Goal: Task Accomplishment & Management: Use online tool/utility

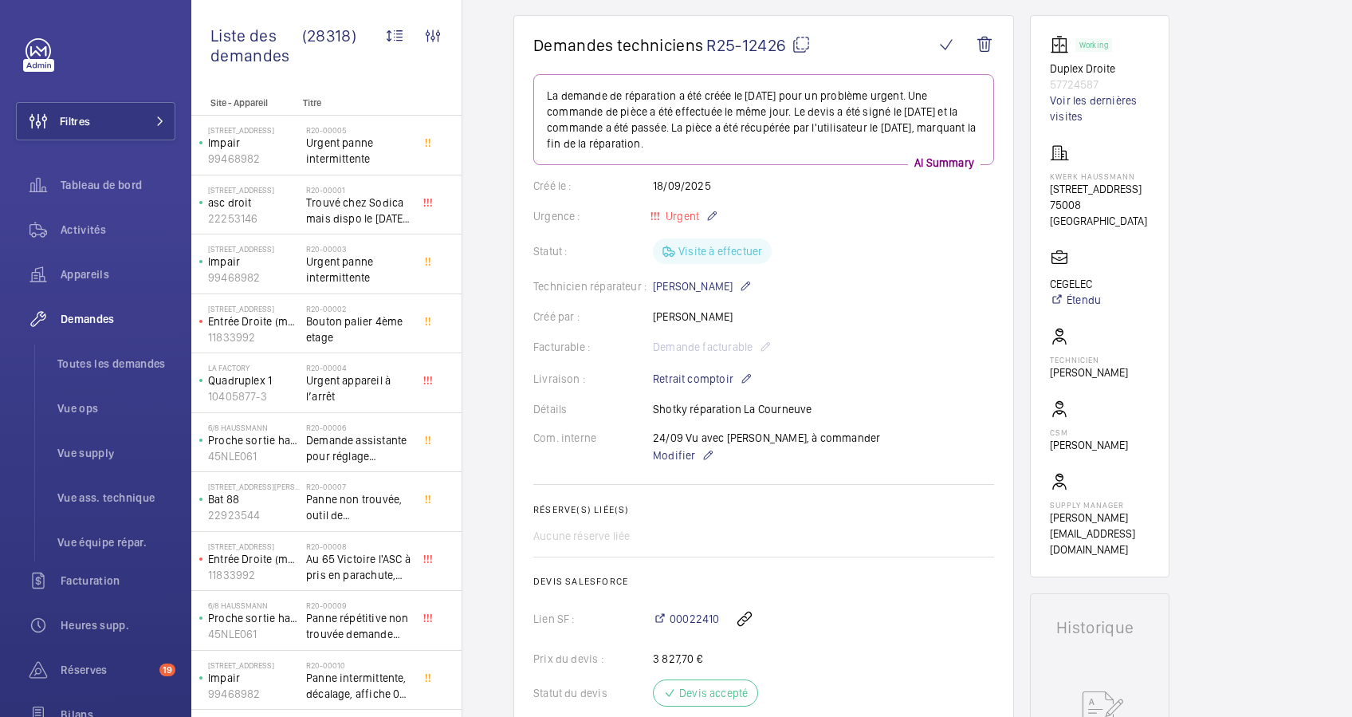
scroll to position [106, 0]
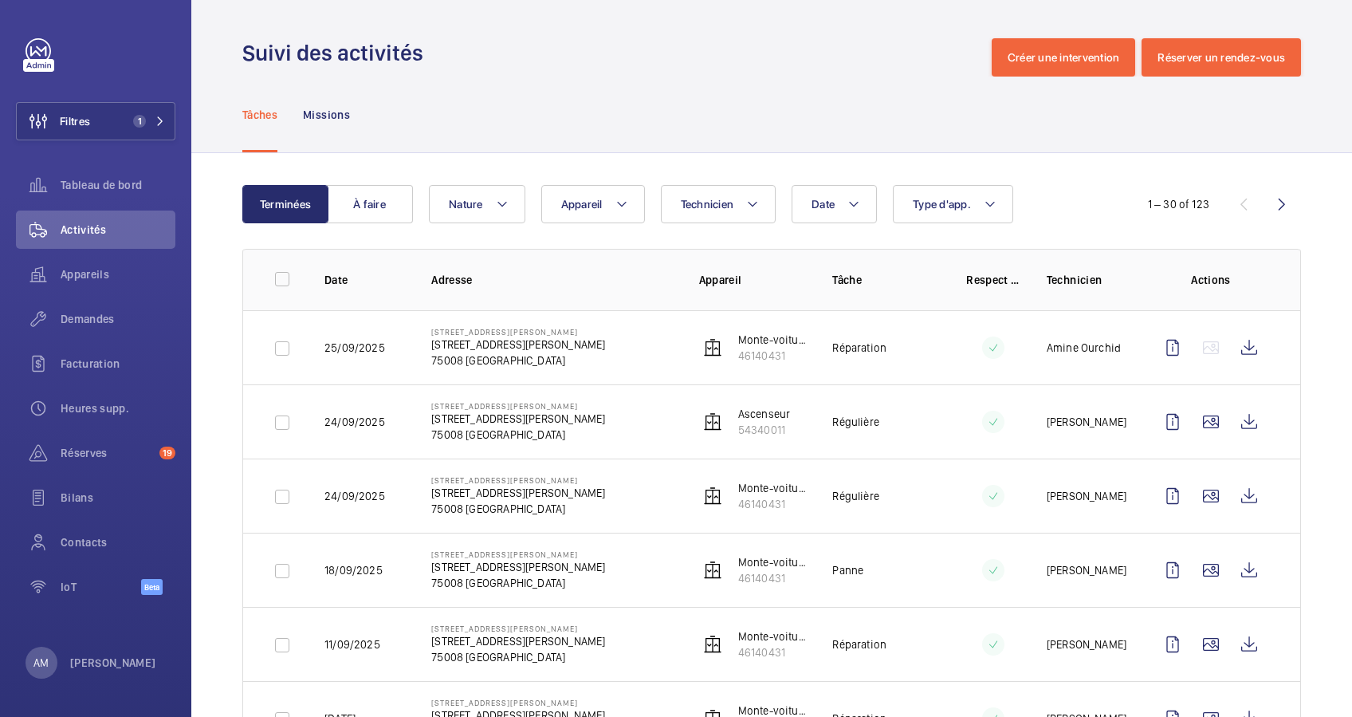
scroll to position [531, 0]
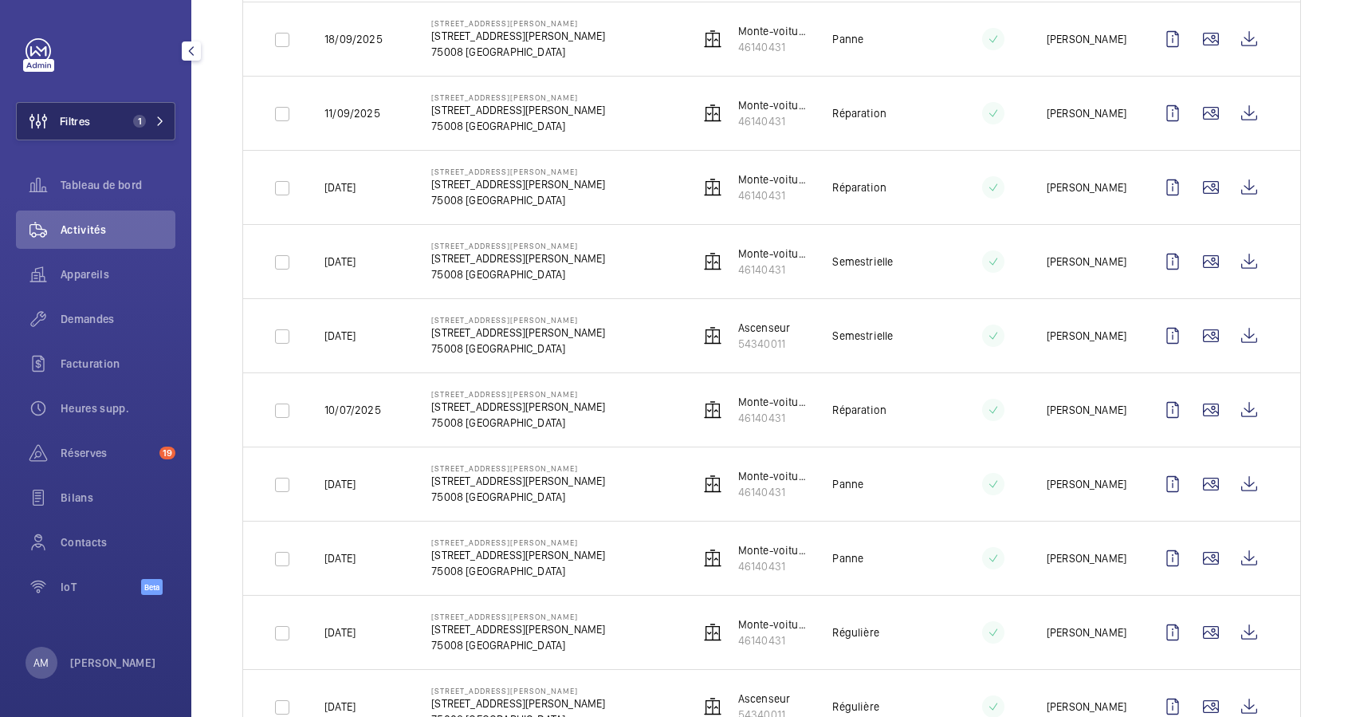
click at [155, 117] on mat-icon at bounding box center [160, 121] width 10 height 10
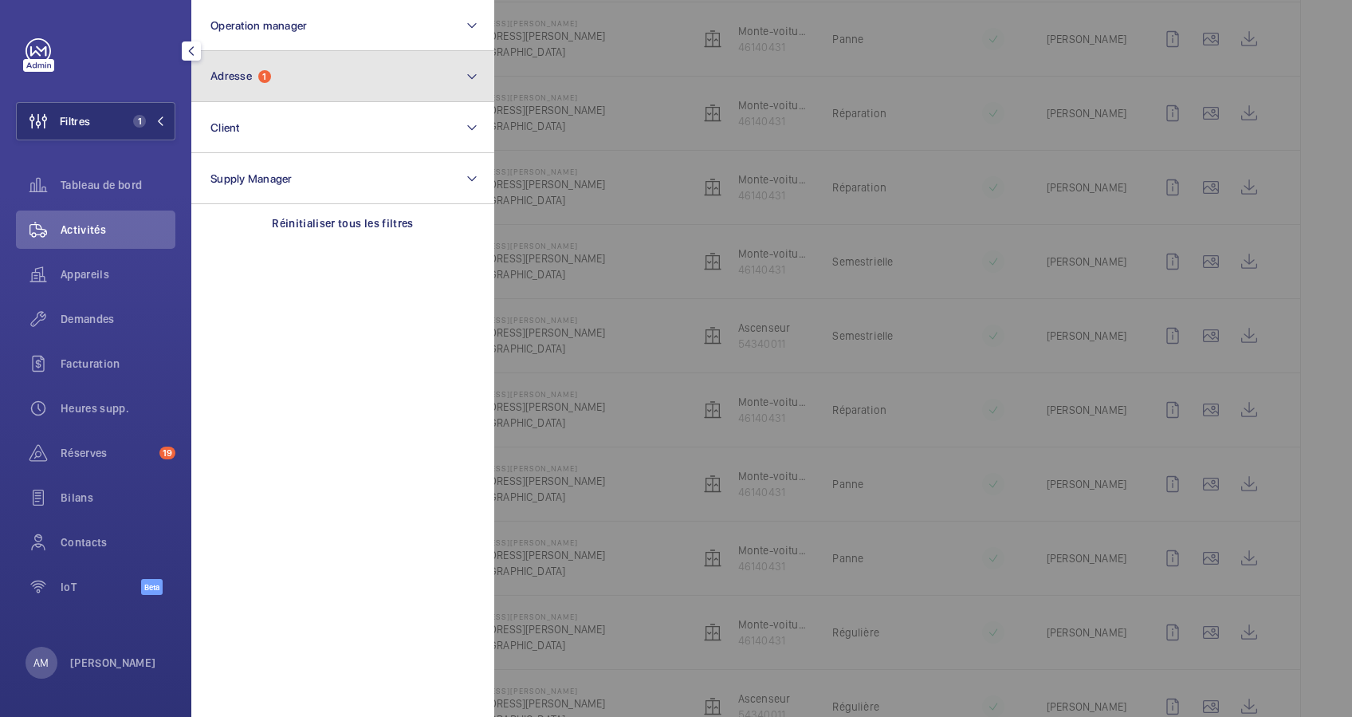
click at [370, 89] on button "Adresse 1" at bounding box center [342, 76] width 303 height 51
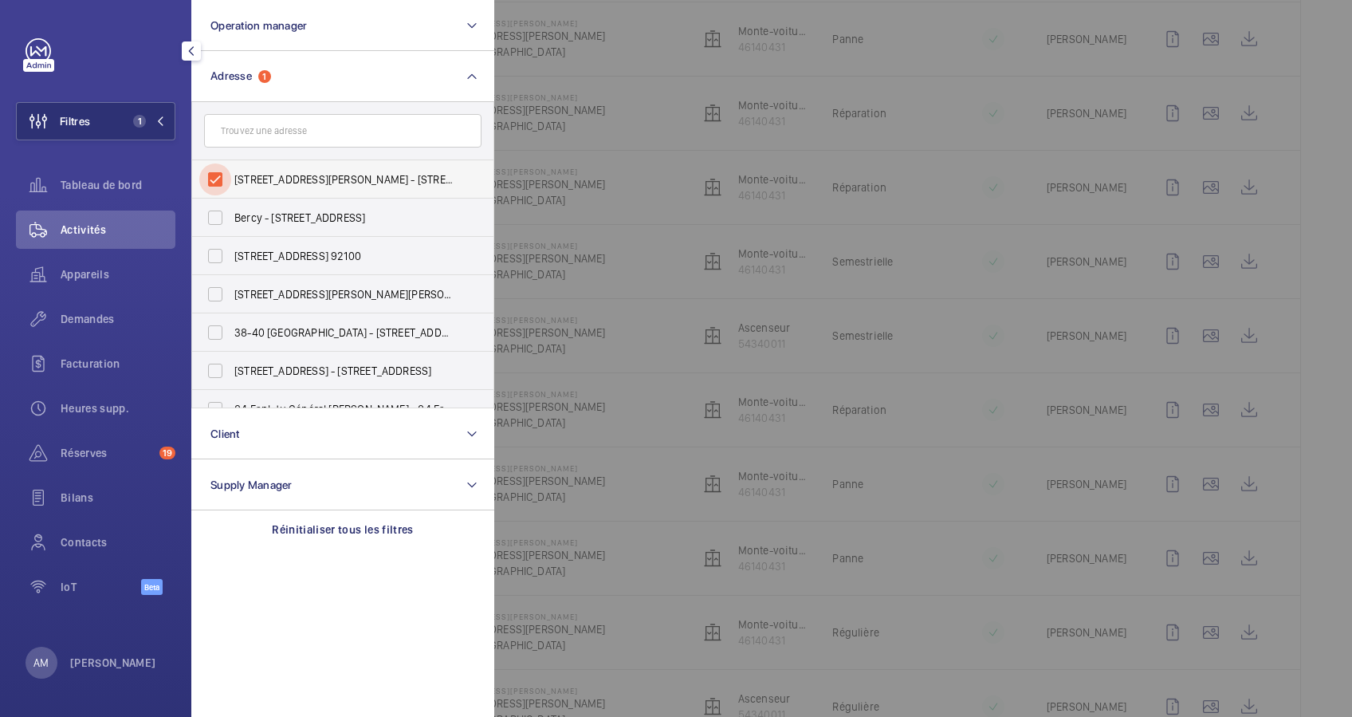
click at [213, 172] on input "42 rue de Bassano 75008 PARIS - 42 Rue de Bassano, PARIS 75008" at bounding box center [215, 179] width 32 height 32
checkbox input "false"
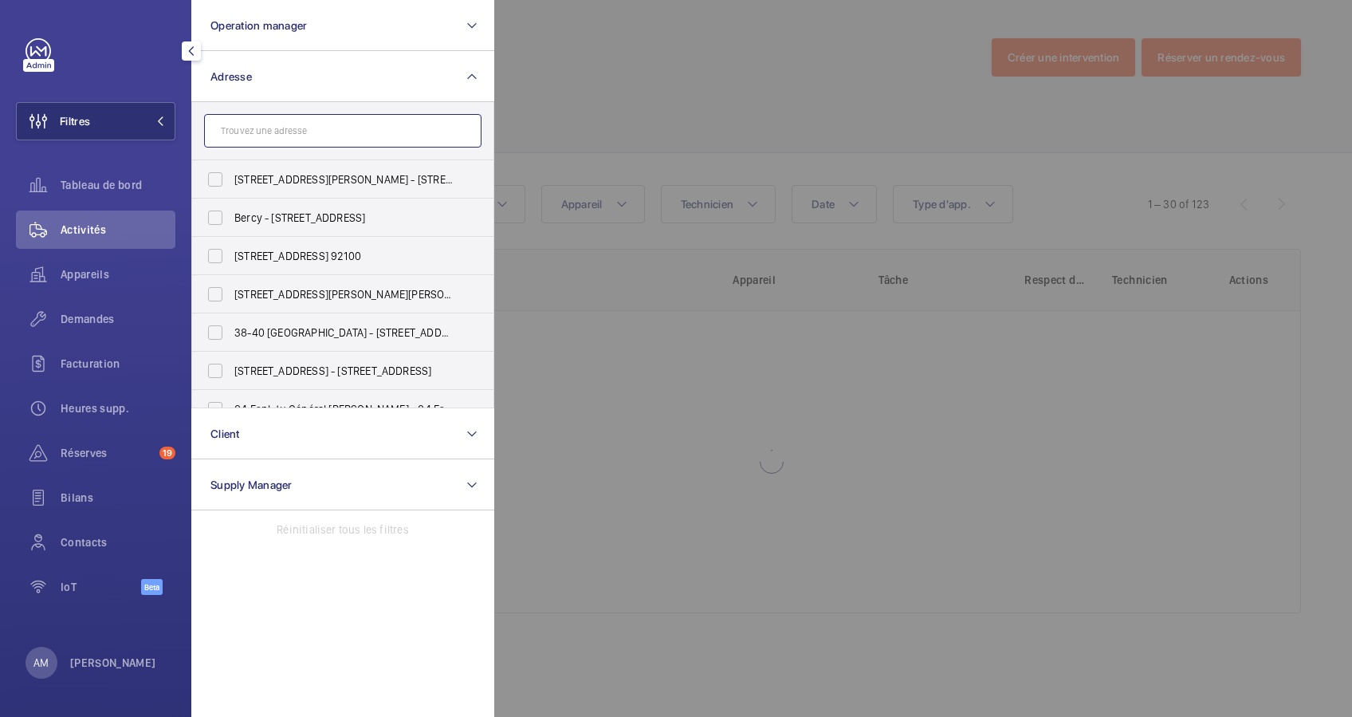
click at [267, 128] on input "text" at bounding box center [342, 130] width 277 height 33
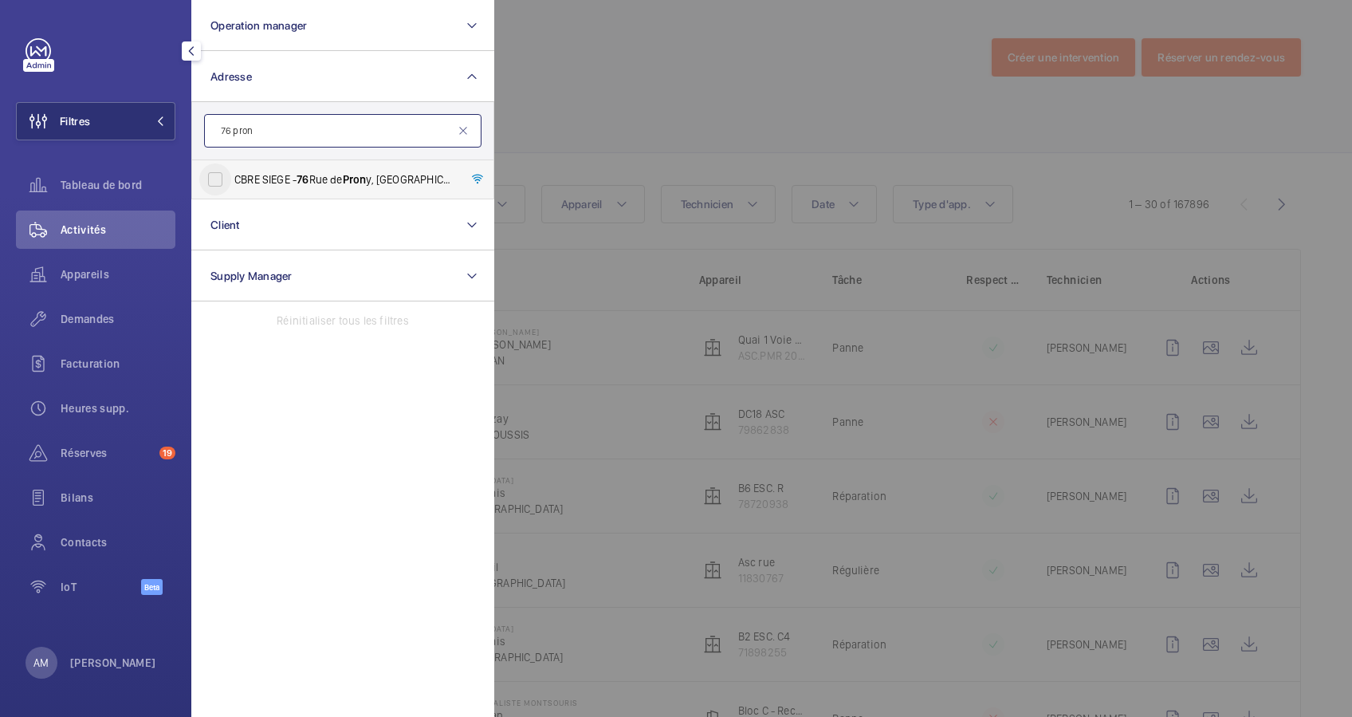
type input "76 pron"
click at [226, 183] on input "CBRE SIEGE - 76 Rue de Pron y, PARIS 75017" at bounding box center [215, 179] width 32 height 32
checkbox input "true"
click at [582, 102] on div at bounding box center [1170, 358] width 1352 height 717
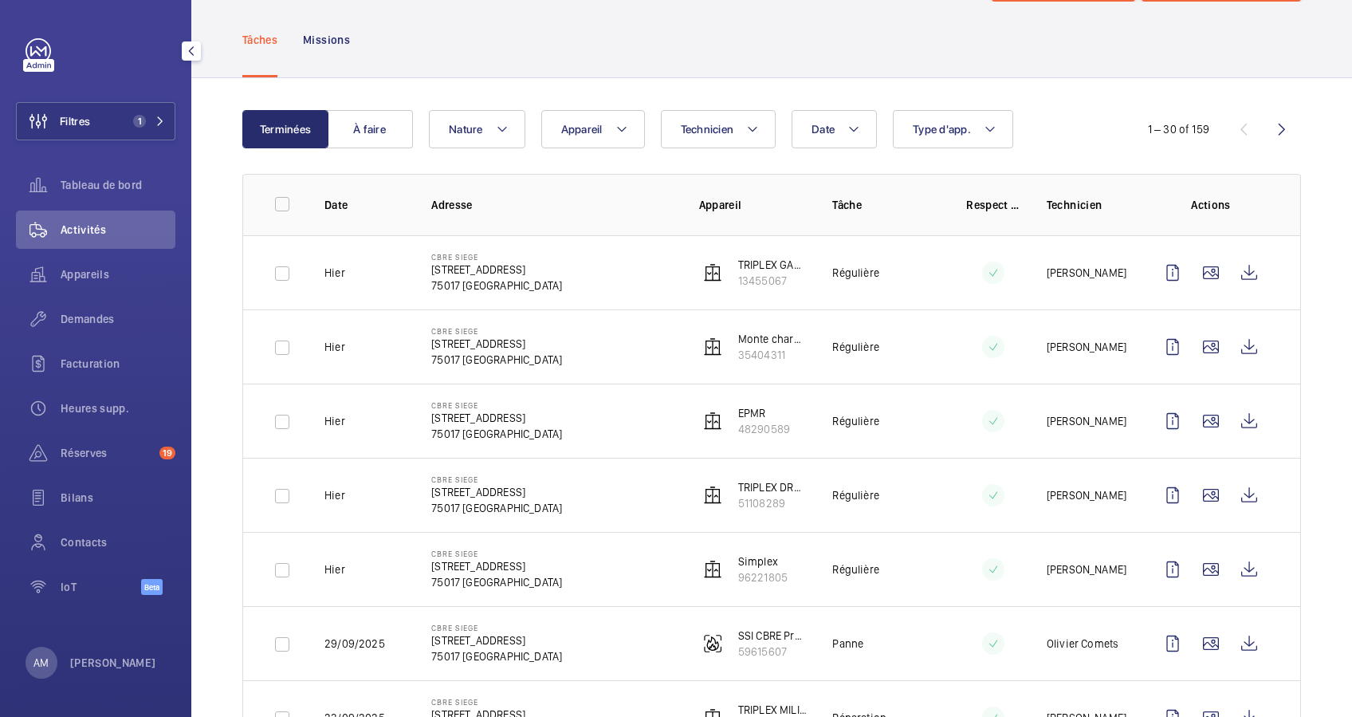
scroll to position [106, 0]
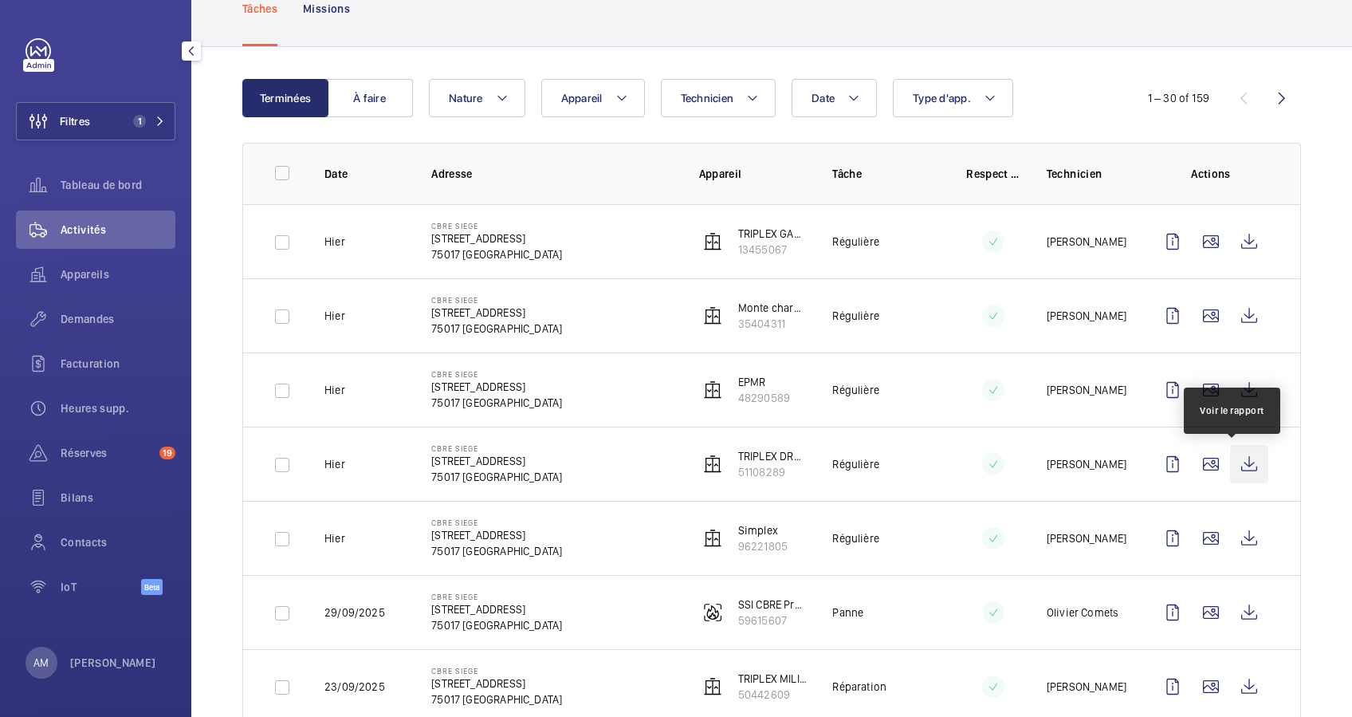
click at [1238, 463] on wm-front-icon-button at bounding box center [1249, 464] width 38 height 38
click at [104, 314] on span "Demandes" at bounding box center [118, 319] width 115 height 16
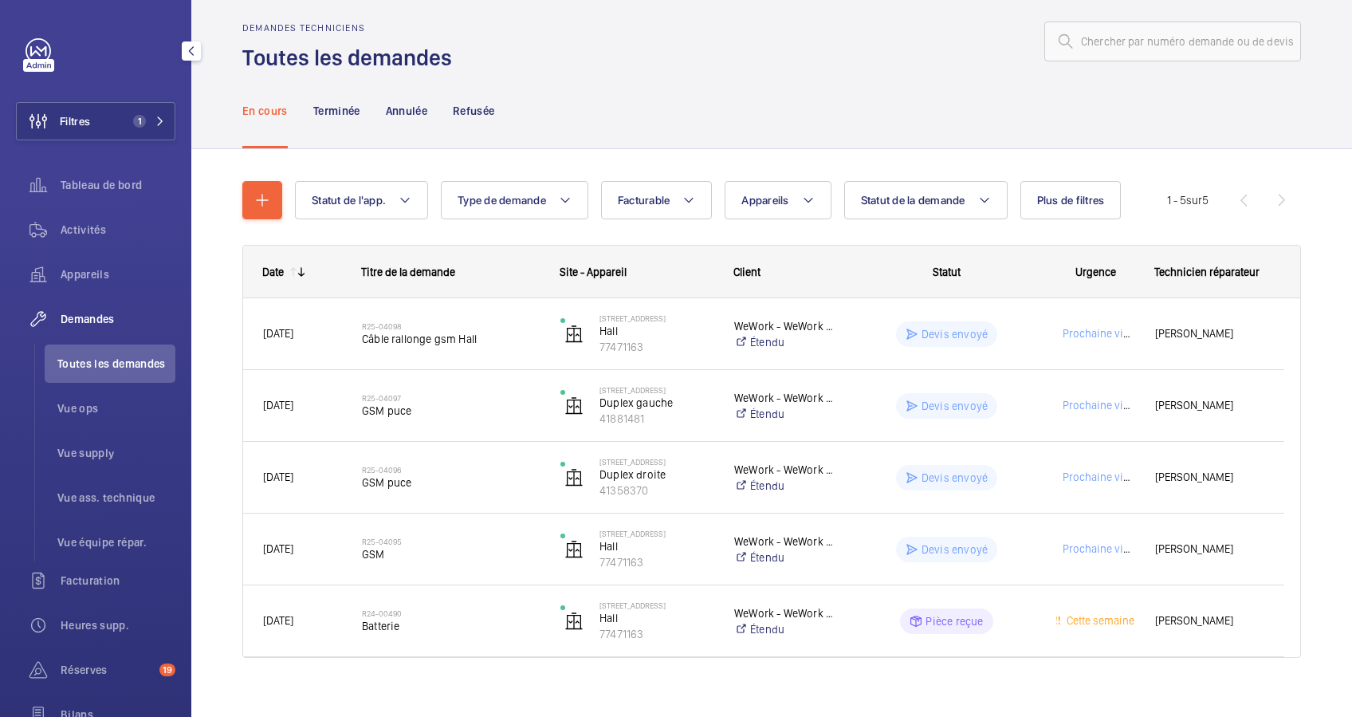
scroll to position [2, 0]
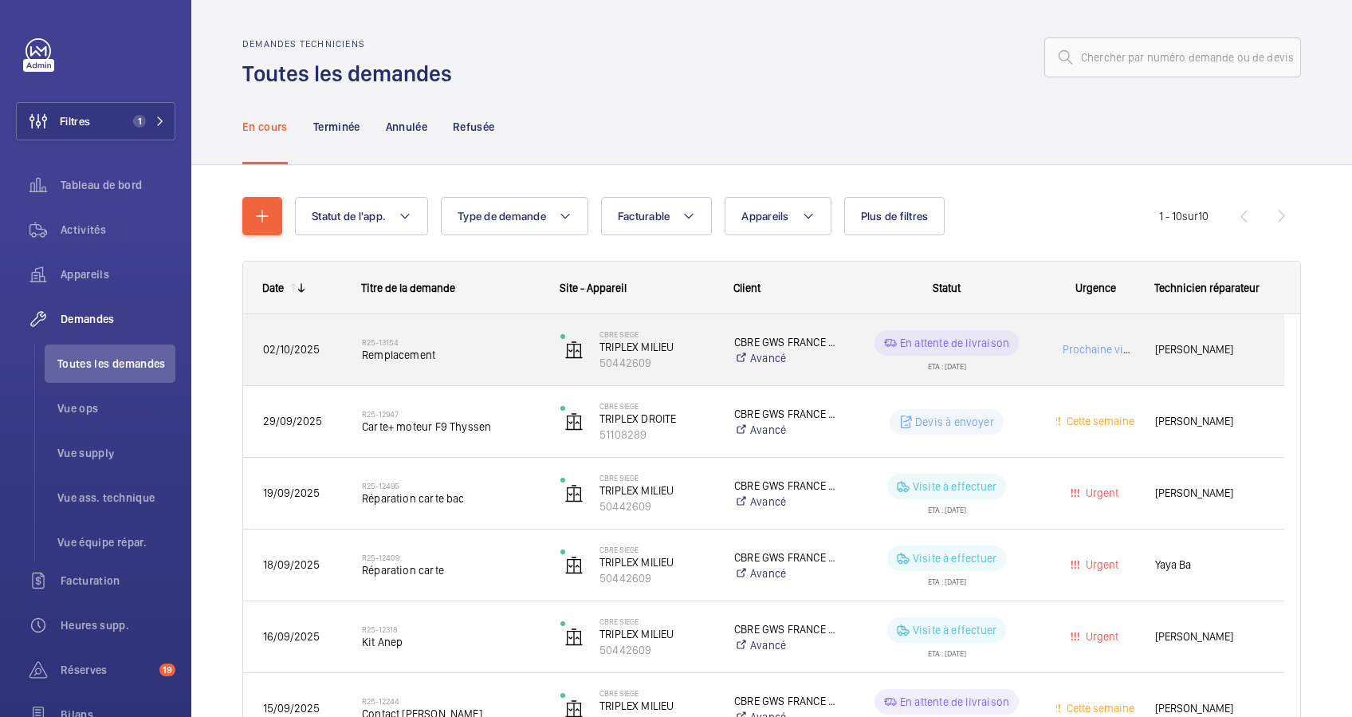
click at [501, 364] on div "R25-13154 Remplacement" at bounding box center [451, 350] width 178 height 46
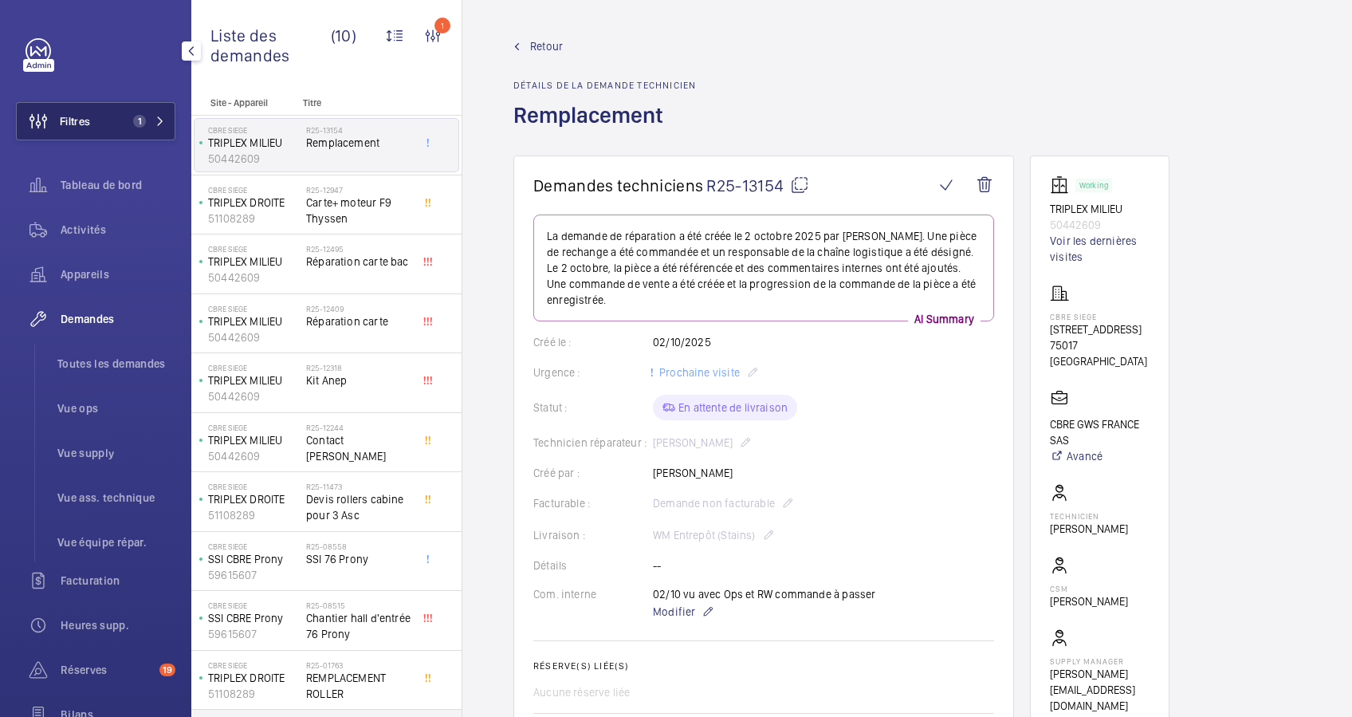
click at [96, 108] on button "Filtres 1" at bounding box center [95, 121] width 159 height 38
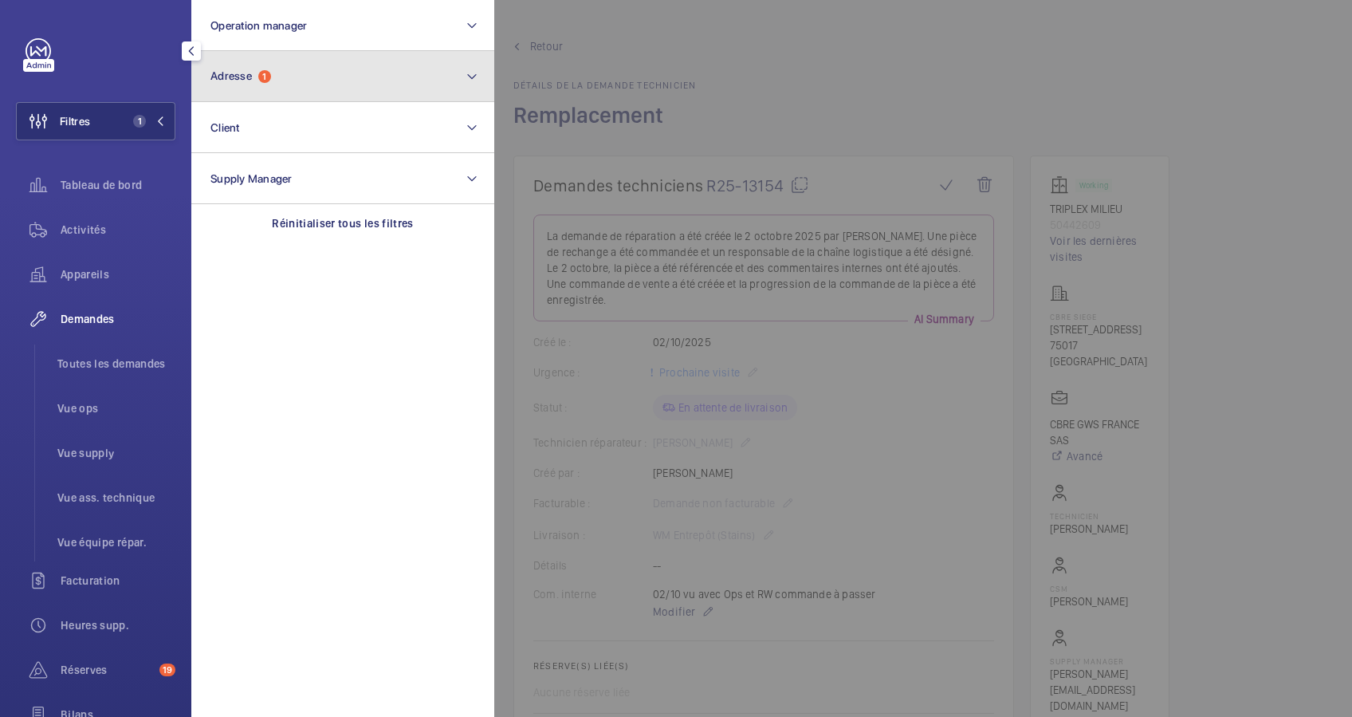
click at [298, 68] on button "Adresse 1" at bounding box center [342, 76] width 303 height 51
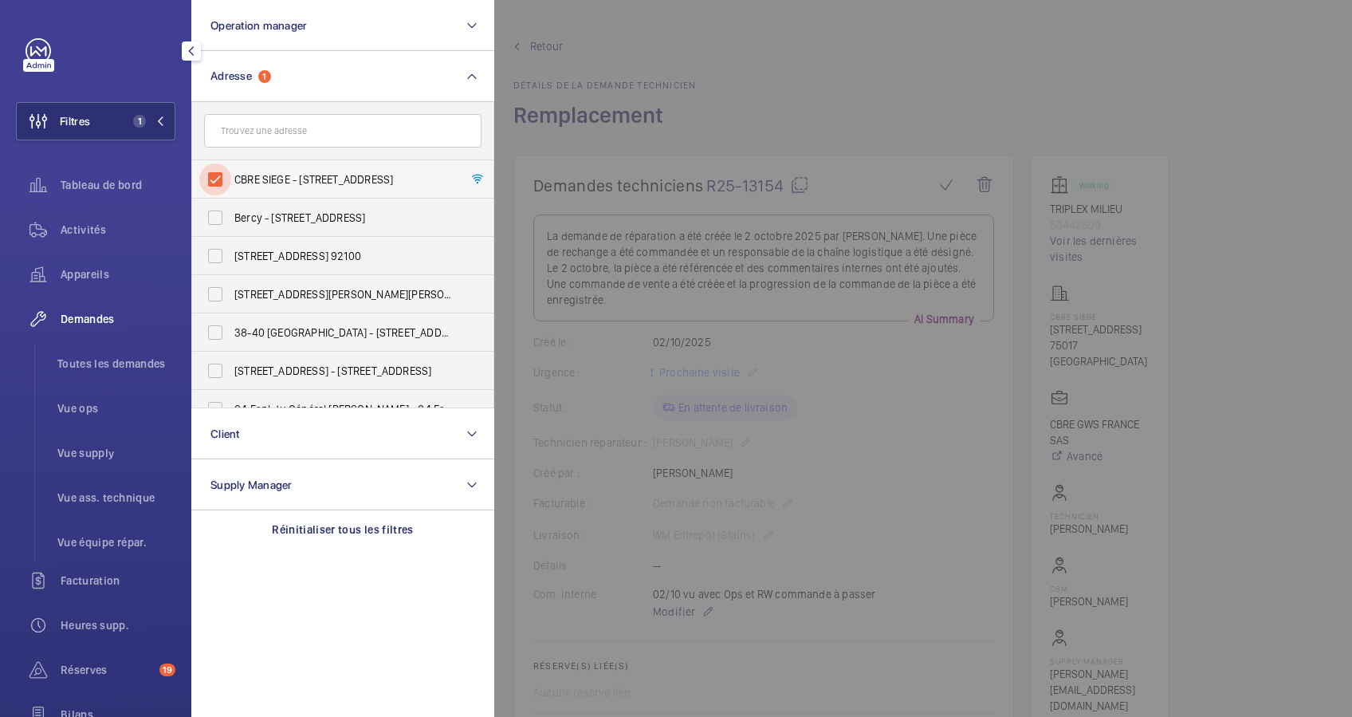
click at [212, 179] on input "CBRE SIEGE - 76 Rue de Prony, PARIS 75017" at bounding box center [215, 179] width 32 height 32
checkbox input "false"
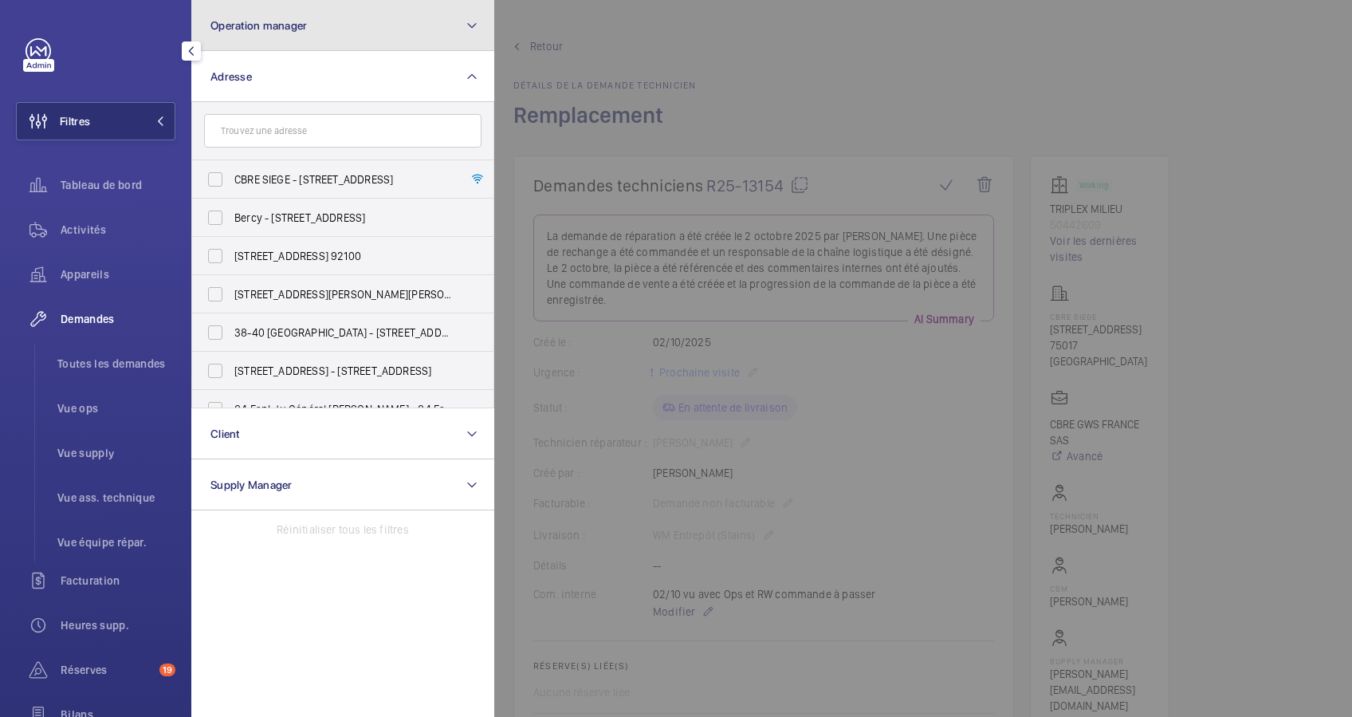
click at [368, 38] on button "Operation manager" at bounding box center [342, 25] width 303 height 51
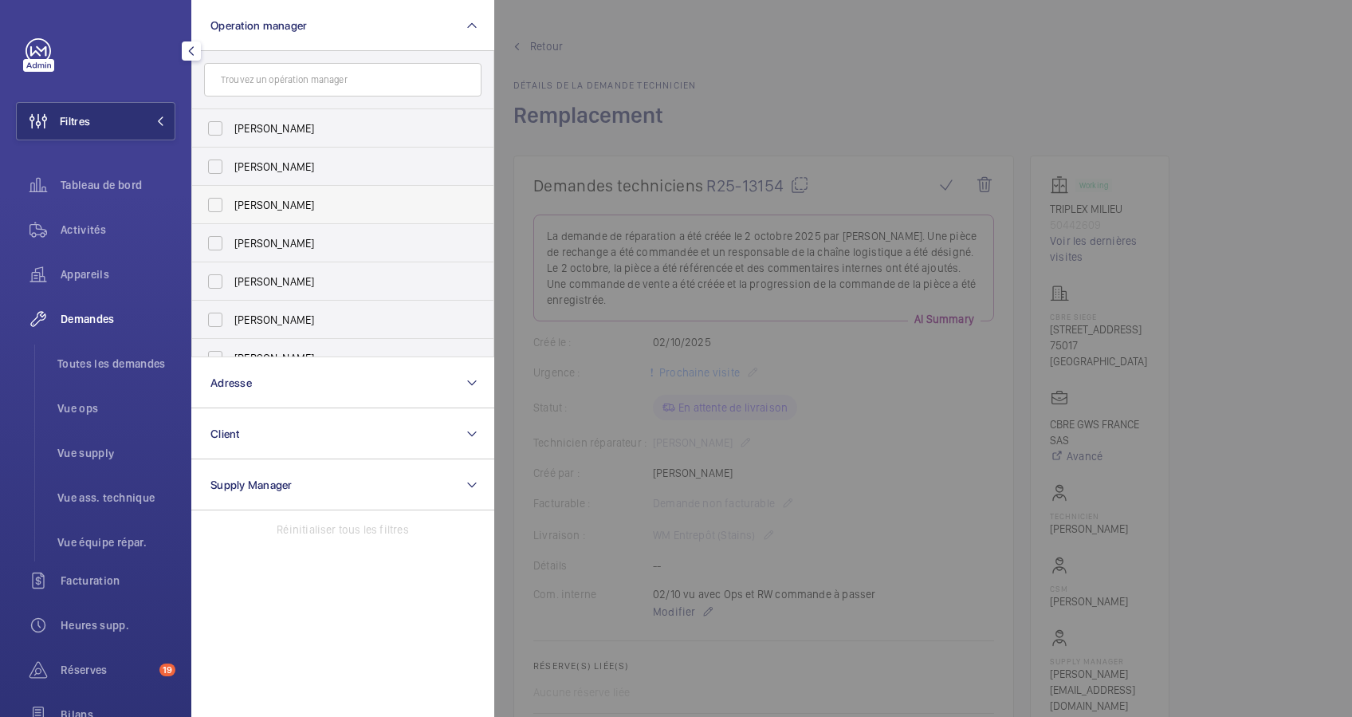
click at [235, 197] on span "[PERSON_NAME]" at bounding box center [343, 205] width 219 height 16
click at [231, 197] on input "[PERSON_NAME]" at bounding box center [215, 205] width 32 height 32
checkbox input "true"
click at [85, 262] on div "Appareils" at bounding box center [95, 274] width 159 height 38
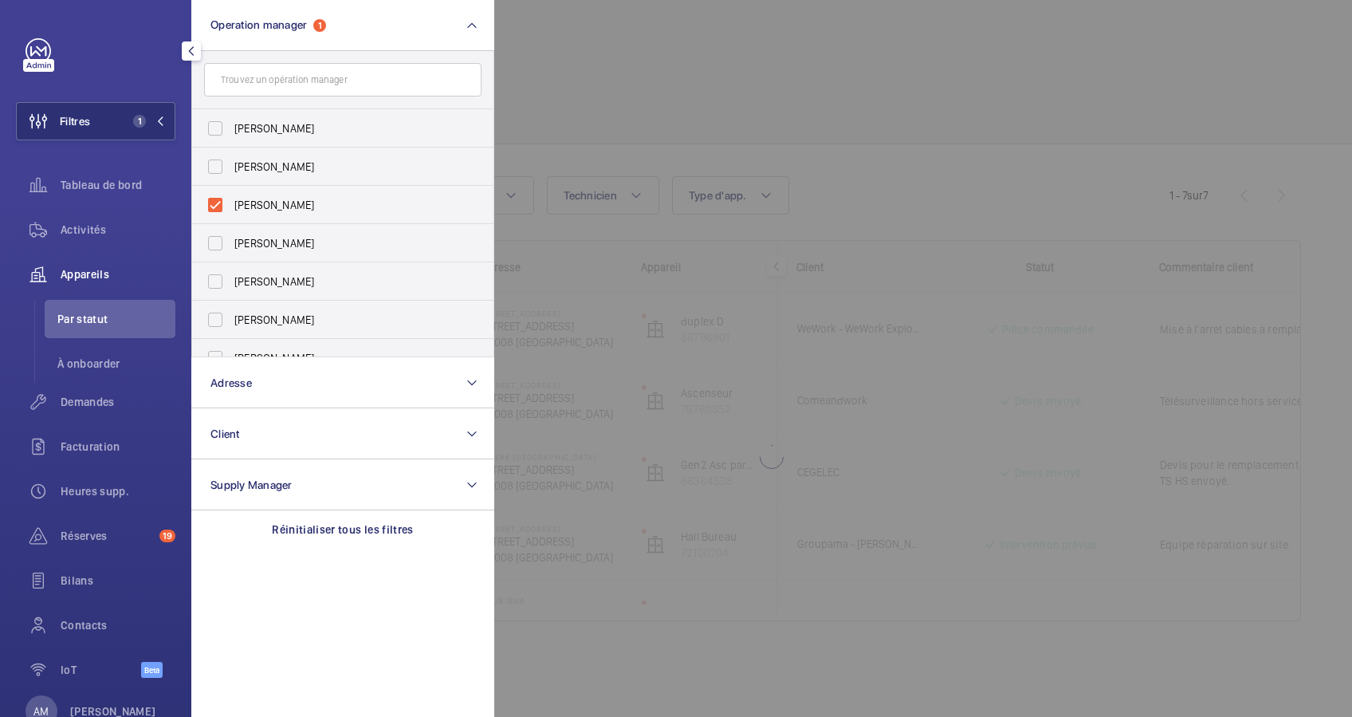
click at [683, 94] on div at bounding box center [1170, 358] width 1352 height 717
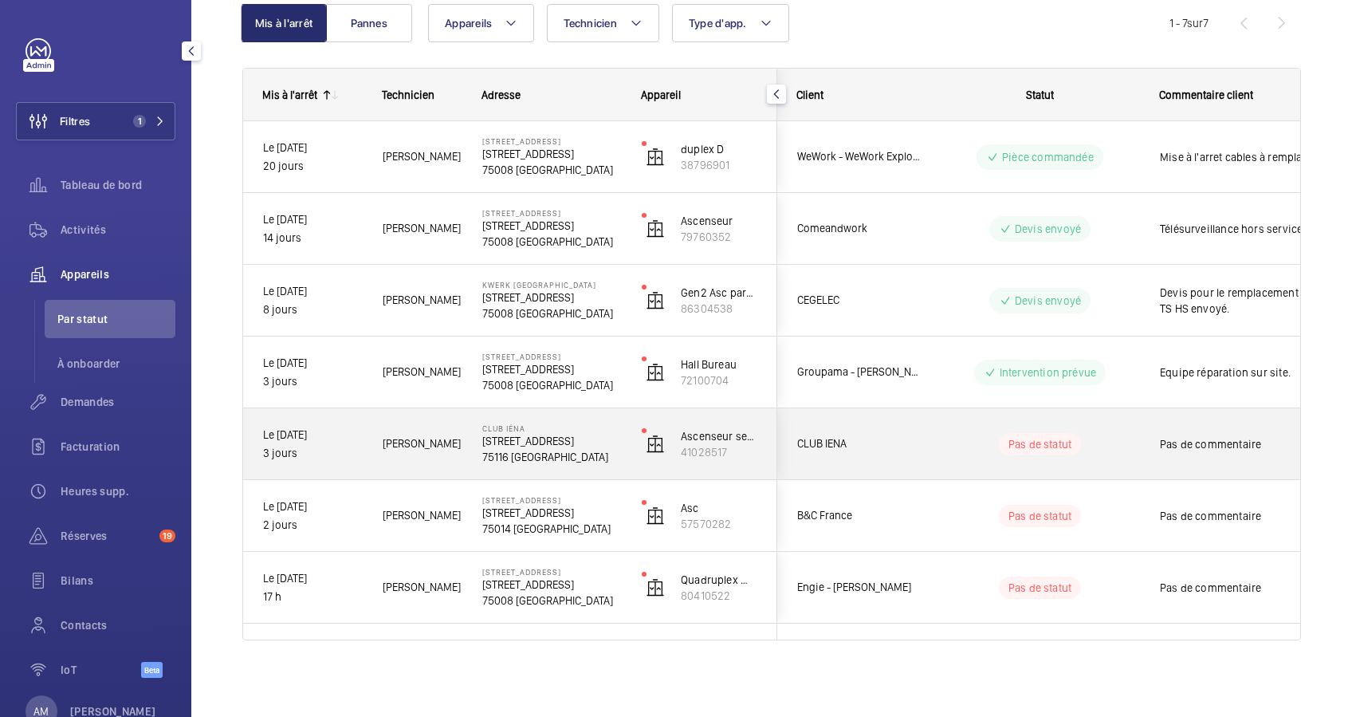
scroll to position [65, 0]
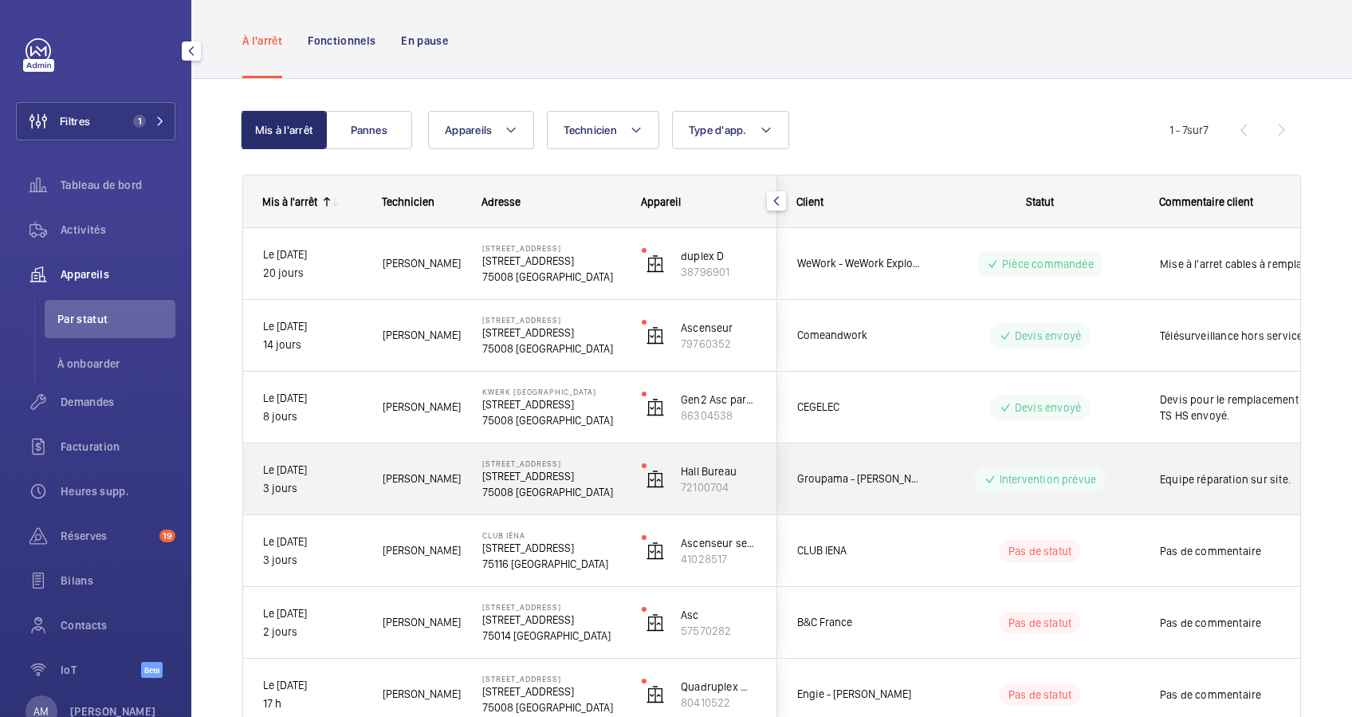
click at [962, 475] on wm-front-pills-cell "Intervention prévue" at bounding box center [1040, 479] width 199 height 26
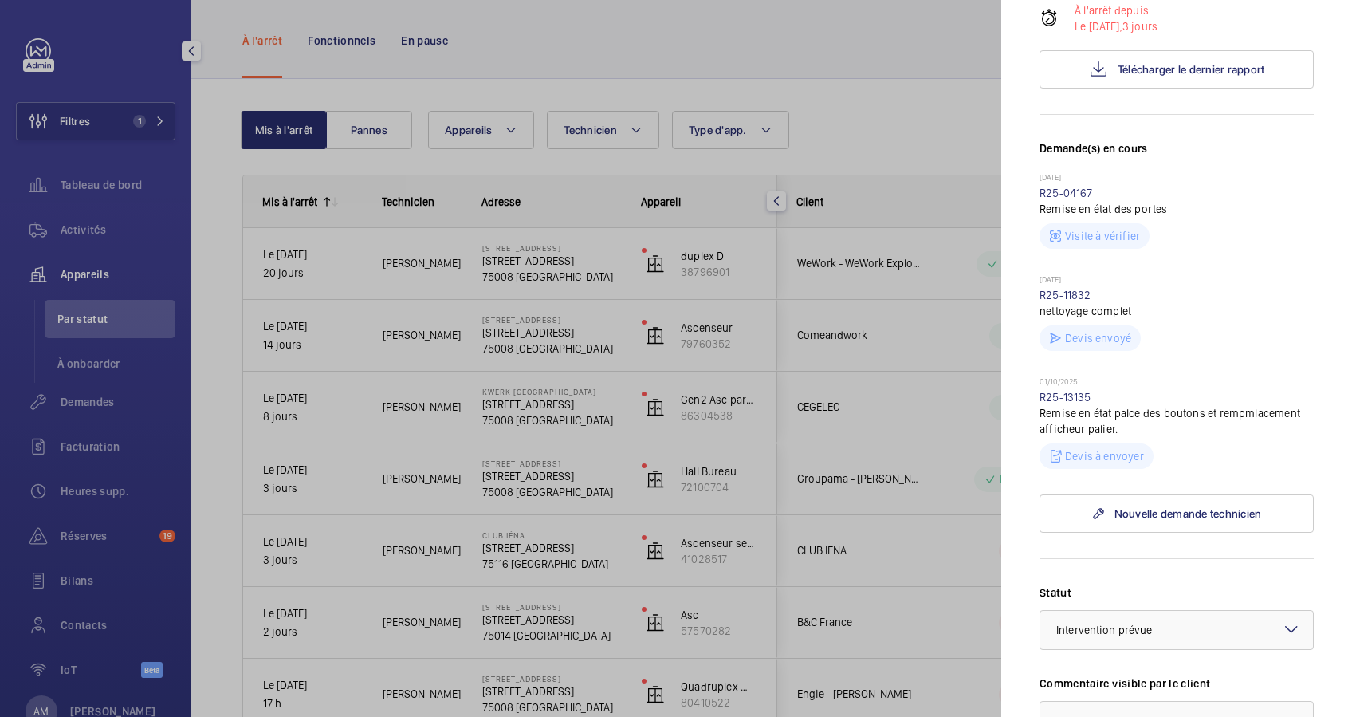
scroll to position [425, 0]
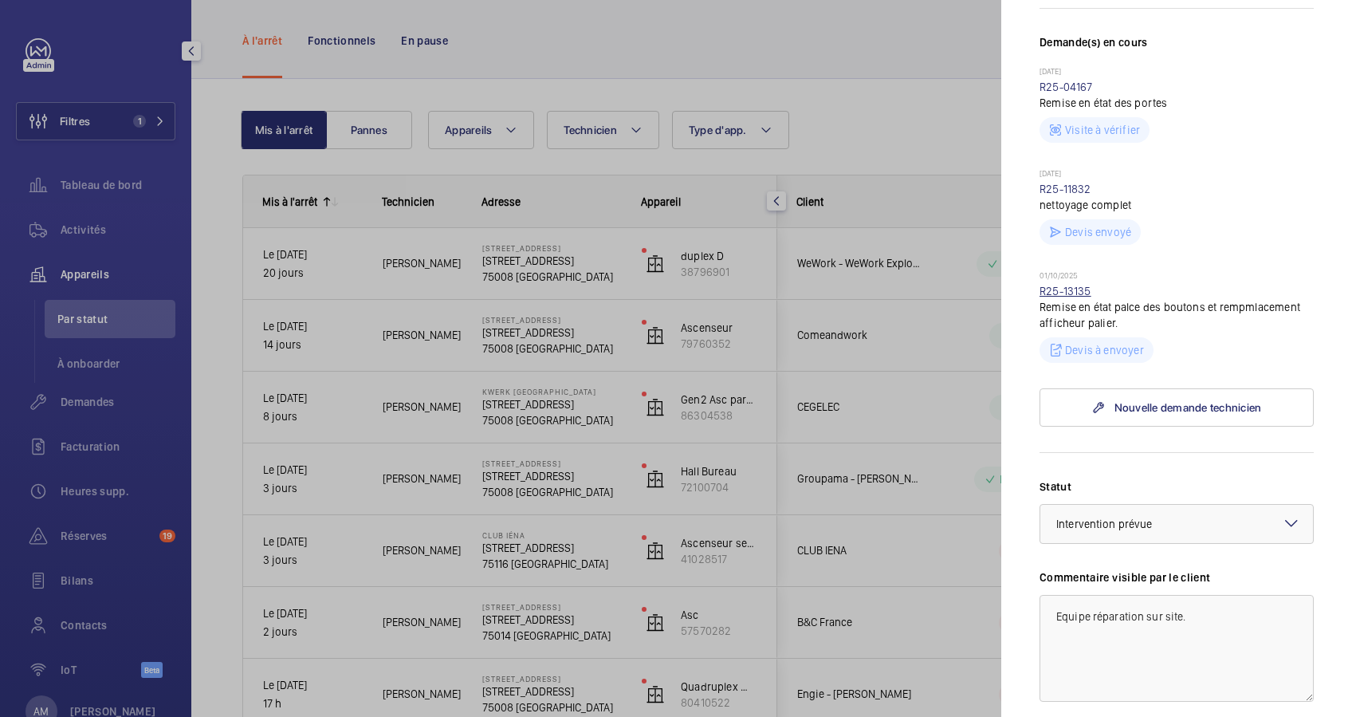
click at [1077, 297] on link "R25-13135" at bounding box center [1066, 291] width 52 height 13
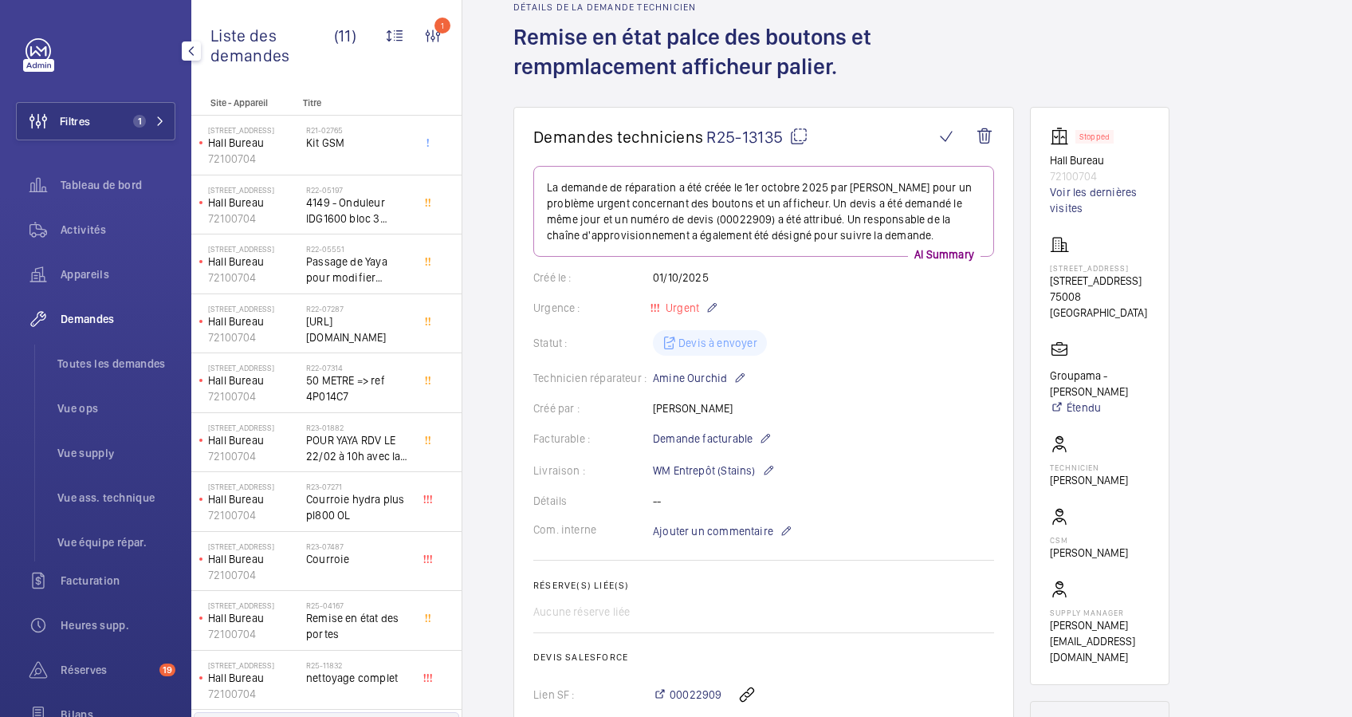
scroll to position [106, 0]
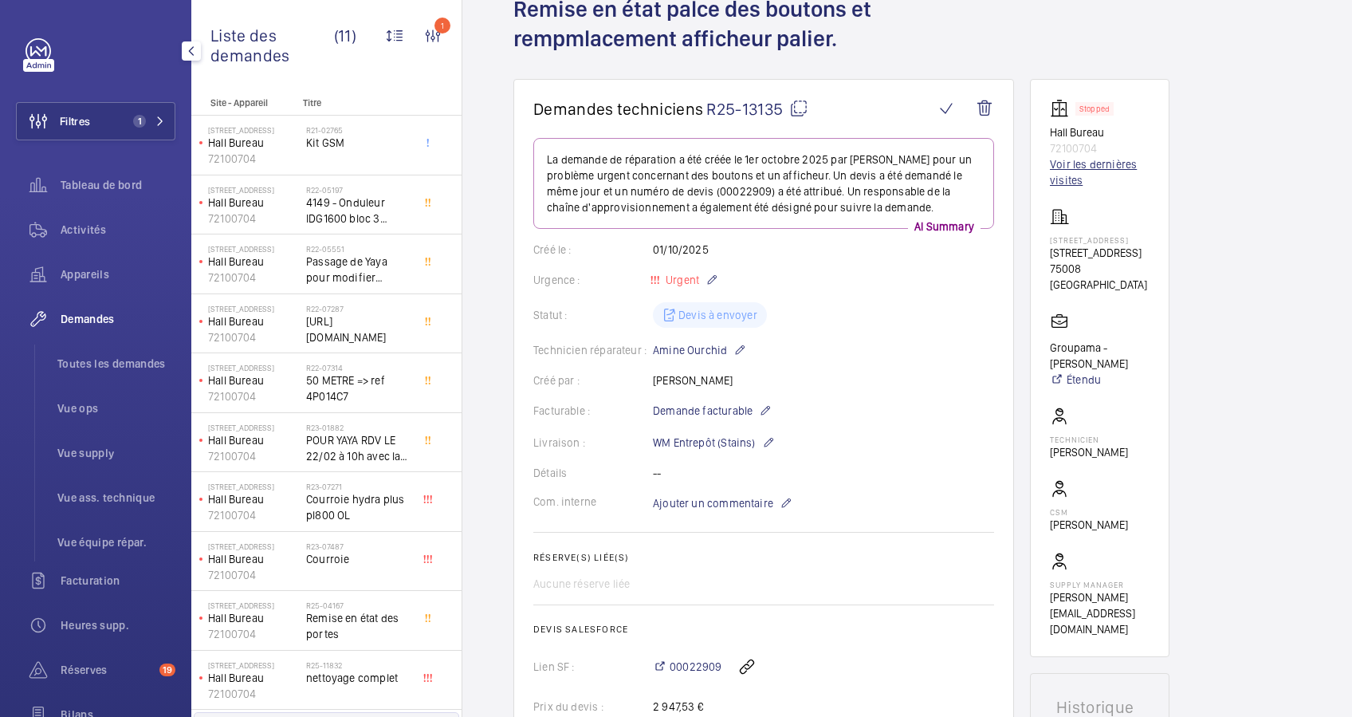
click at [1052, 163] on link "Voir les dernières visites" at bounding box center [1100, 172] width 100 height 32
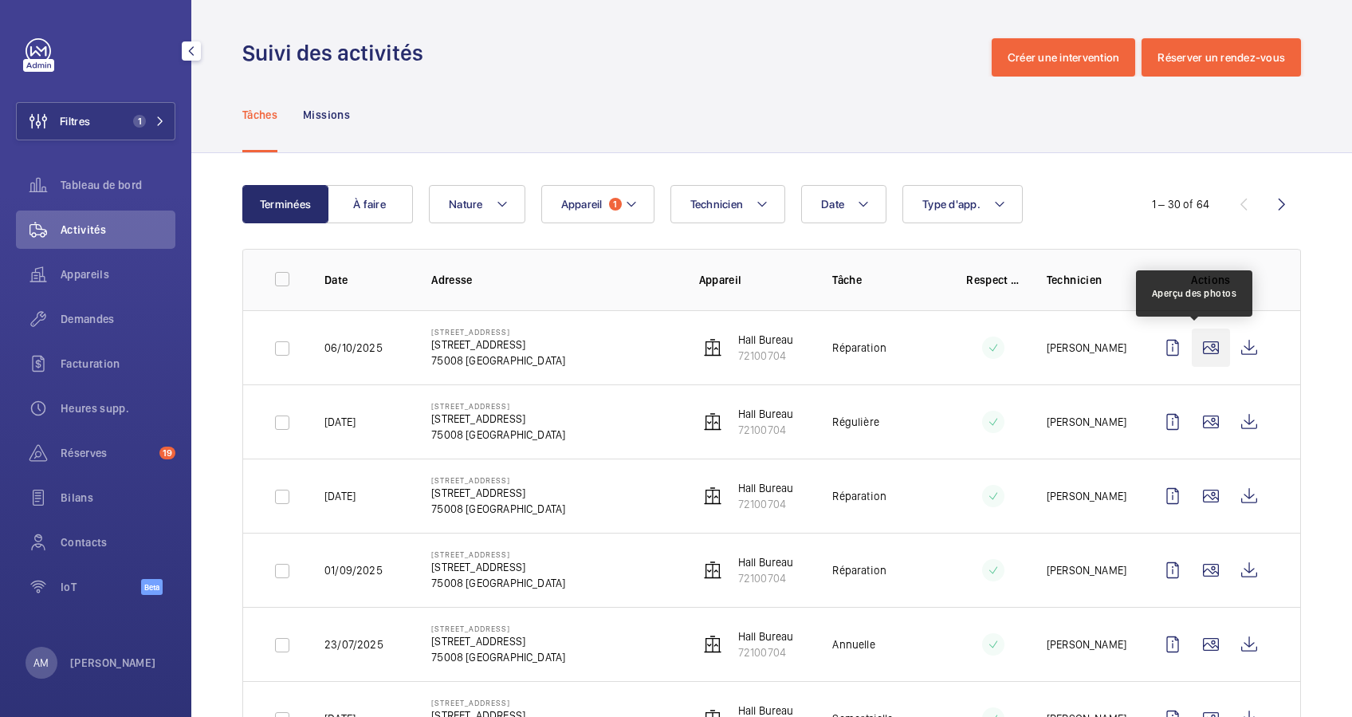
click at [1202, 352] on wm-front-icon-button at bounding box center [1211, 348] width 38 height 38
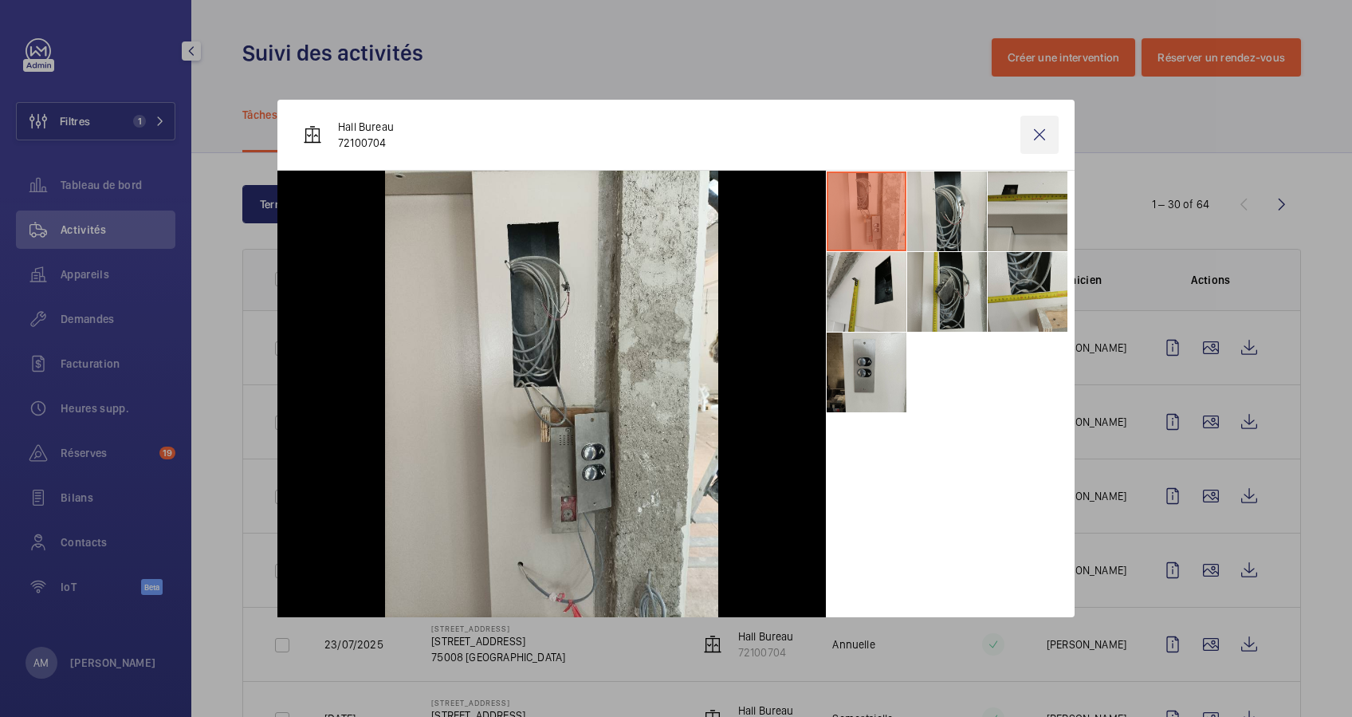
click at [1031, 138] on wm-front-icon-button at bounding box center [1040, 135] width 38 height 38
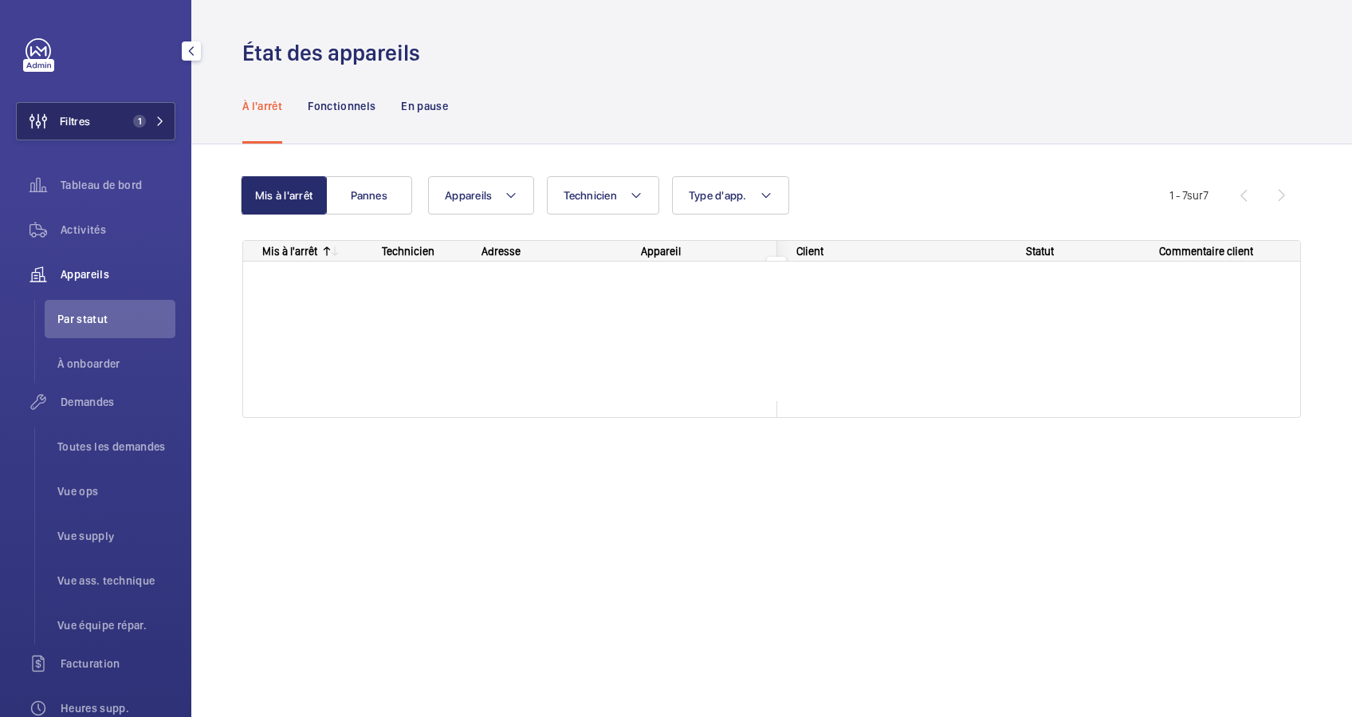
click at [77, 279] on span "Appareils" at bounding box center [118, 274] width 115 height 16
click at [168, 112] on button "Filtres 1" at bounding box center [95, 121] width 159 height 38
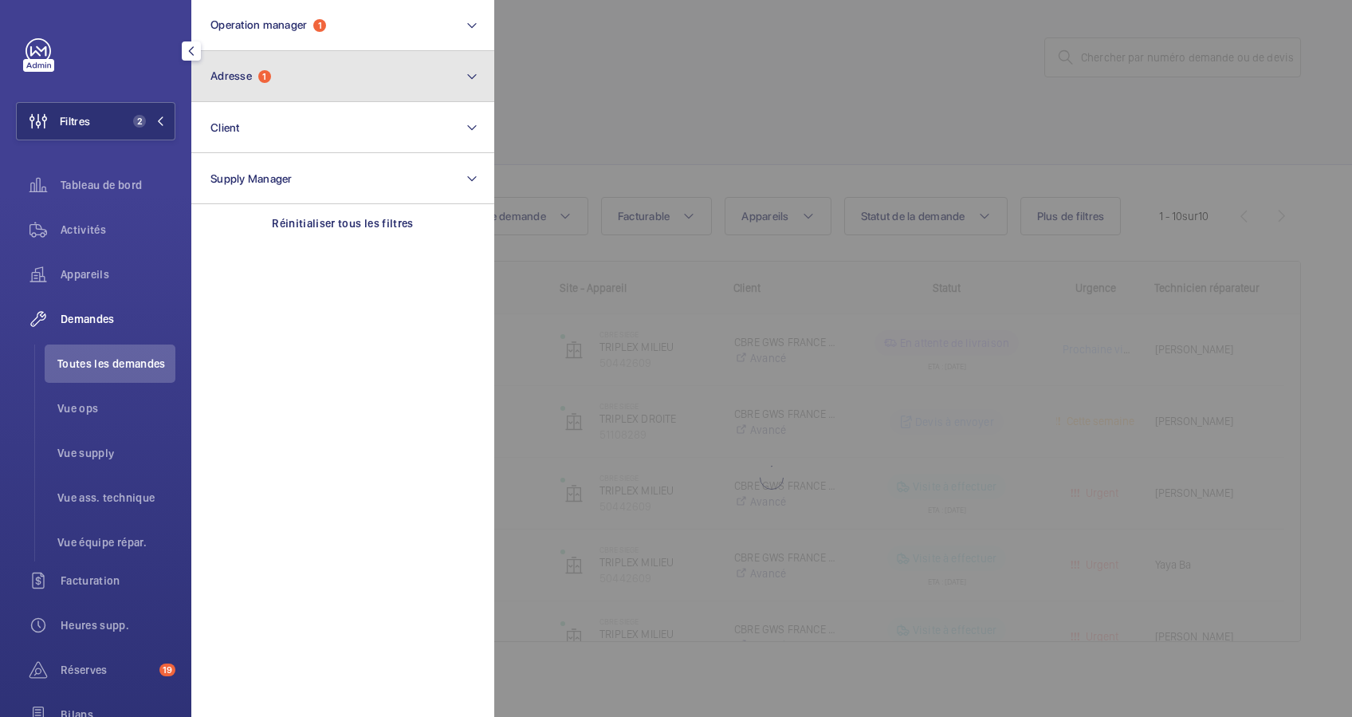
click at [274, 86] on button "Adresse 1" at bounding box center [342, 76] width 303 height 51
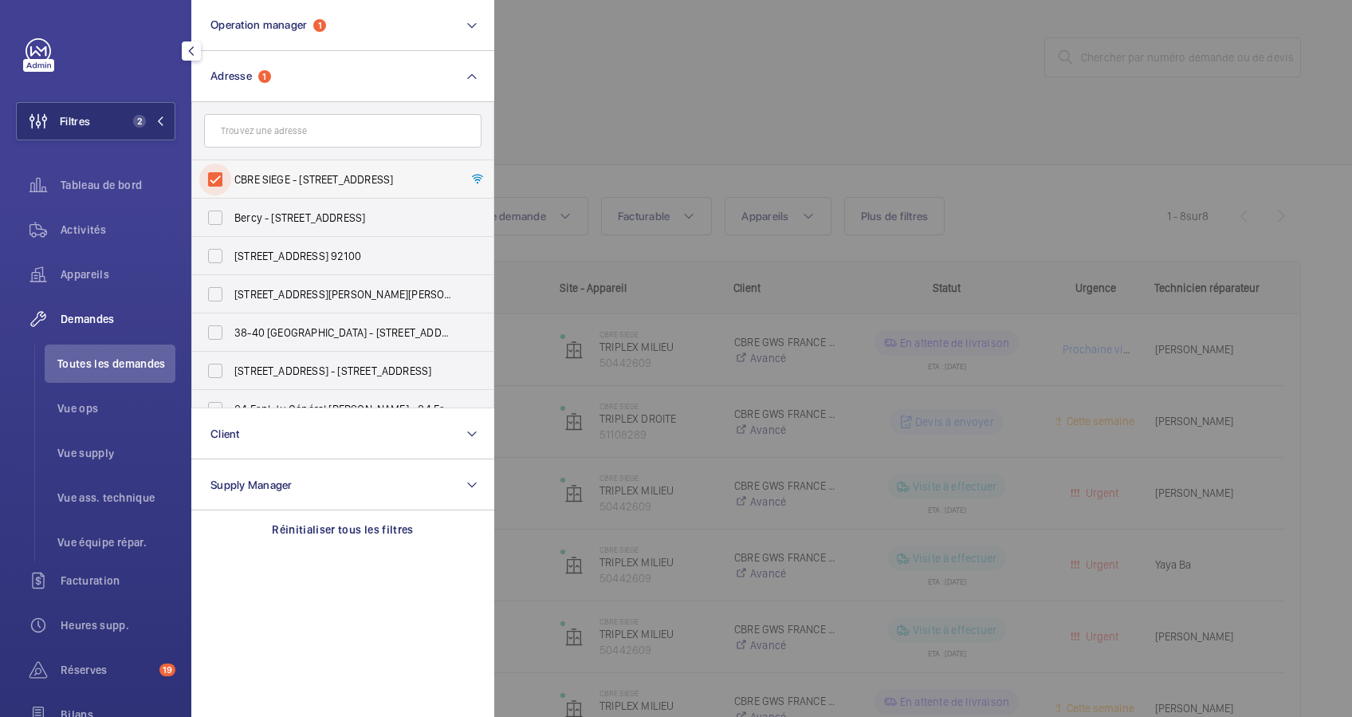
click at [219, 175] on input "CBRE SIEGE - 76 Rue de Prony, PARIS 75017" at bounding box center [215, 179] width 32 height 32
checkbox input "false"
click at [569, 112] on div at bounding box center [1170, 358] width 1352 height 717
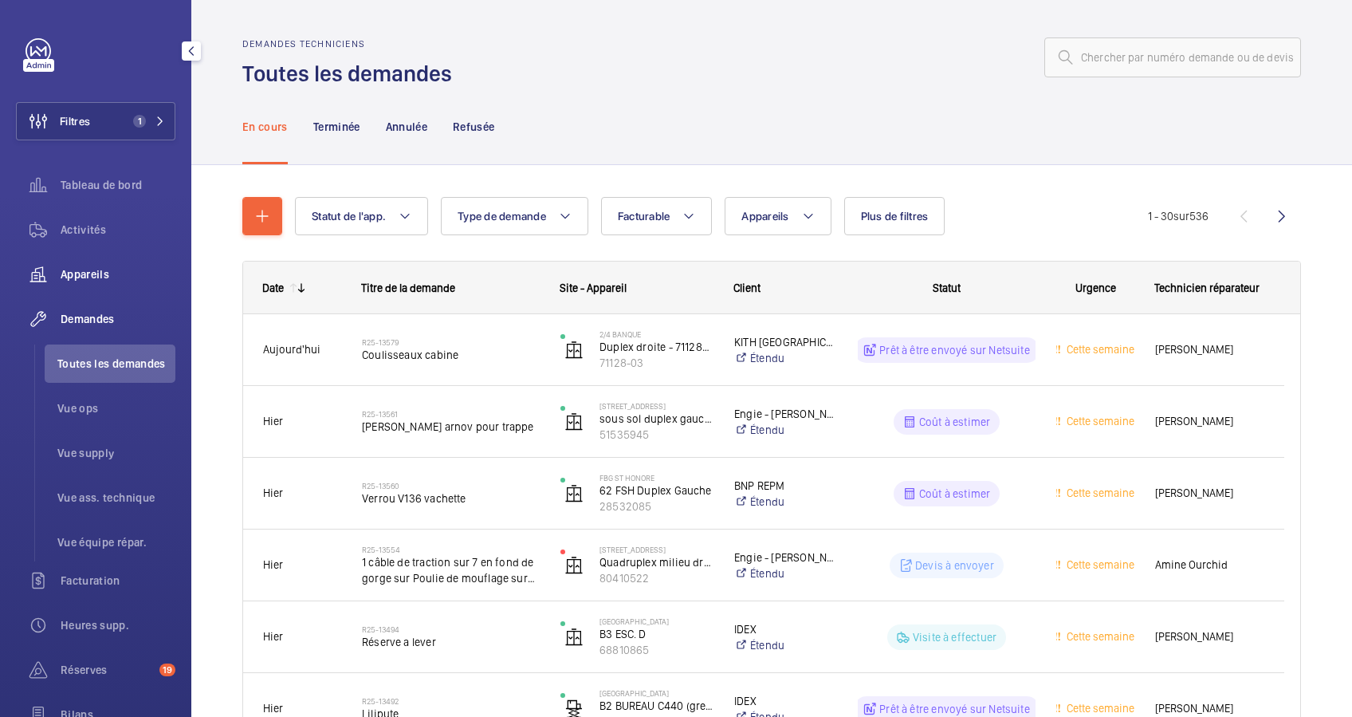
click at [75, 268] on span "Appareils" at bounding box center [118, 274] width 115 height 16
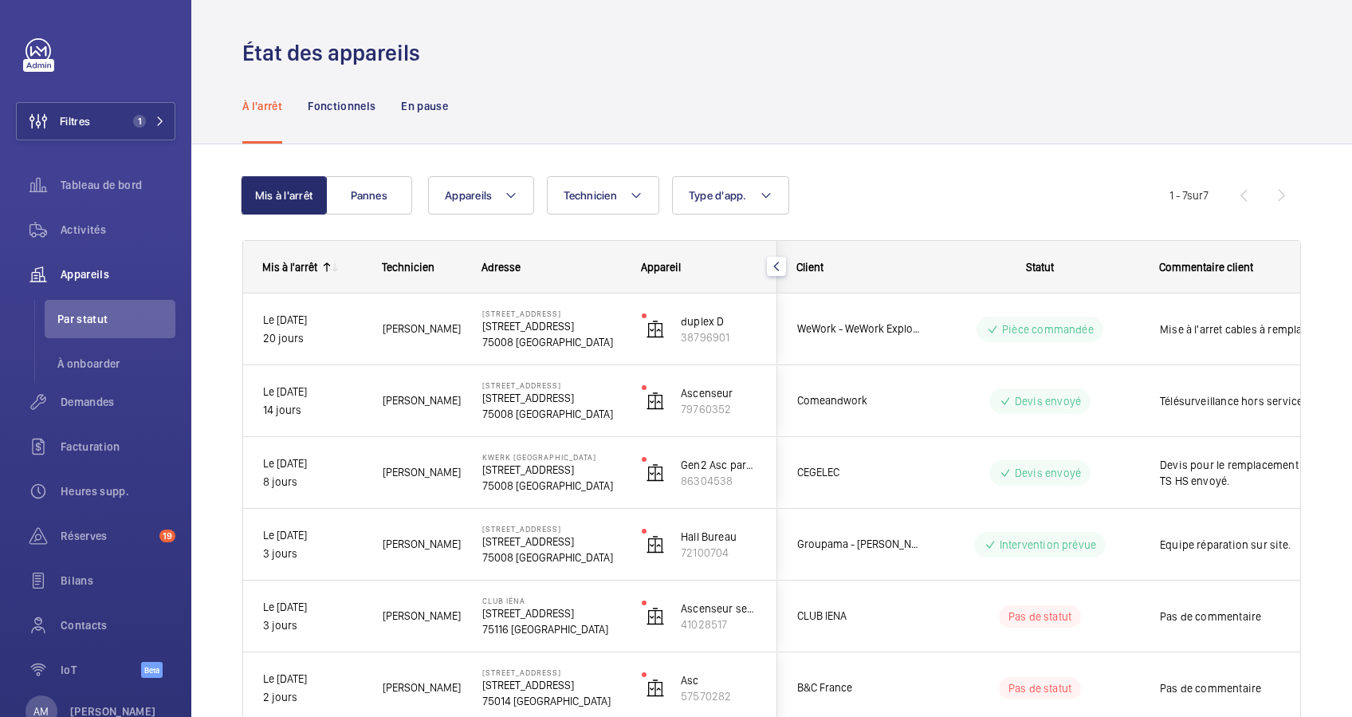
click at [1110, 212] on div "Appareils Technicien Type d'app. Plus de filtres Réinitialiser tous les filtres" at bounding box center [799, 195] width 742 height 38
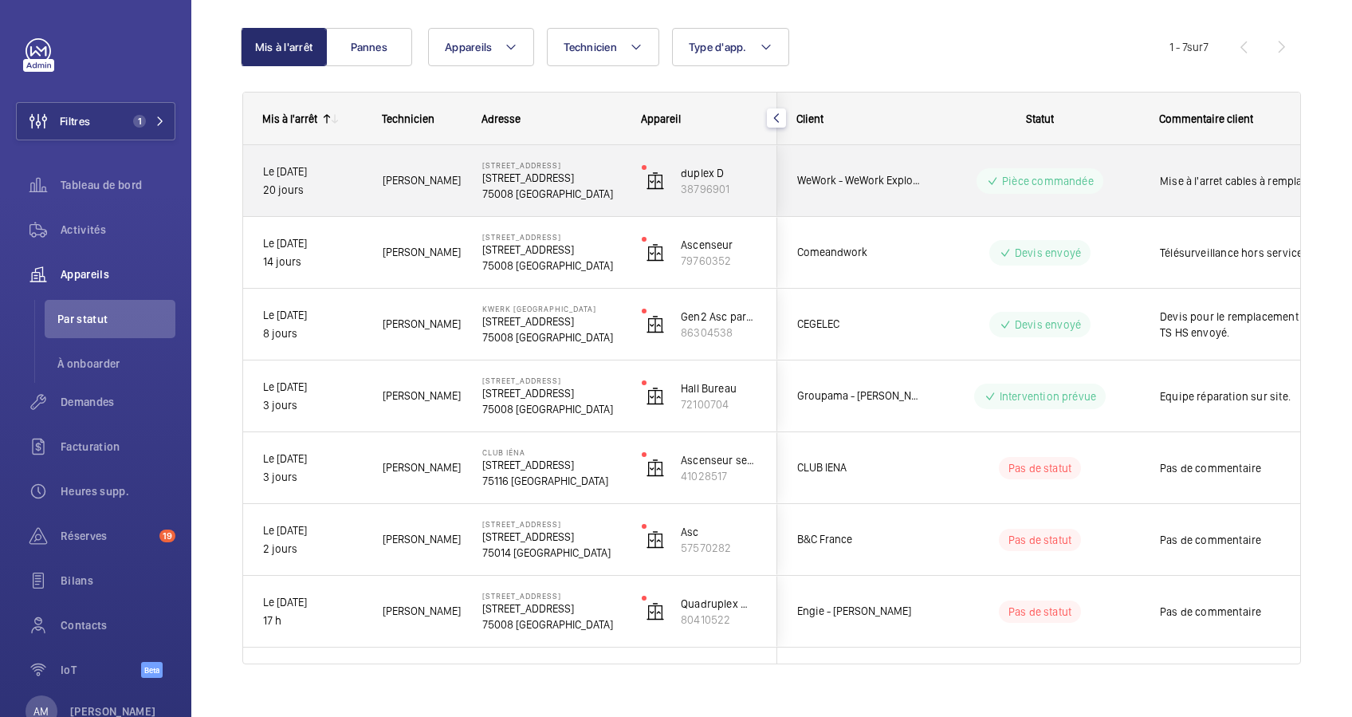
scroll to position [172, 0]
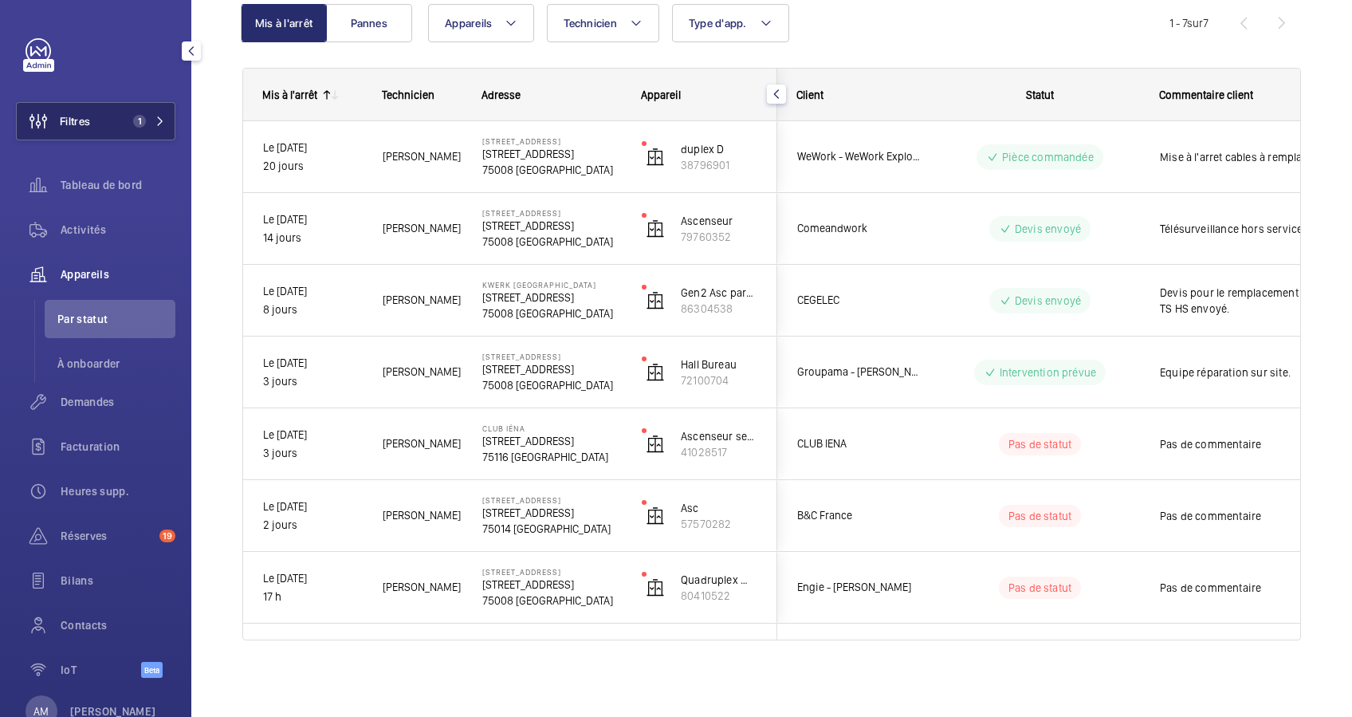
click at [136, 110] on button "Filtres 1" at bounding box center [95, 121] width 159 height 38
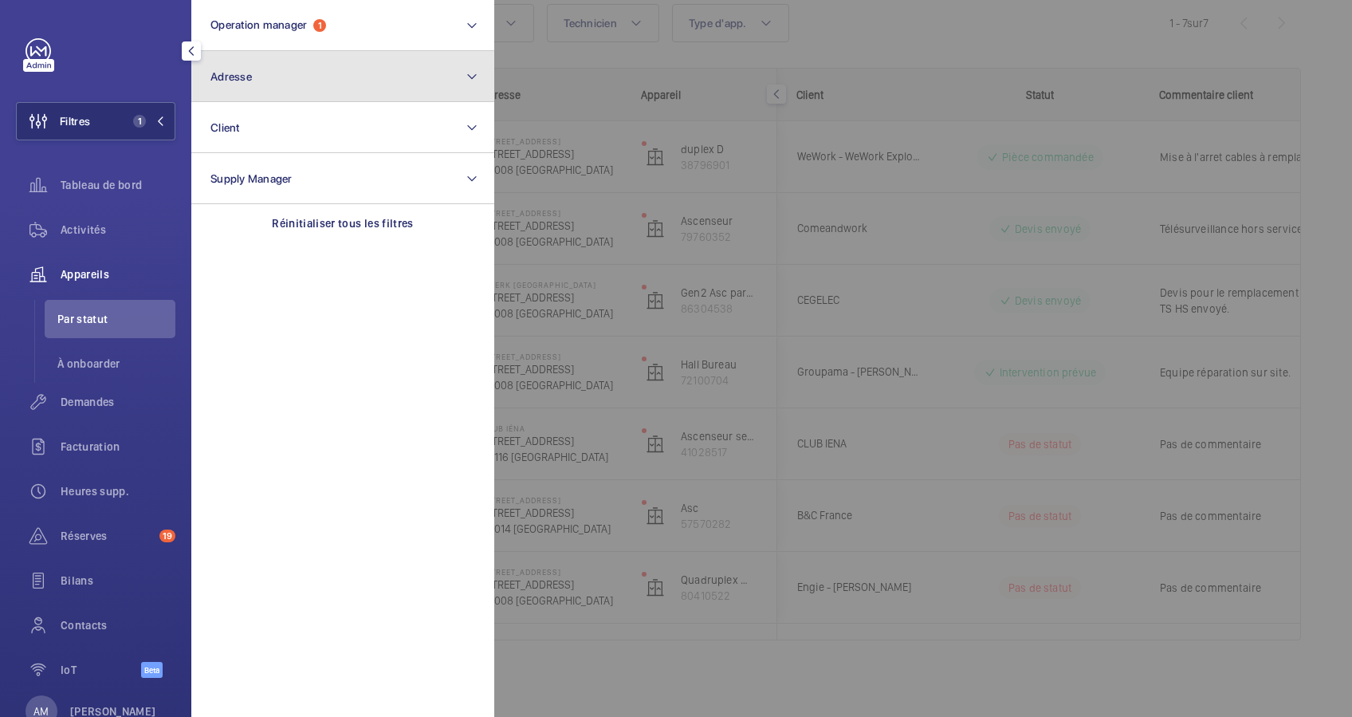
click at [306, 92] on button "Adresse" at bounding box center [342, 76] width 303 height 51
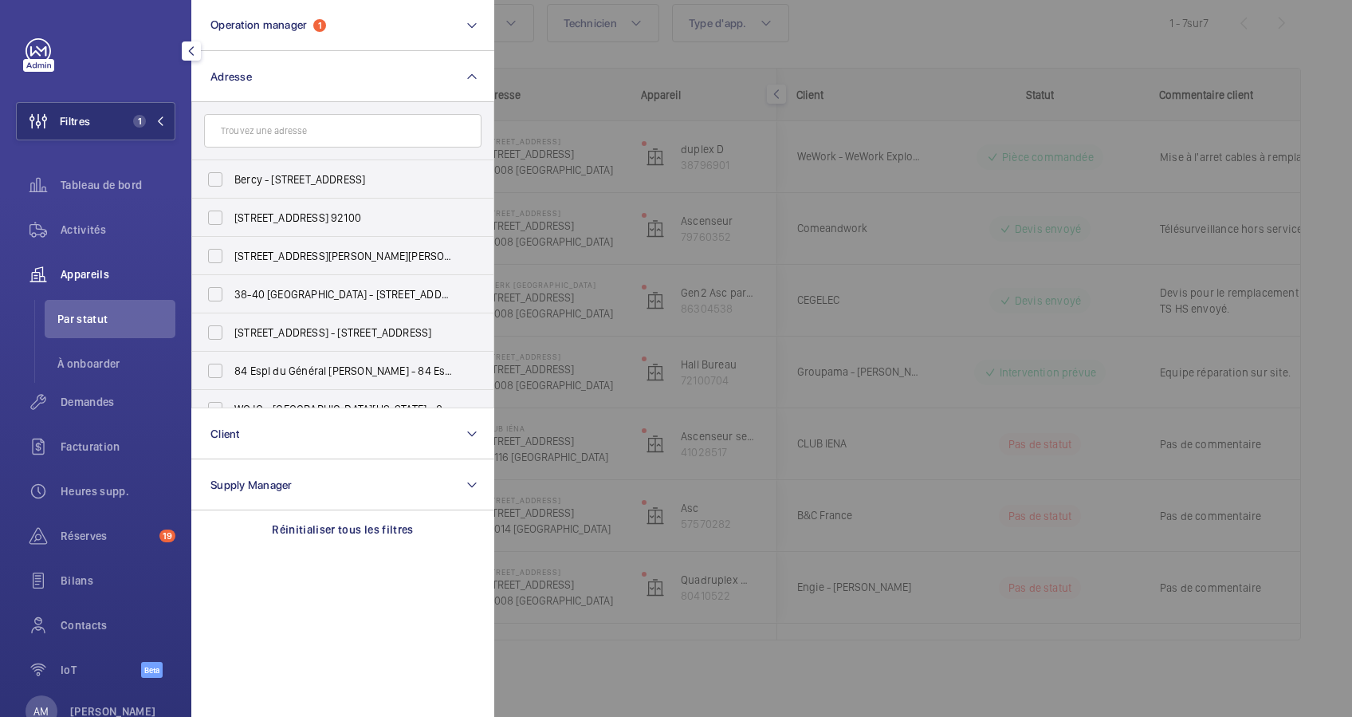
click at [300, 131] on input "text" at bounding box center [342, 130] width 277 height 33
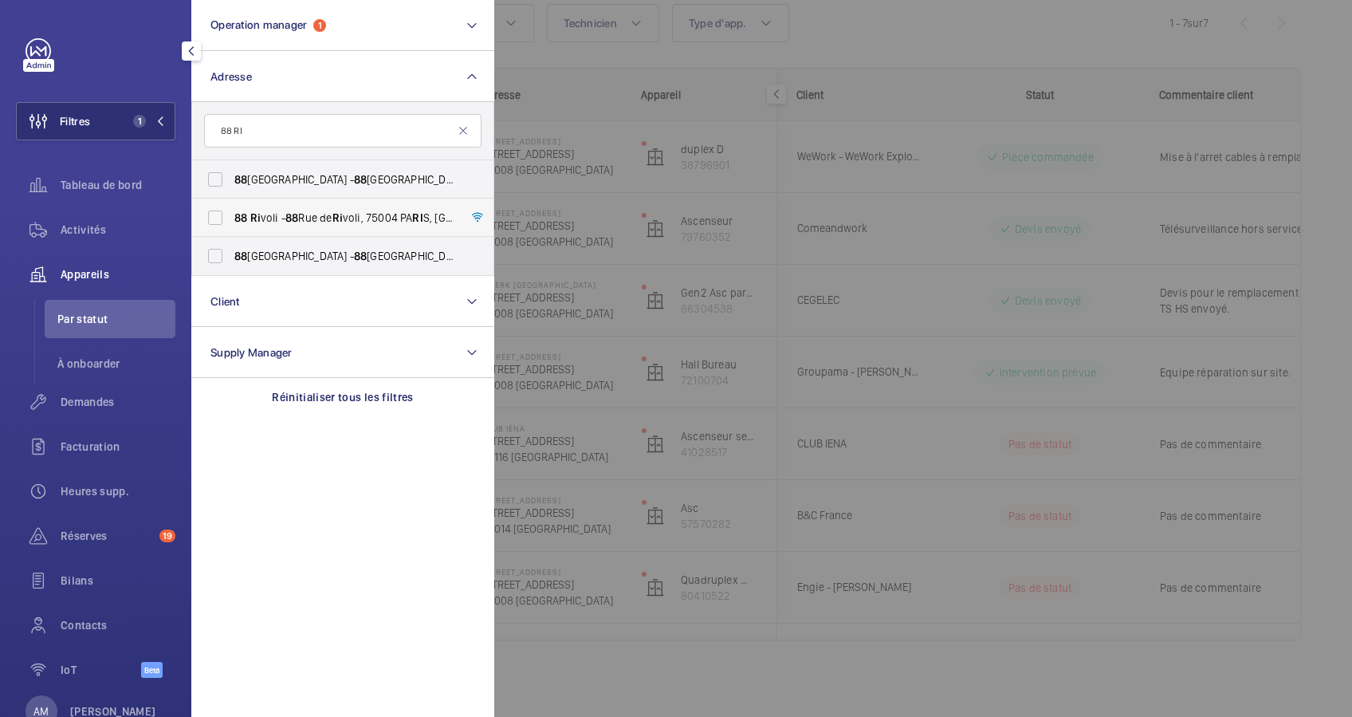
type input "88 RI"
click at [256, 214] on span "Ri" at bounding box center [255, 217] width 10 height 13
click at [231, 214] on input "88 Ri voli - 88 Rue de Ri voli, 75004 PA RI S, PA RI S 75004" at bounding box center [215, 218] width 32 height 32
checkbox input "true"
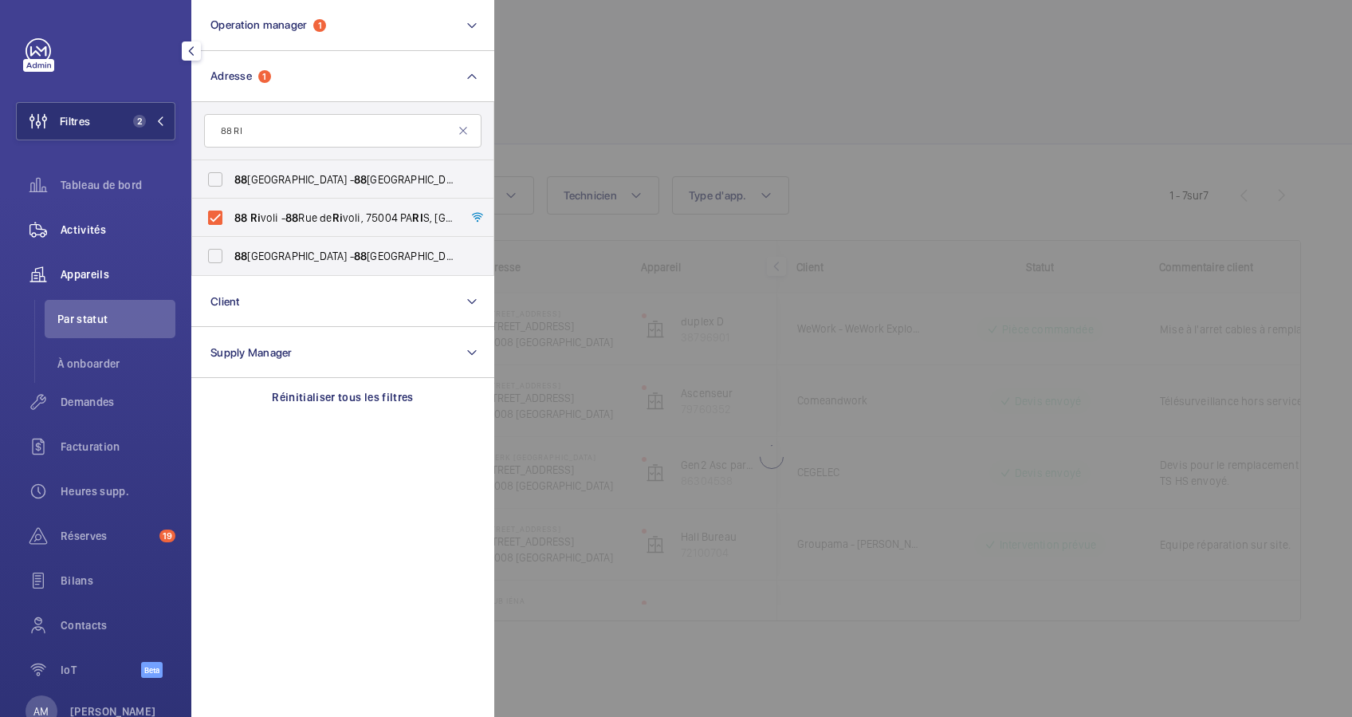
click at [91, 220] on div "Activités" at bounding box center [95, 229] width 159 height 38
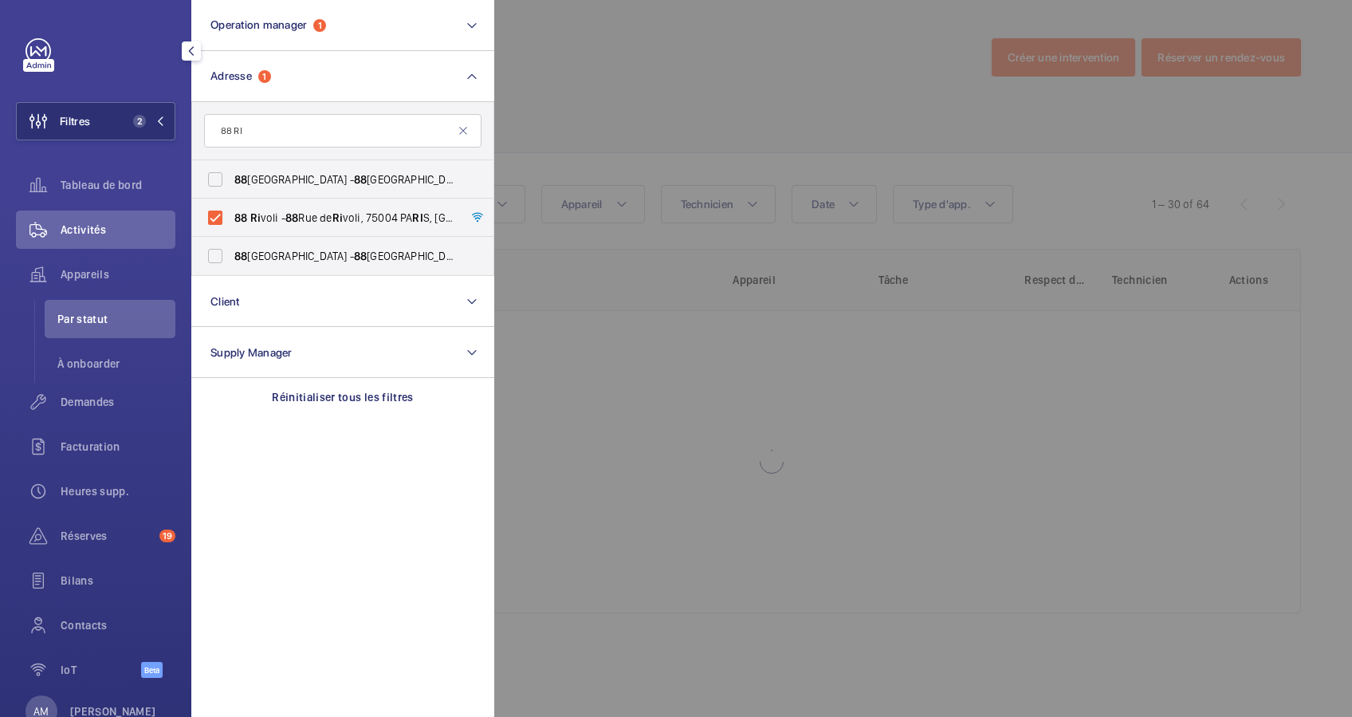
click at [794, 92] on div at bounding box center [1170, 358] width 1352 height 717
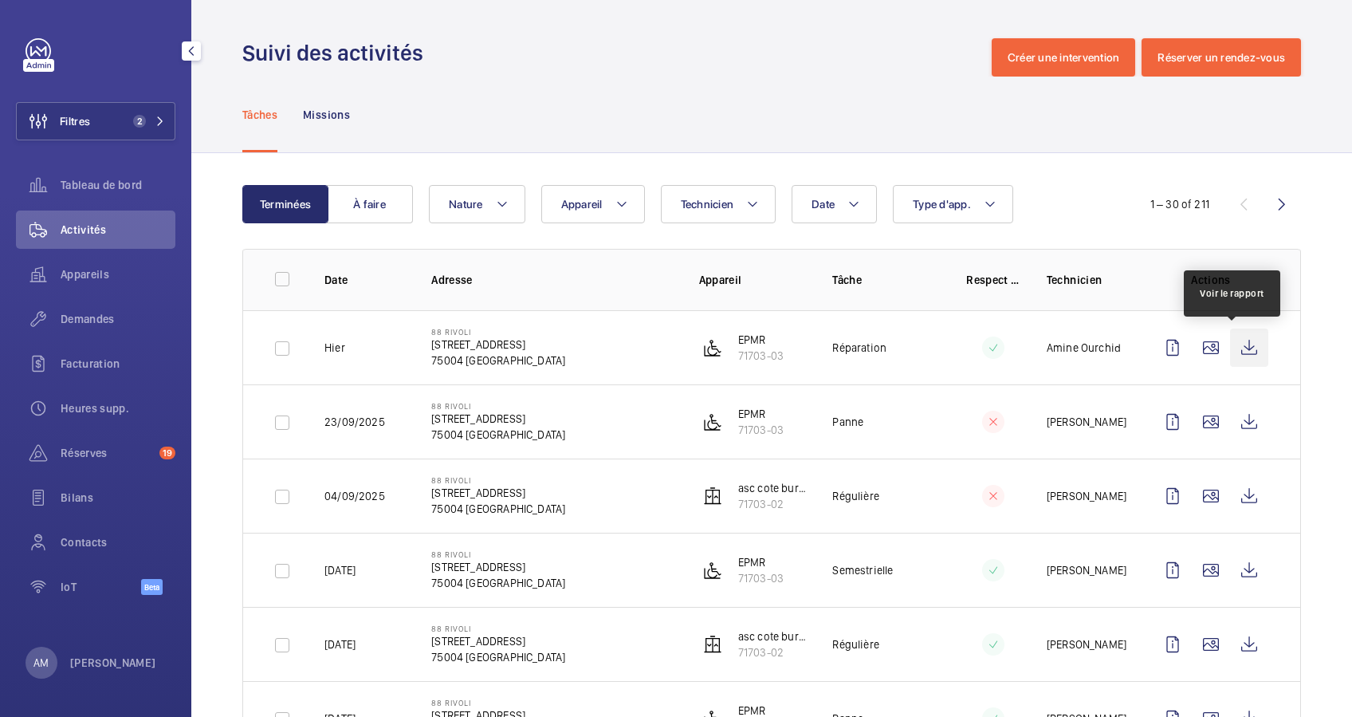
click at [1230, 347] on wm-front-icon-button at bounding box center [1249, 348] width 38 height 38
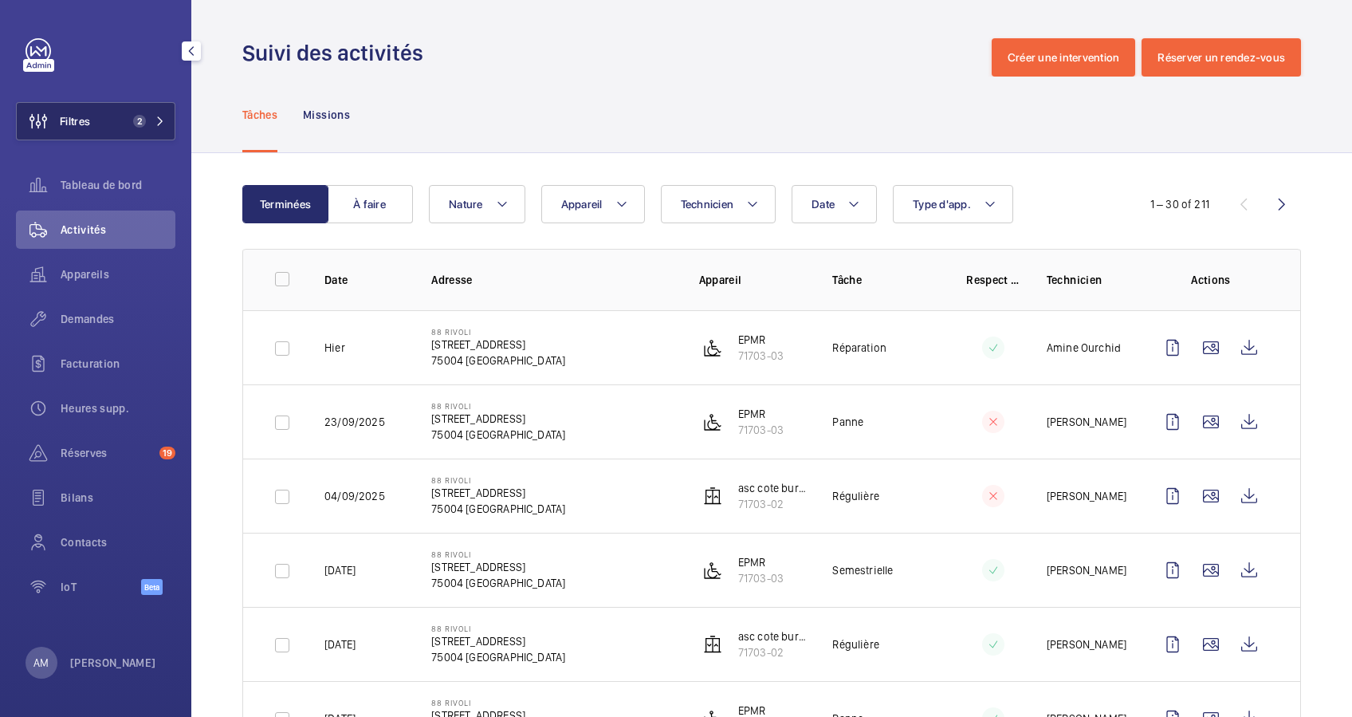
click at [151, 121] on span "2" at bounding box center [146, 121] width 38 height 13
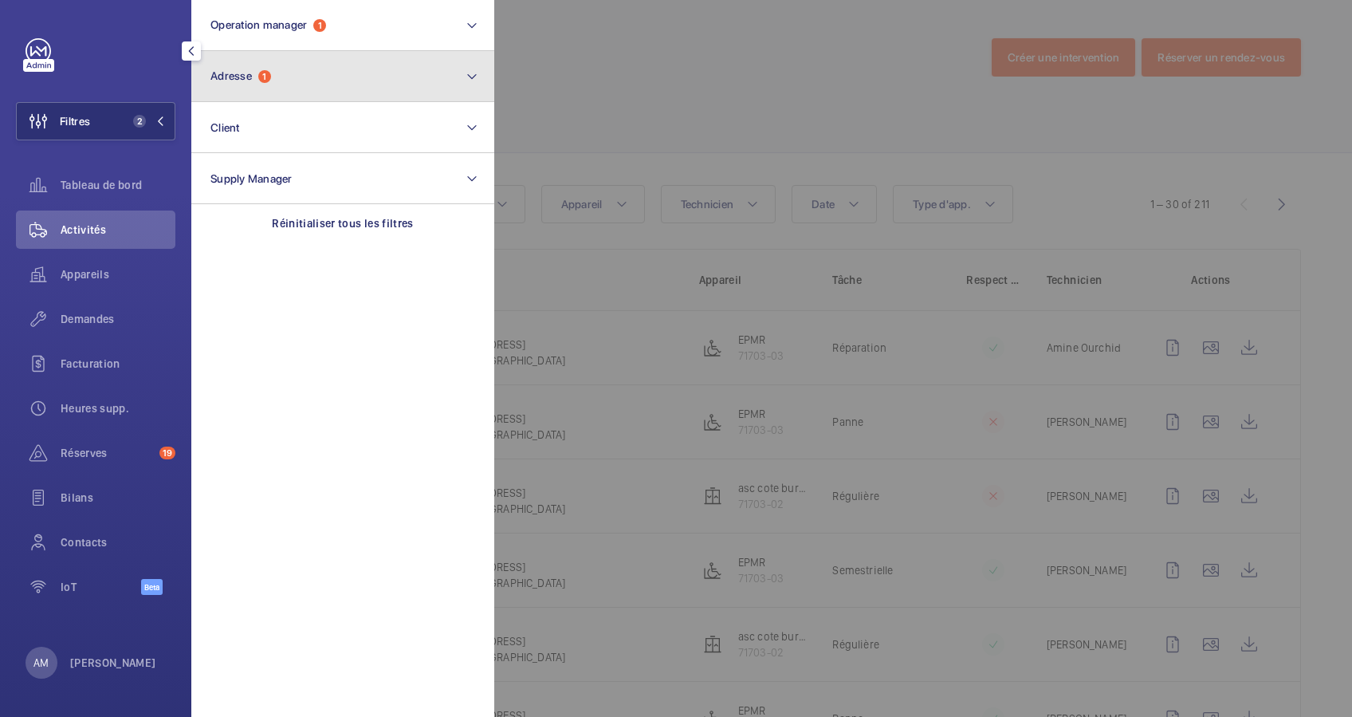
click at [281, 69] on button "Adresse 1" at bounding box center [342, 76] width 303 height 51
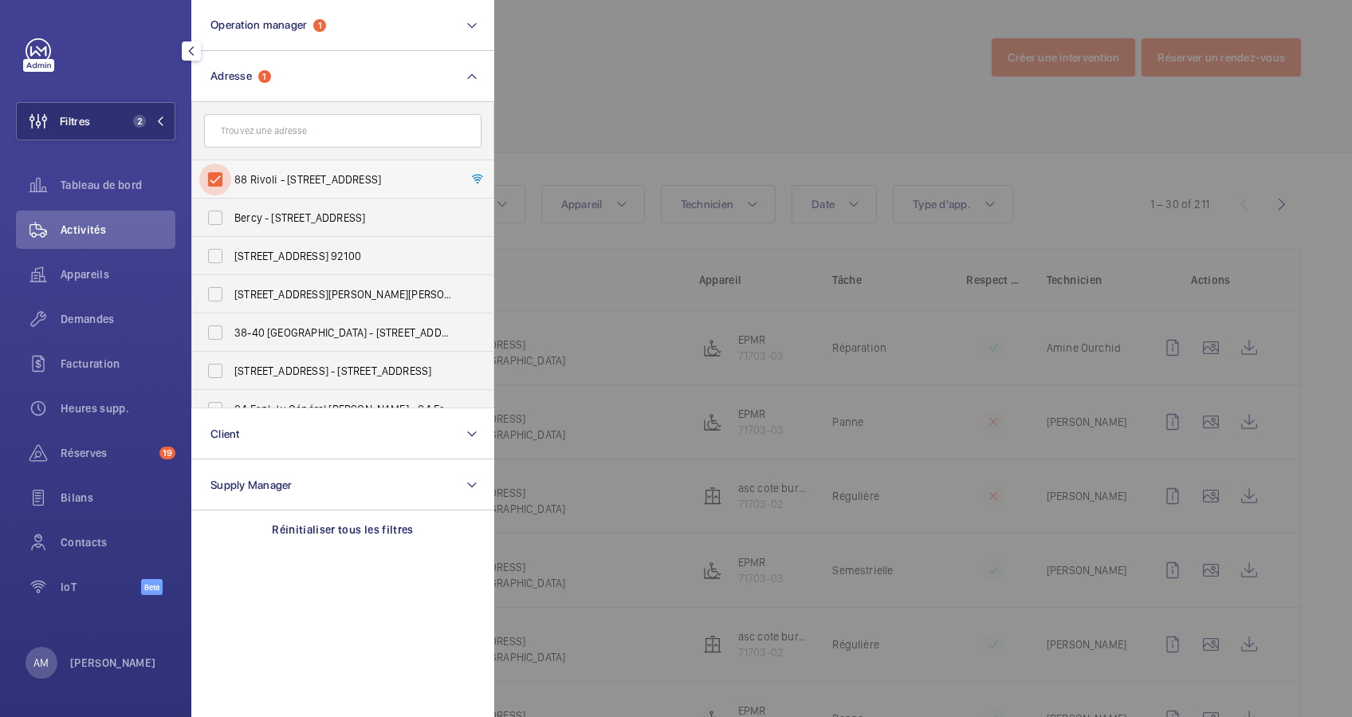
click at [220, 173] on input "88 Rivoli - 88 Rue de Rivoli, 75004 PARIS, PARIS 75004" at bounding box center [215, 179] width 32 height 32
checkbox input "false"
click at [568, 74] on div at bounding box center [1170, 358] width 1352 height 717
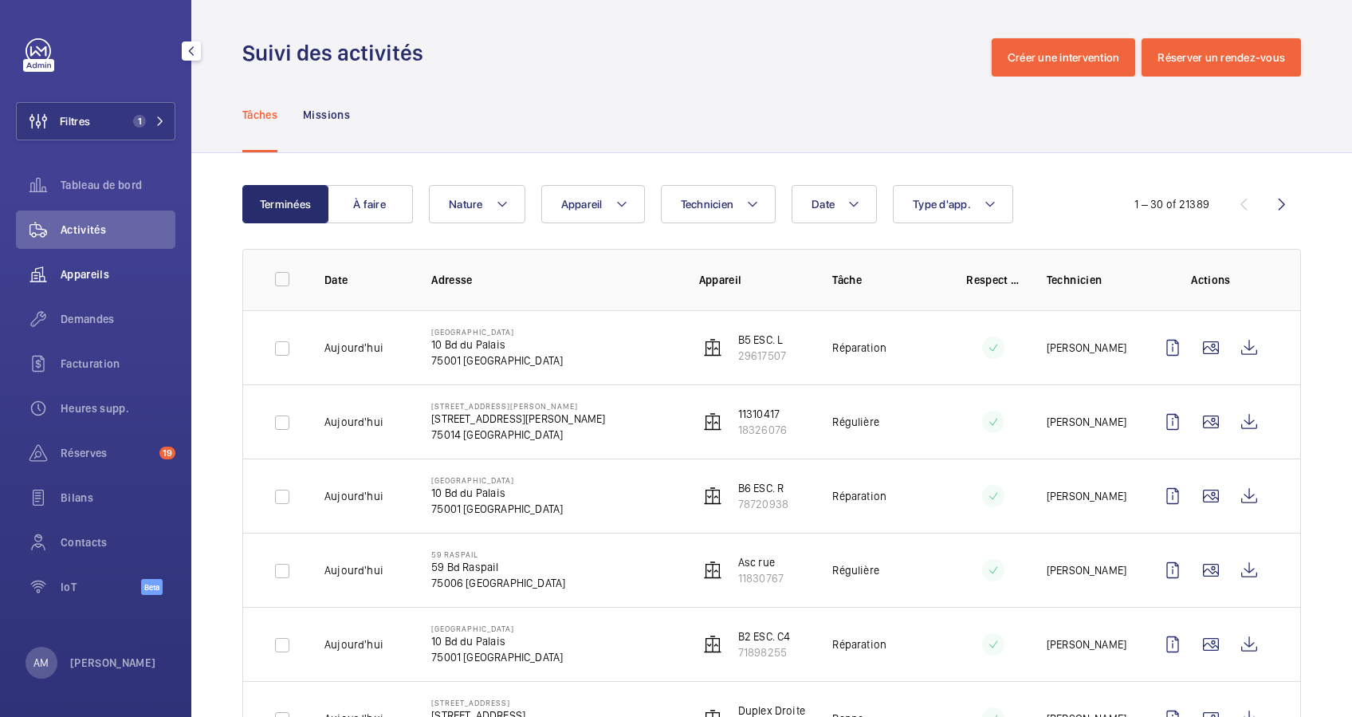
click at [93, 273] on span "Appareils" at bounding box center [118, 274] width 115 height 16
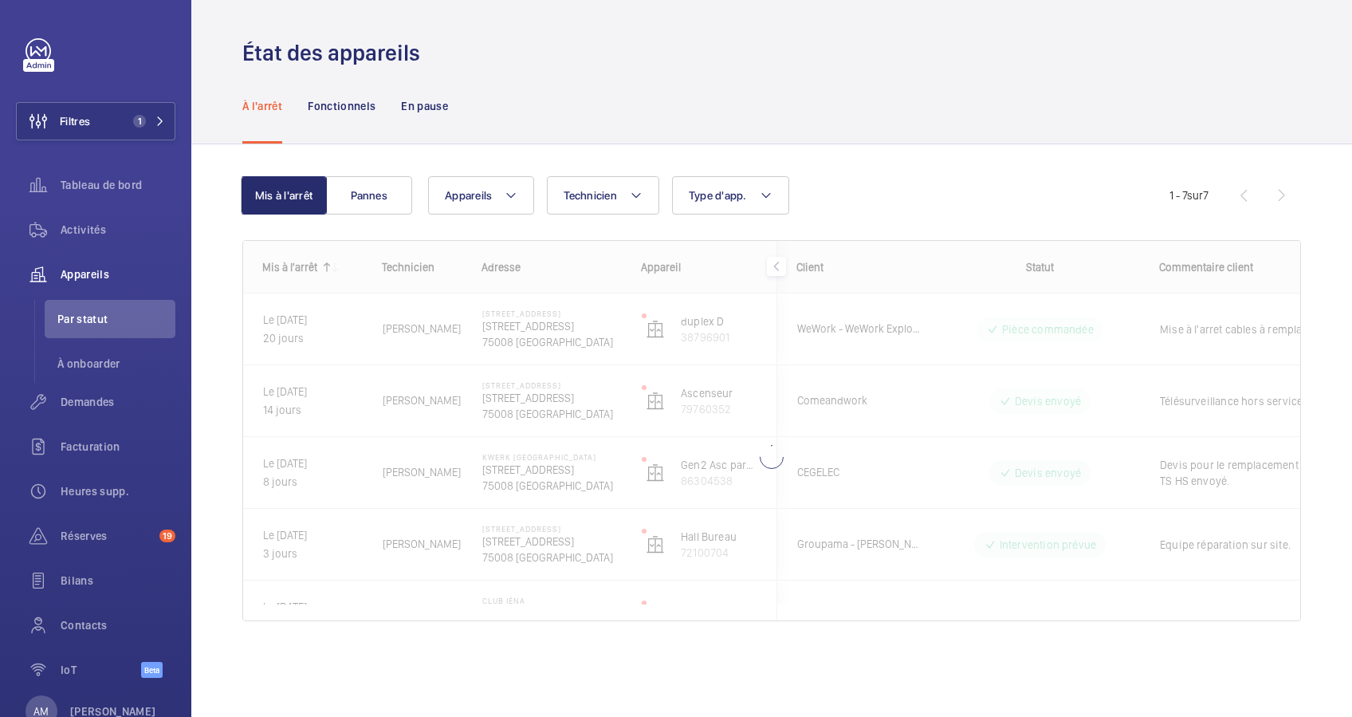
click at [619, 124] on div "À l'arrêt Fonctionnels En pause" at bounding box center [771, 106] width 1059 height 76
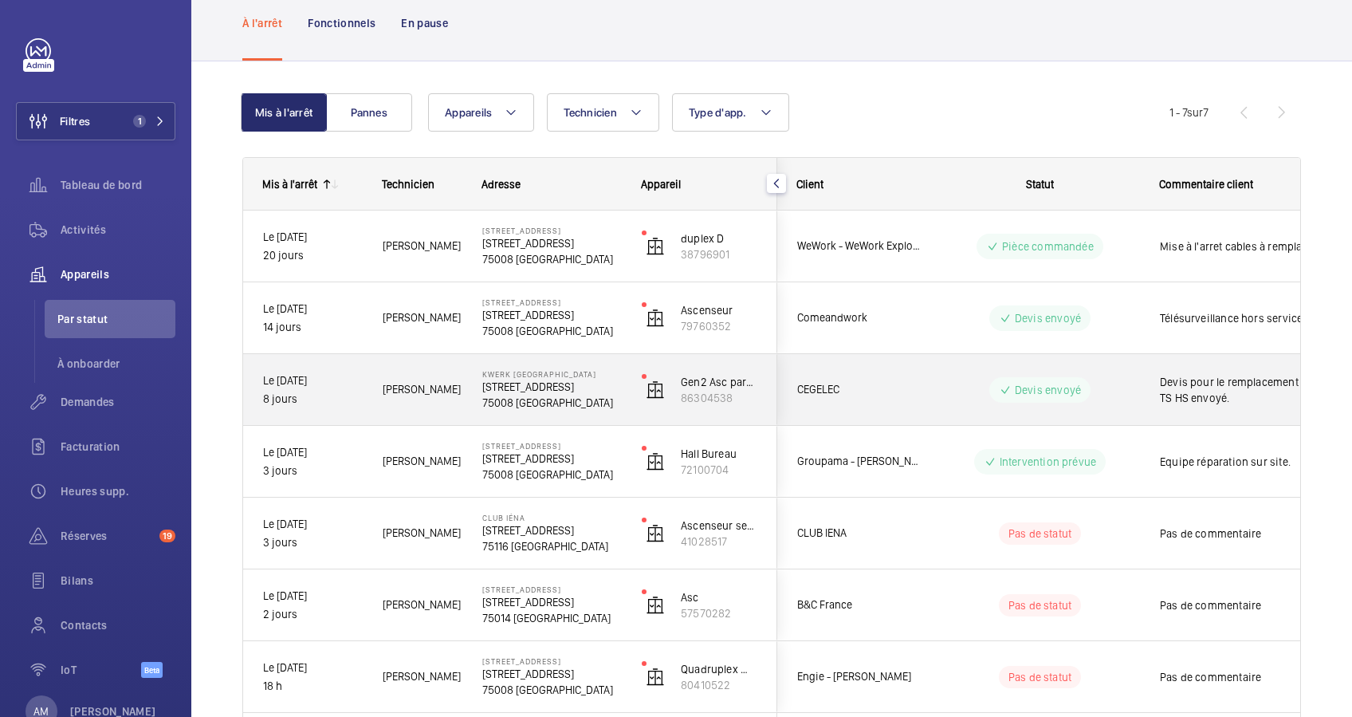
scroll to position [106, 0]
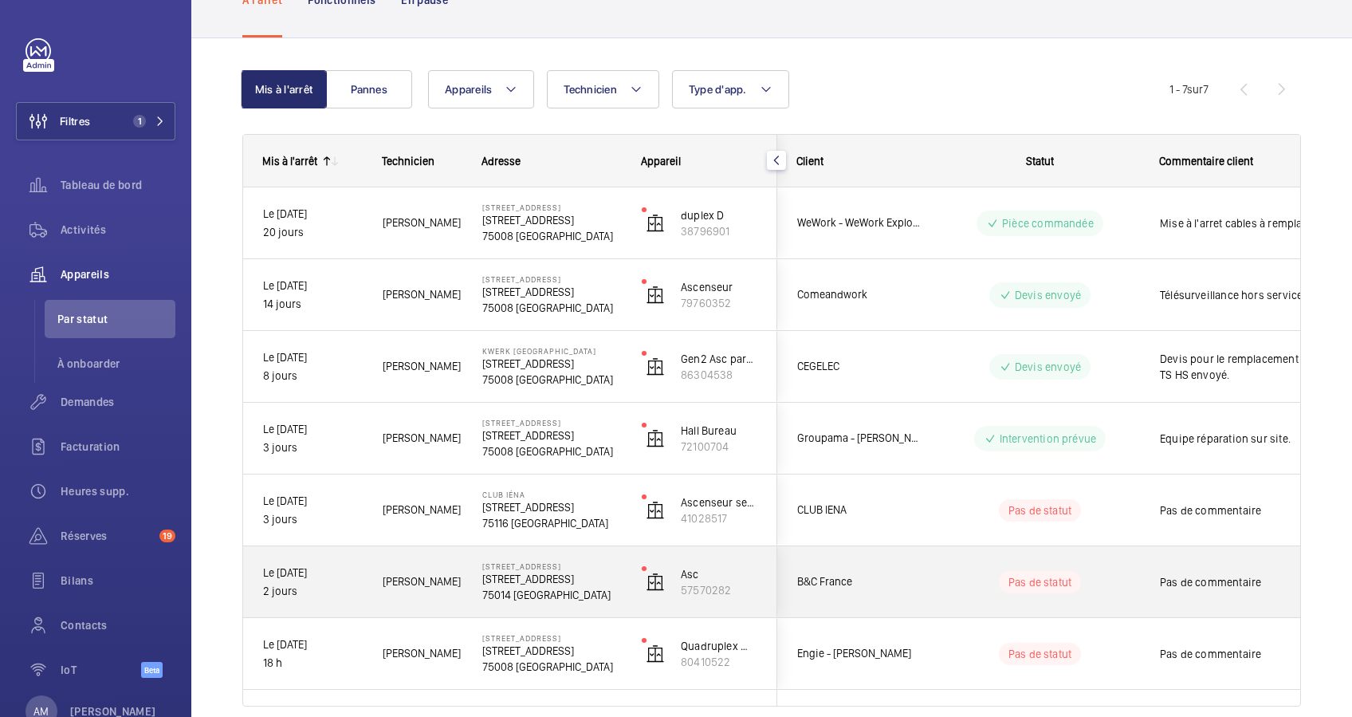
click at [961, 577] on wm-front-pills-cell "Pas de statut" at bounding box center [1040, 582] width 199 height 22
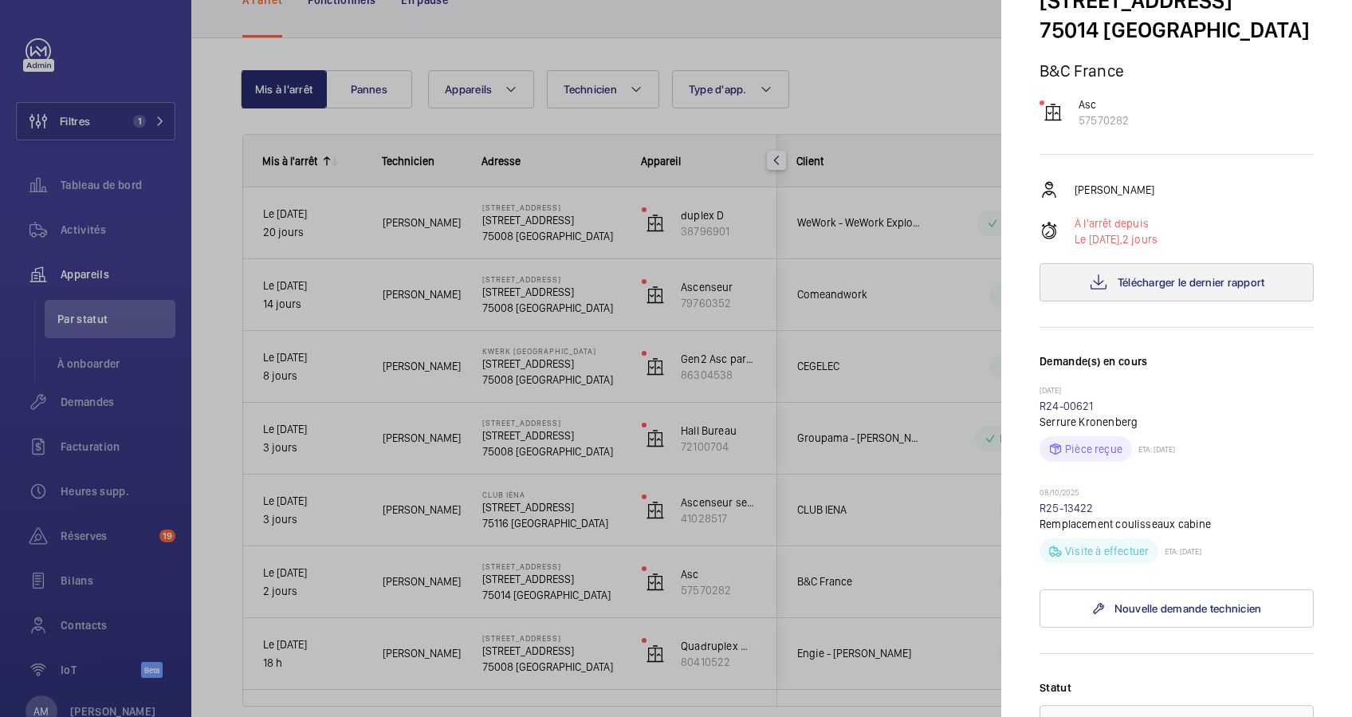
scroll to position [0, 0]
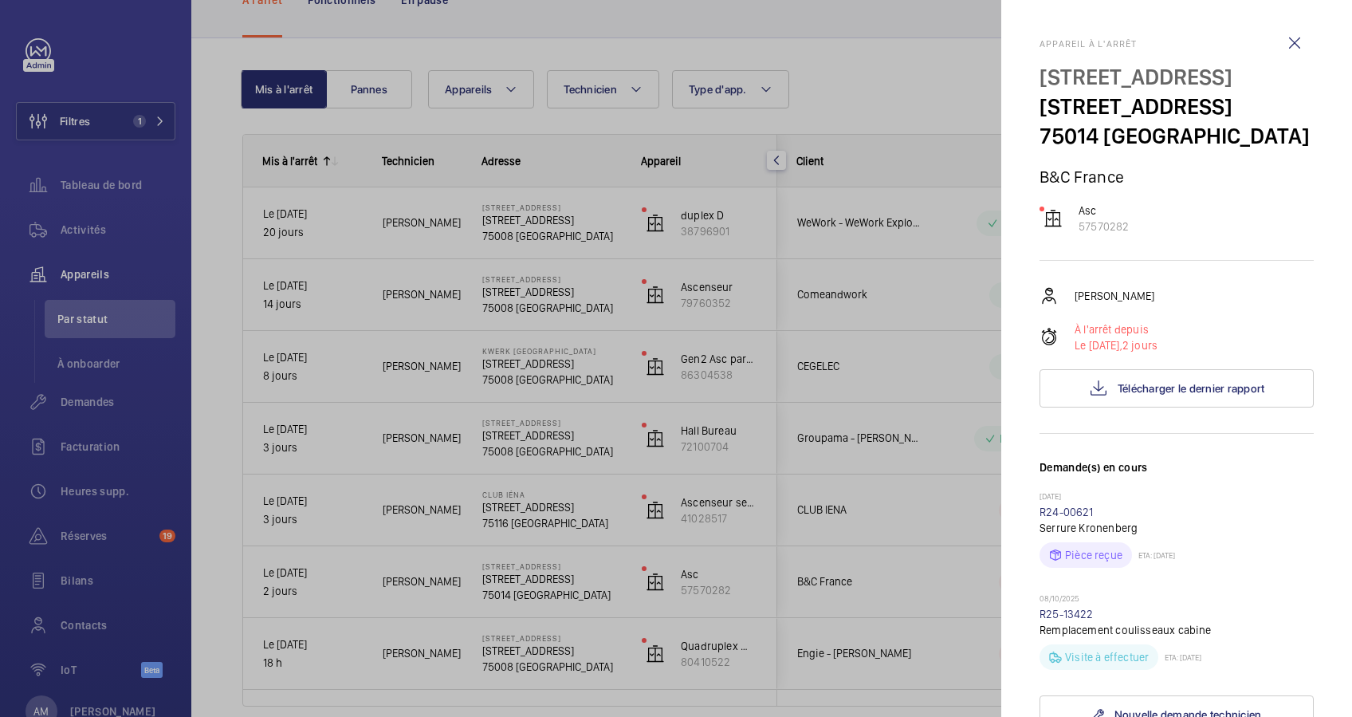
click at [871, 88] on div at bounding box center [676, 358] width 1352 height 717
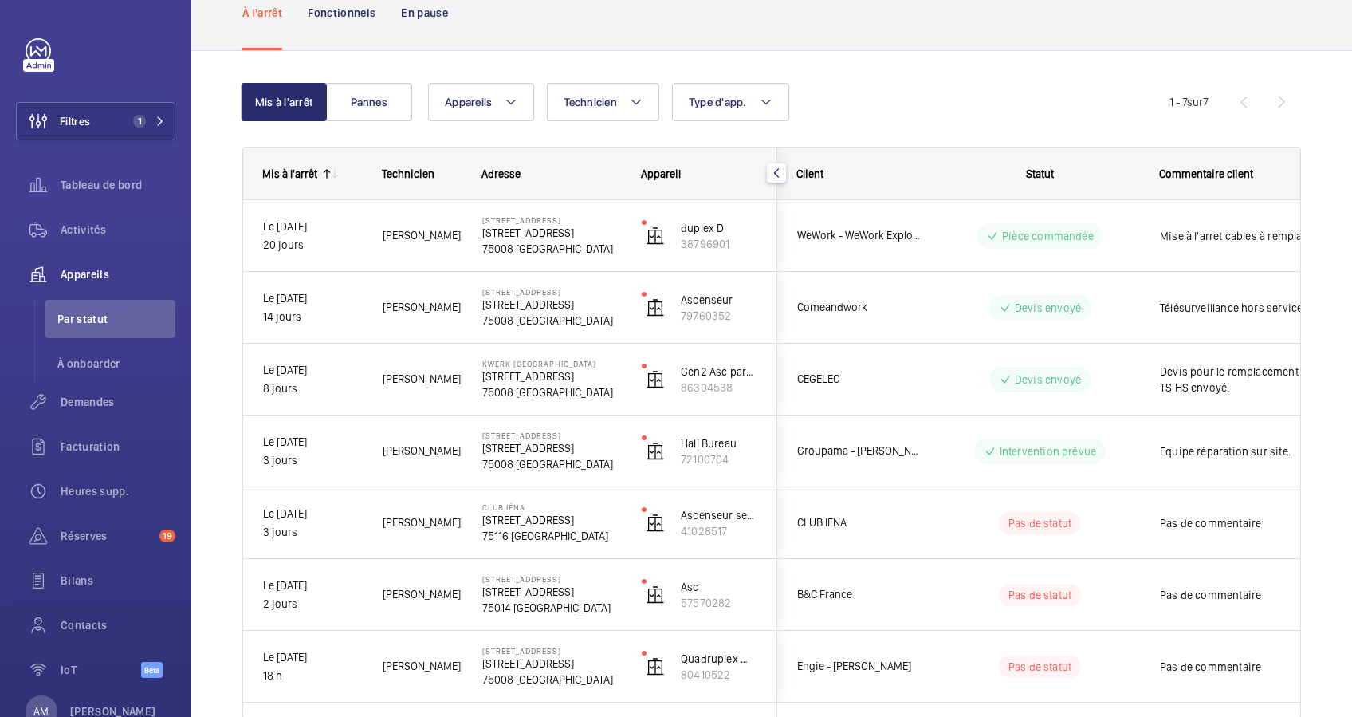
scroll to position [65, 0]
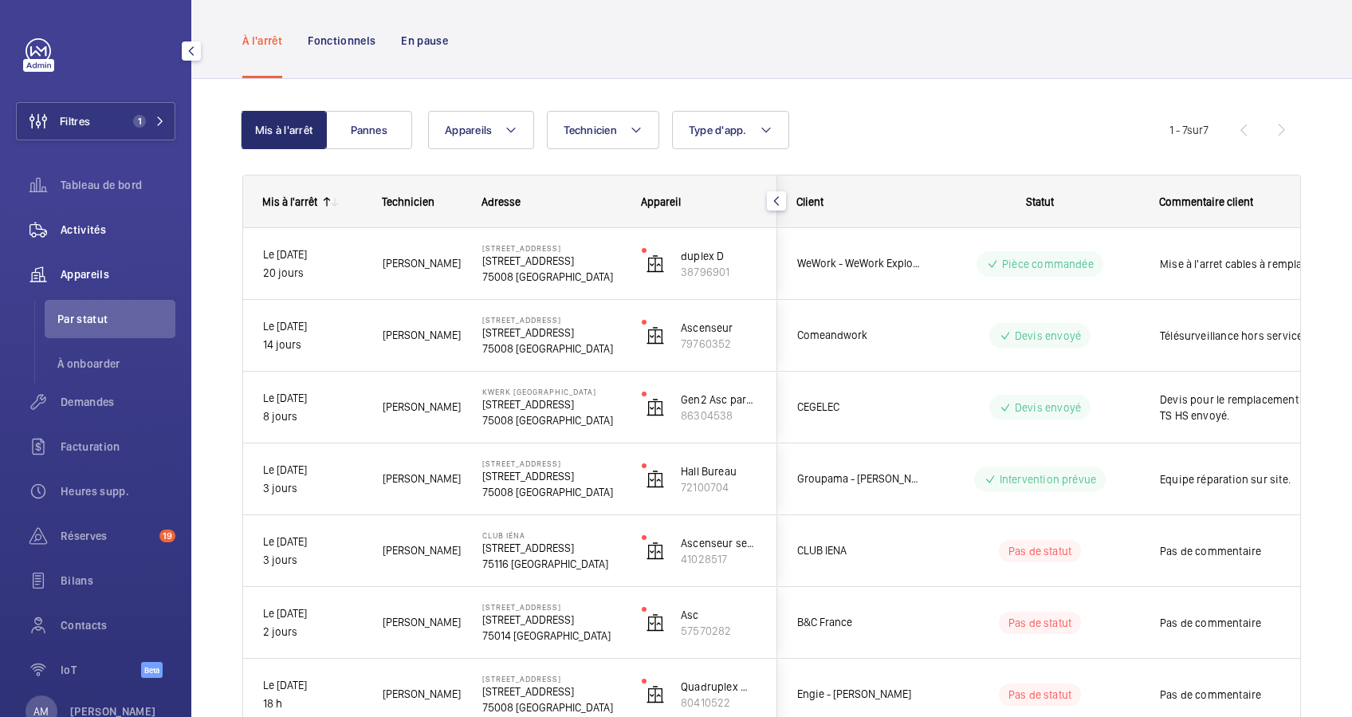
click at [60, 230] on wm-front-icon-button at bounding box center [38, 229] width 45 height 38
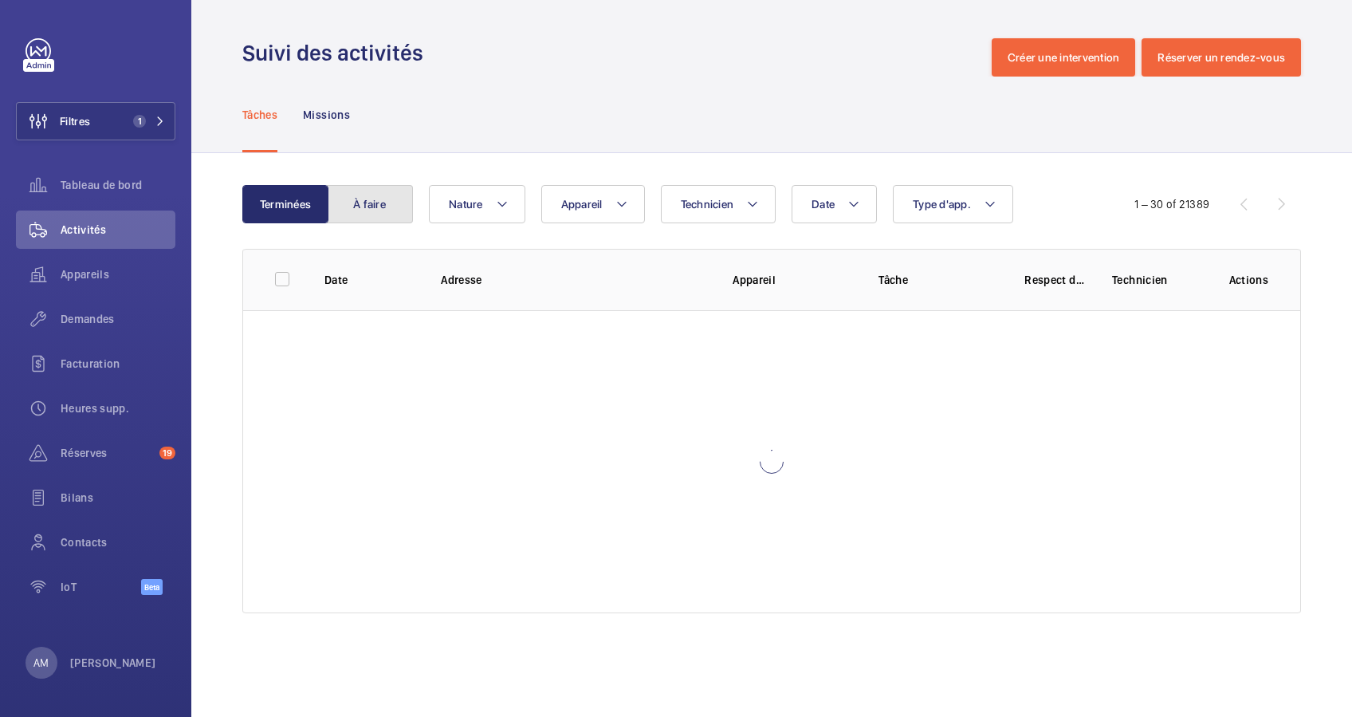
click at [350, 204] on button "À faire" at bounding box center [370, 204] width 86 height 38
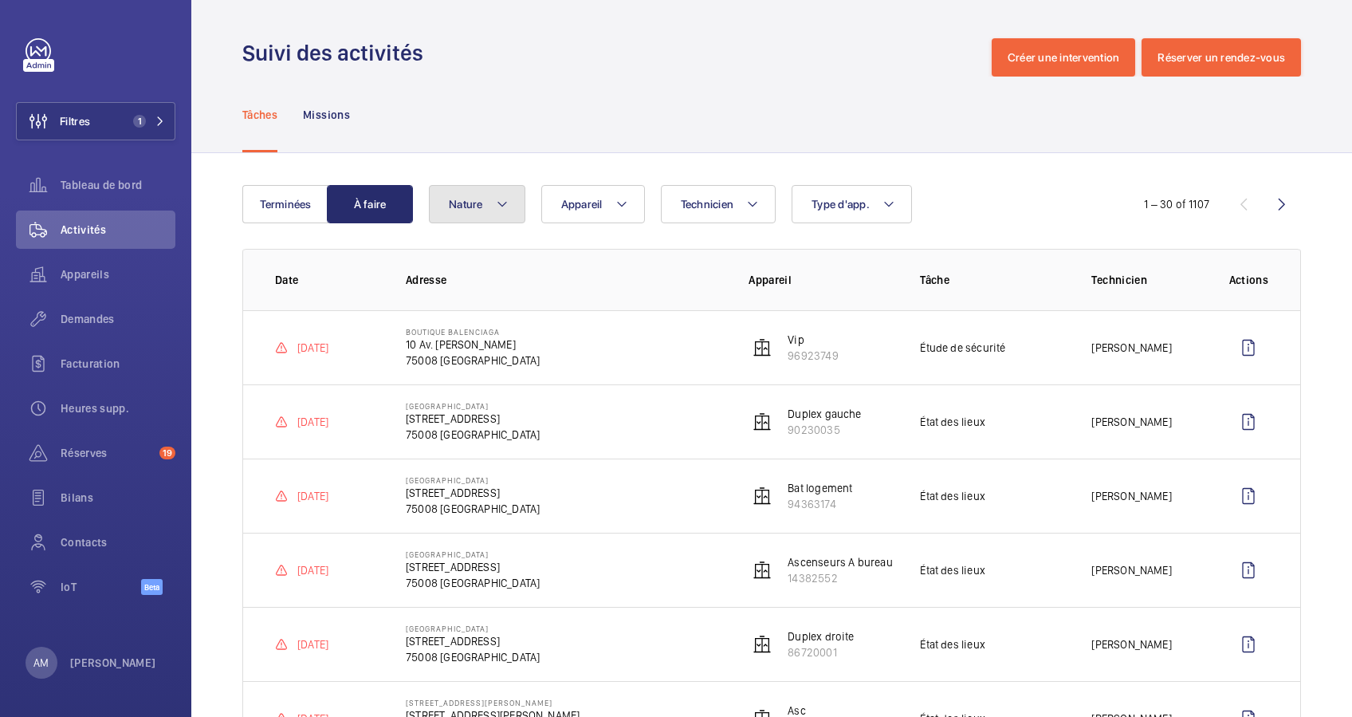
click at [490, 201] on button "Nature" at bounding box center [477, 204] width 96 height 38
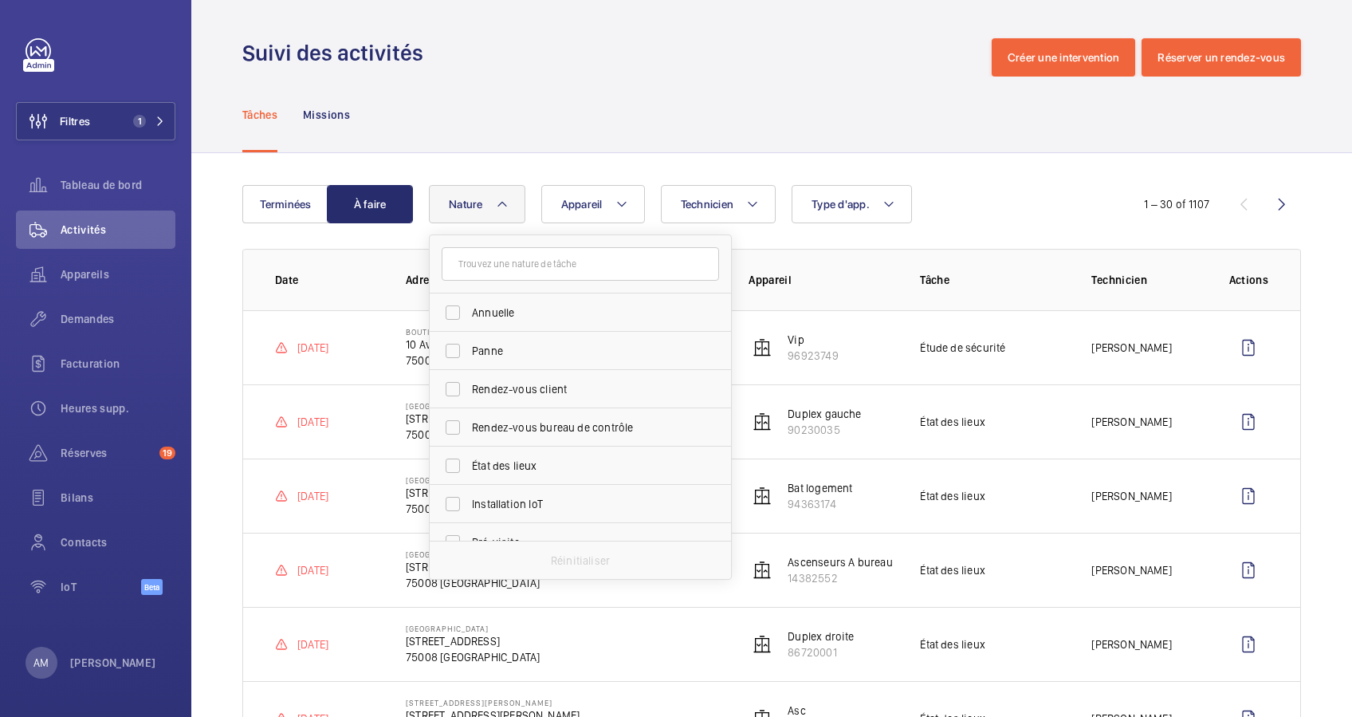
click at [521, 273] on input "text" at bounding box center [580, 263] width 277 height 33
type input "c"
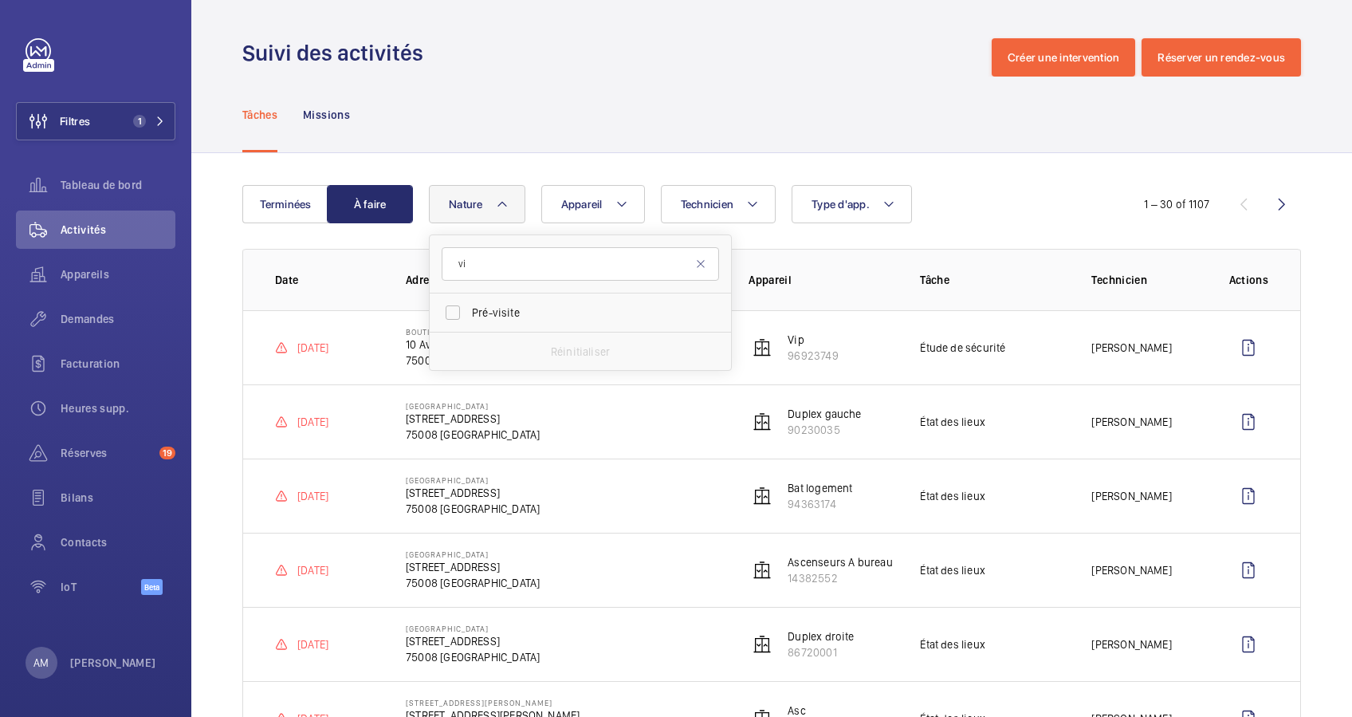
type input "v"
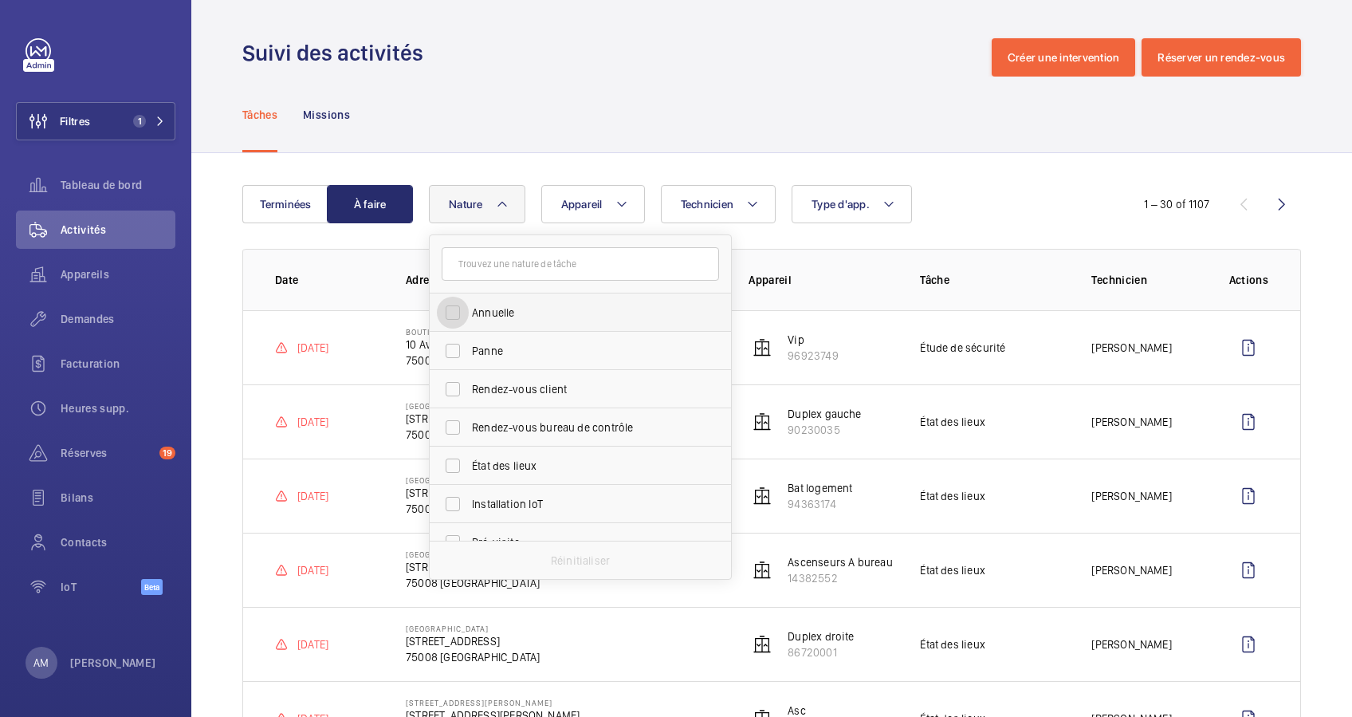
click at [453, 306] on input "Annuelle" at bounding box center [453, 313] width 32 height 32
checkbox input "true"
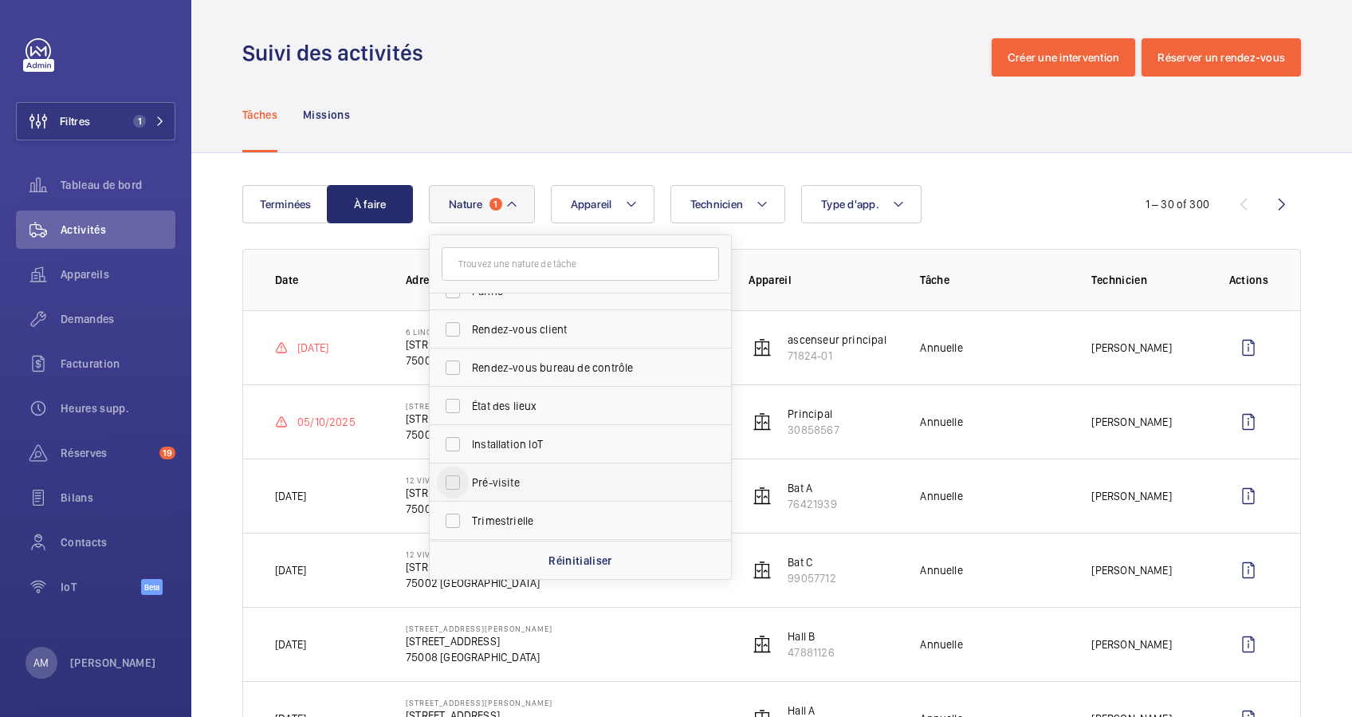
scroll to position [106, 0]
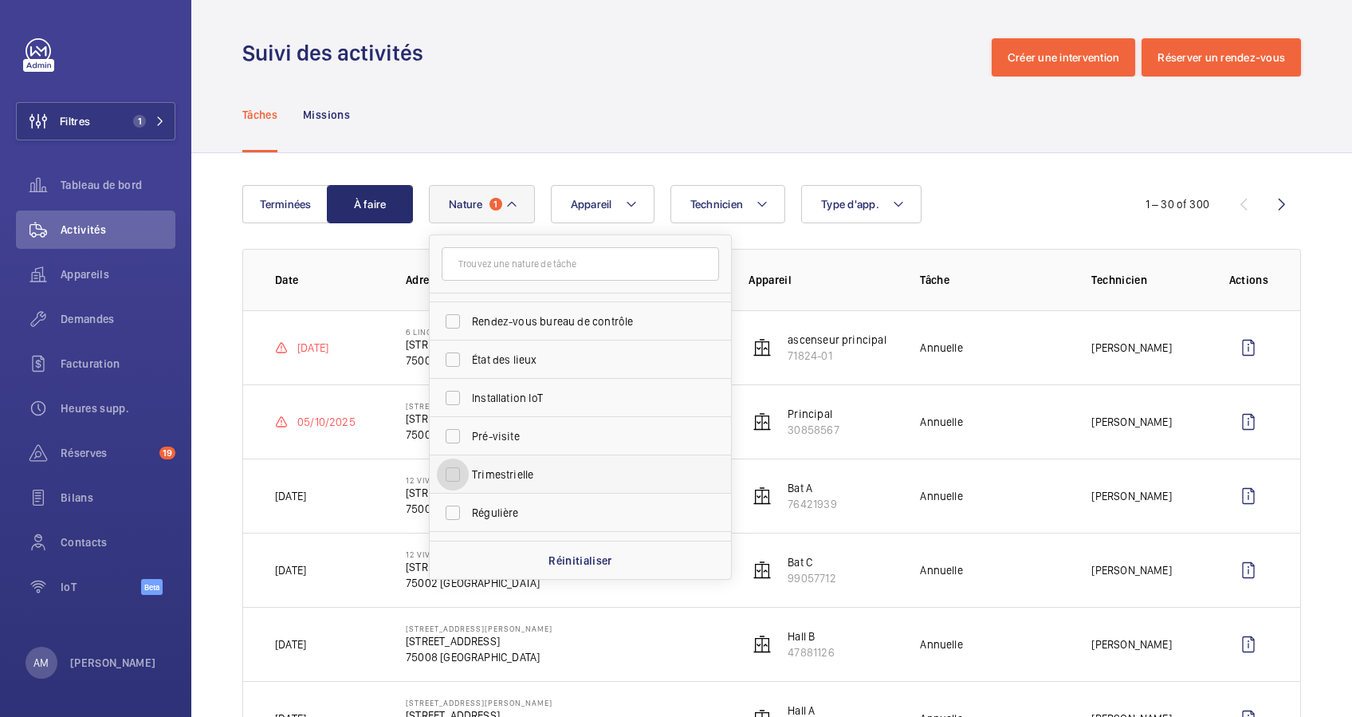
click at [447, 466] on input "Trimestrielle" at bounding box center [453, 474] width 32 height 32
checkbox input "true"
click at [448, 512] on input "Régulière" at bounding box center [453, 513] width 32 height 32
checkbox input "true"
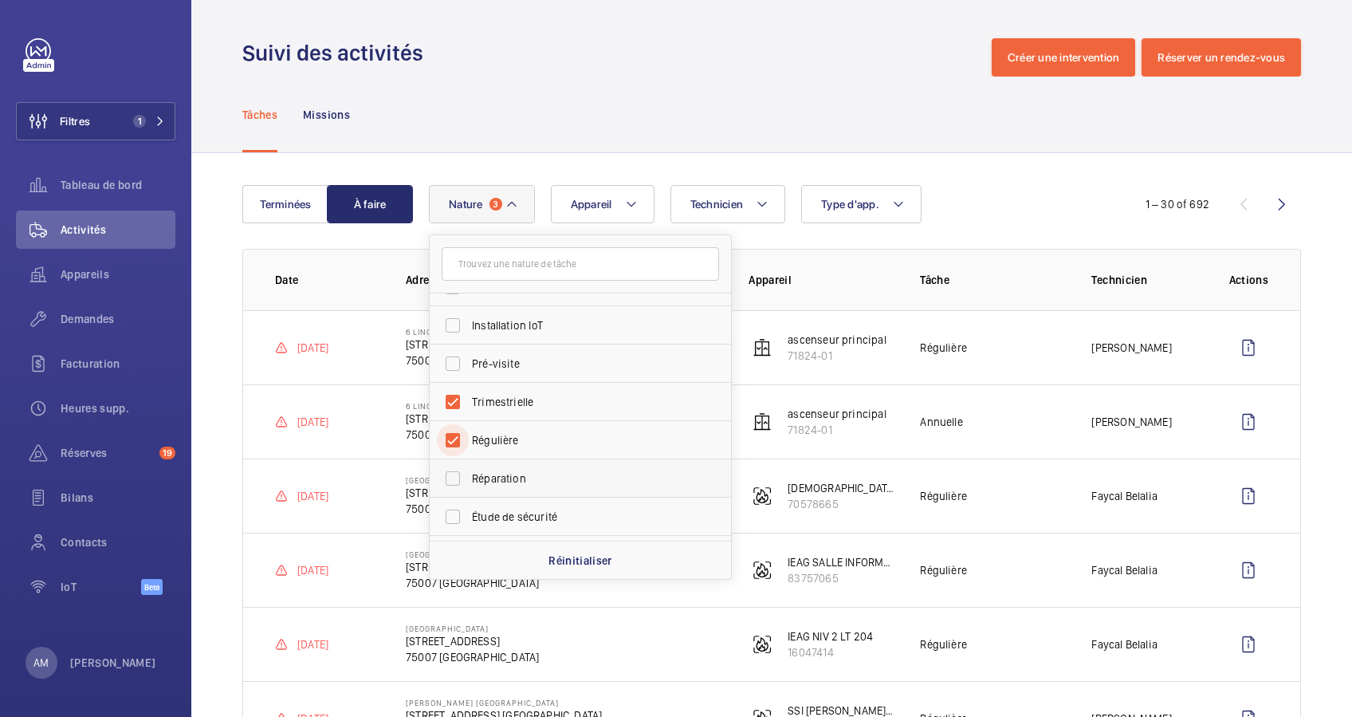
scroll to position [212, 0]
click at [448, 517] on input "Semestrielle" at bounding box center [453, 522] width 32 height 32
checkbox input "true"
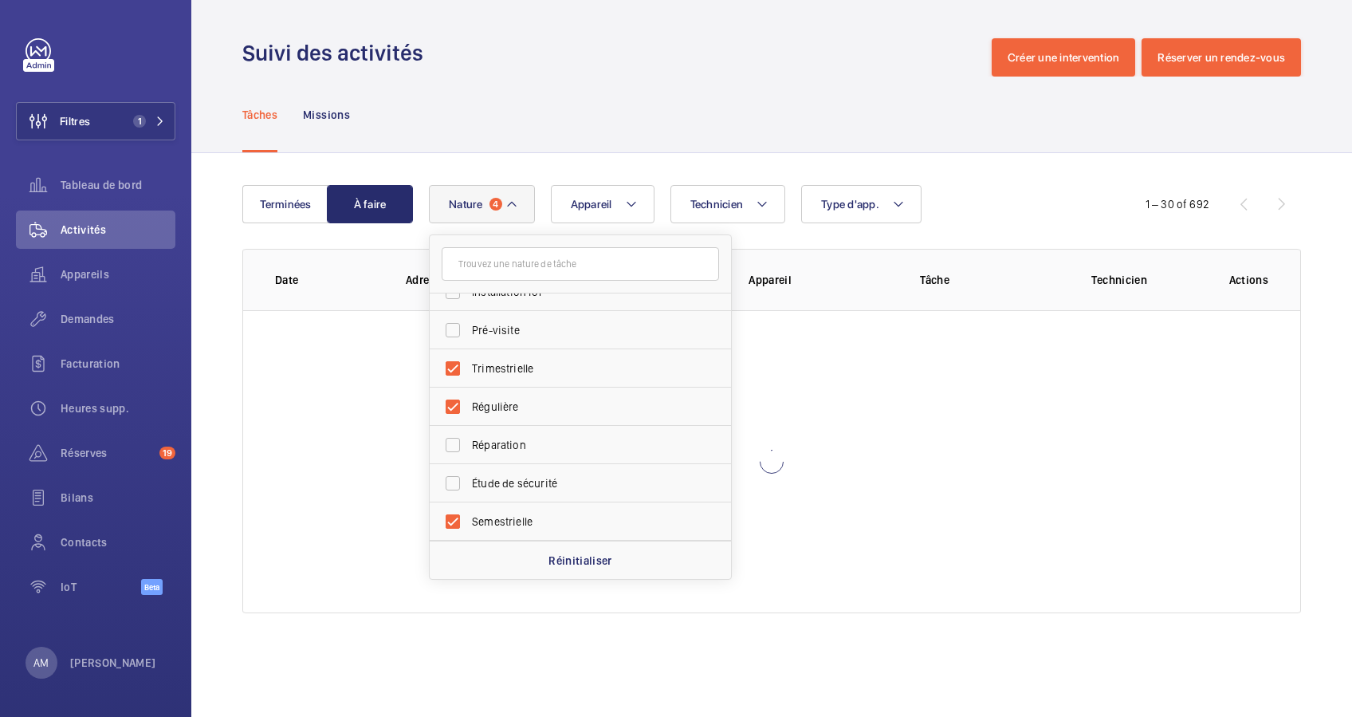
drag, startPoint x: 674, startPoint y: 90, endPoint x: 664, endPoint y: 128, distance: 39.5
click at [671, 97] on div "Tâches Missions" at bounding box center [771, 115] width 1059 height 76
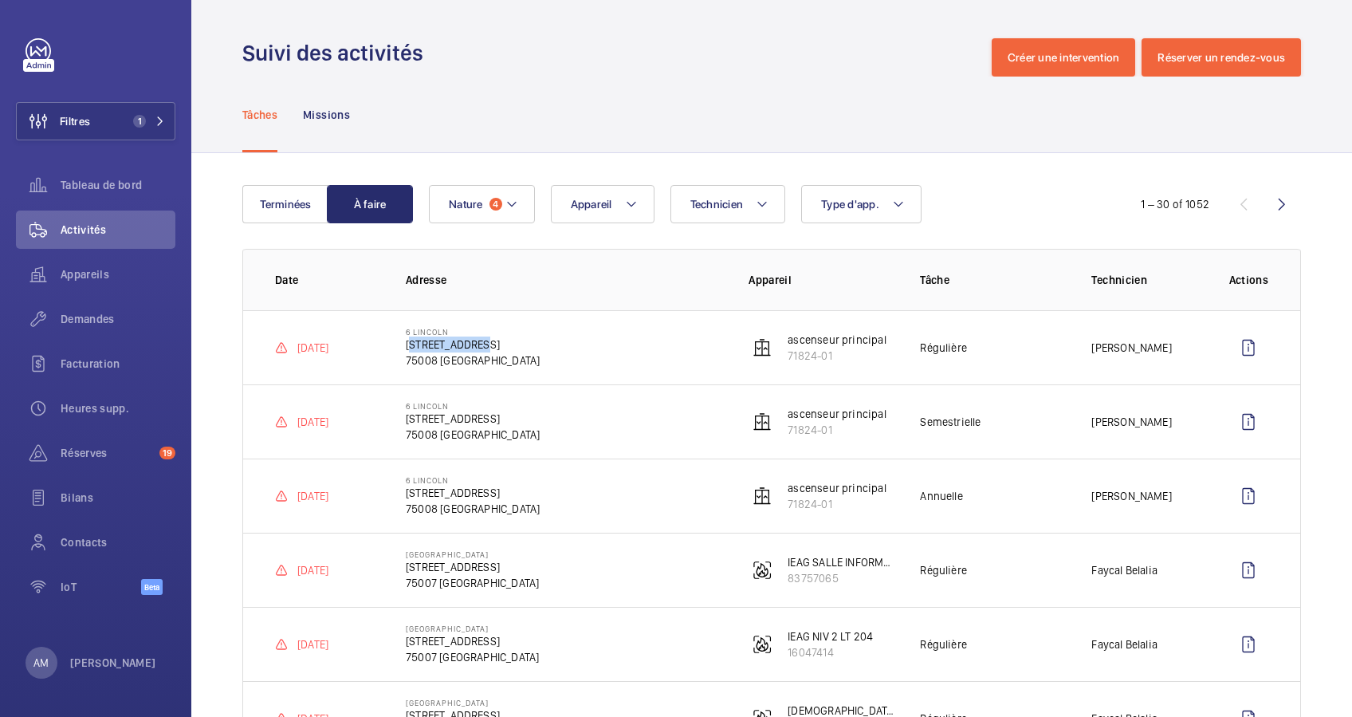
drag, startPoint x: 399, startPoint y: 341, endPoint x: 469, endPoint y: 344, distance: 70.2
click at [469, 344] on td "6 Lincoln 6 Rue Lincoln, 75008 PARIS 75008 PARIS" at bounding box center [551, 347] width 343 height 74
copy p "6 Rue Lincoln"
click at [743, 199] on button "Technicien" at bounding box center [729, 204] width 116 height 38
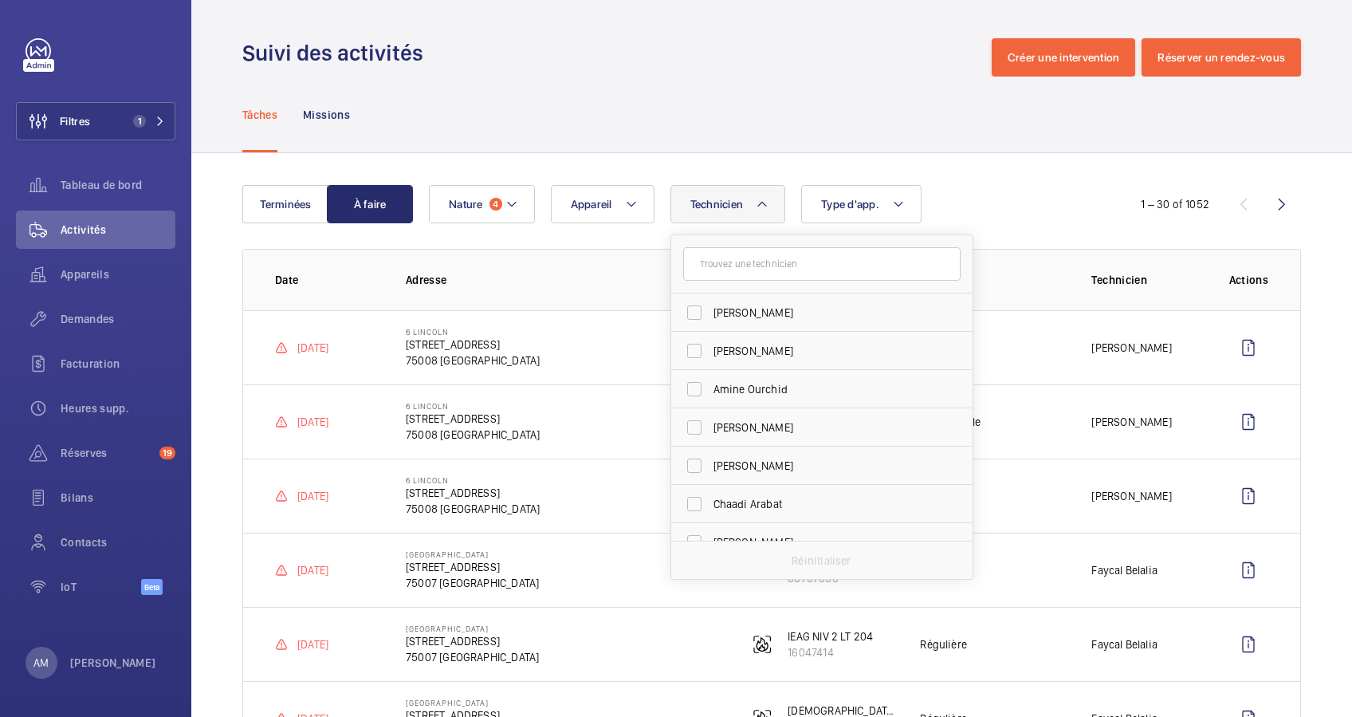
click at [720, 265] on input "text" at bounding box center [821, 263] width 277 height 33
type input "mo"
click at [707, 344] on input "Mo hamed Youbi" at bounding box center [695, 351] width 32 height 32
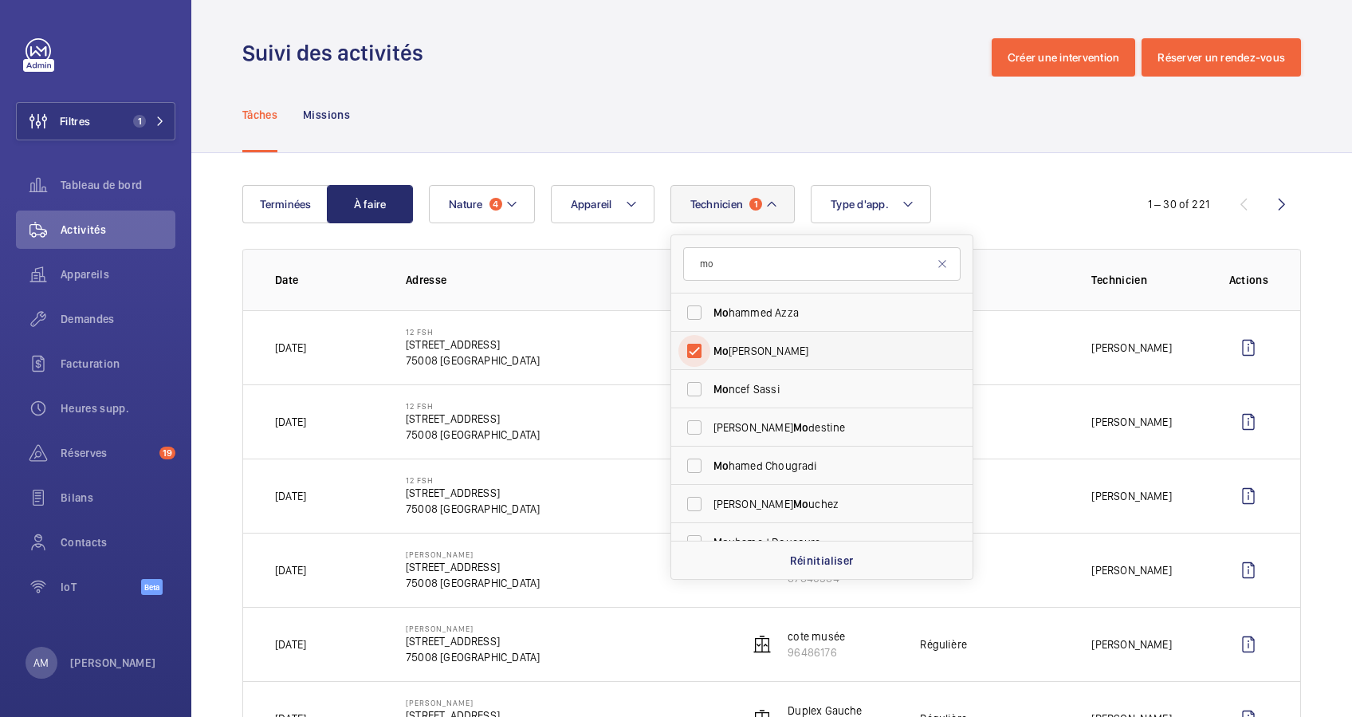
click at [697, 344] on input "Mo hamed Youbi" at bounding box center [695, 351] width 32 height 32
checkbox input "false"
click at [721, 467] on span "Mo" at bounding box center [721, 465] width 15 height 13
click at [710, 467] on input "Mo hamed Chougradi" at bounding box center [695, 466] width 32 height 32
checkbox input "true"
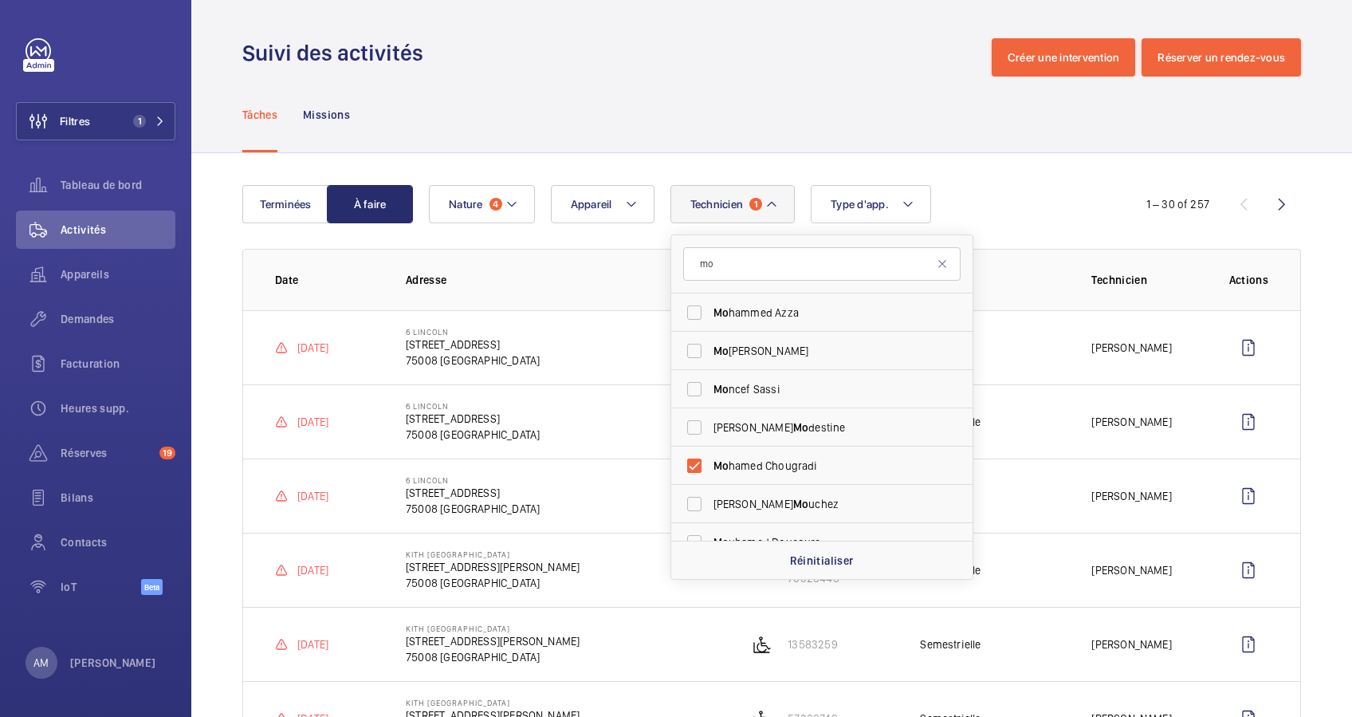
click at [793, 128] on div "Tâches Missions" at bounding box center [771, 115] width 1059 height 76
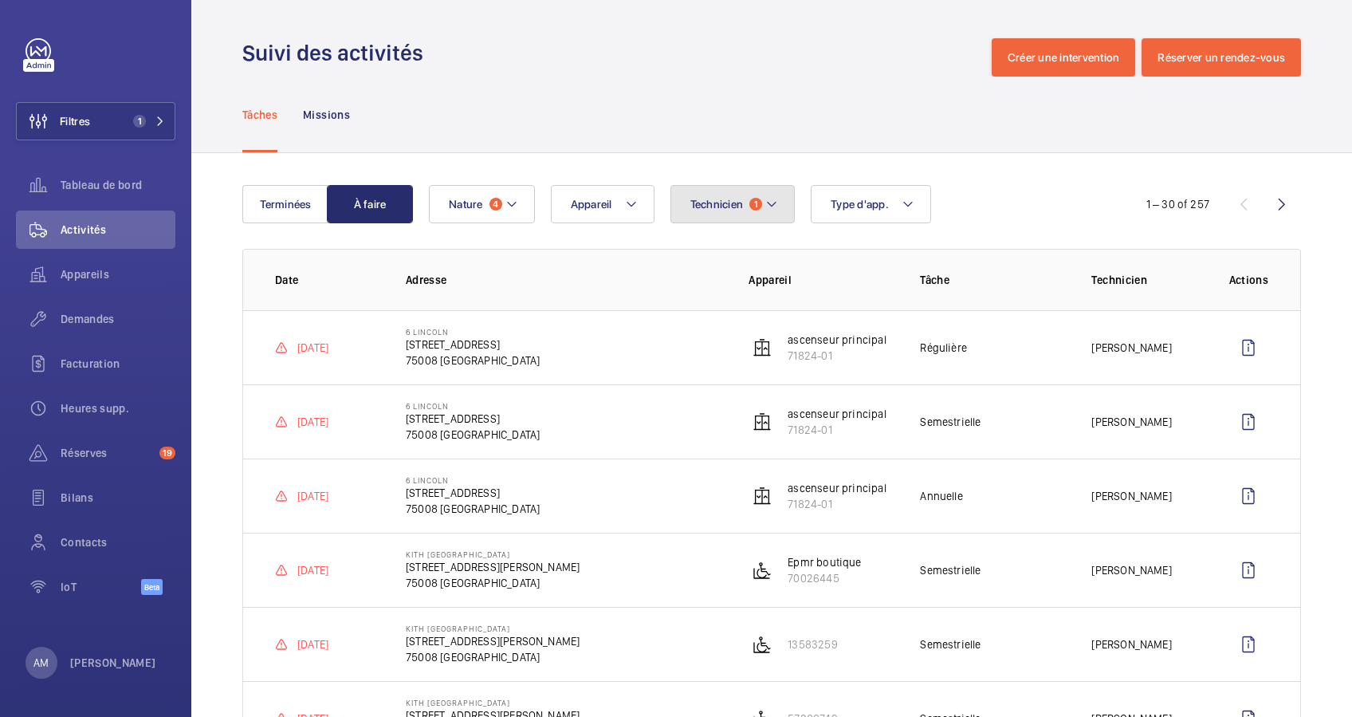
drag, startPoint x: 789, startPoint y: 204, endPoint x: 781, endPoint y: 204, distance: 8.8
click at [786, 204] on button "Technicien 1" at bounding box center [733, 204] width 125 height 38
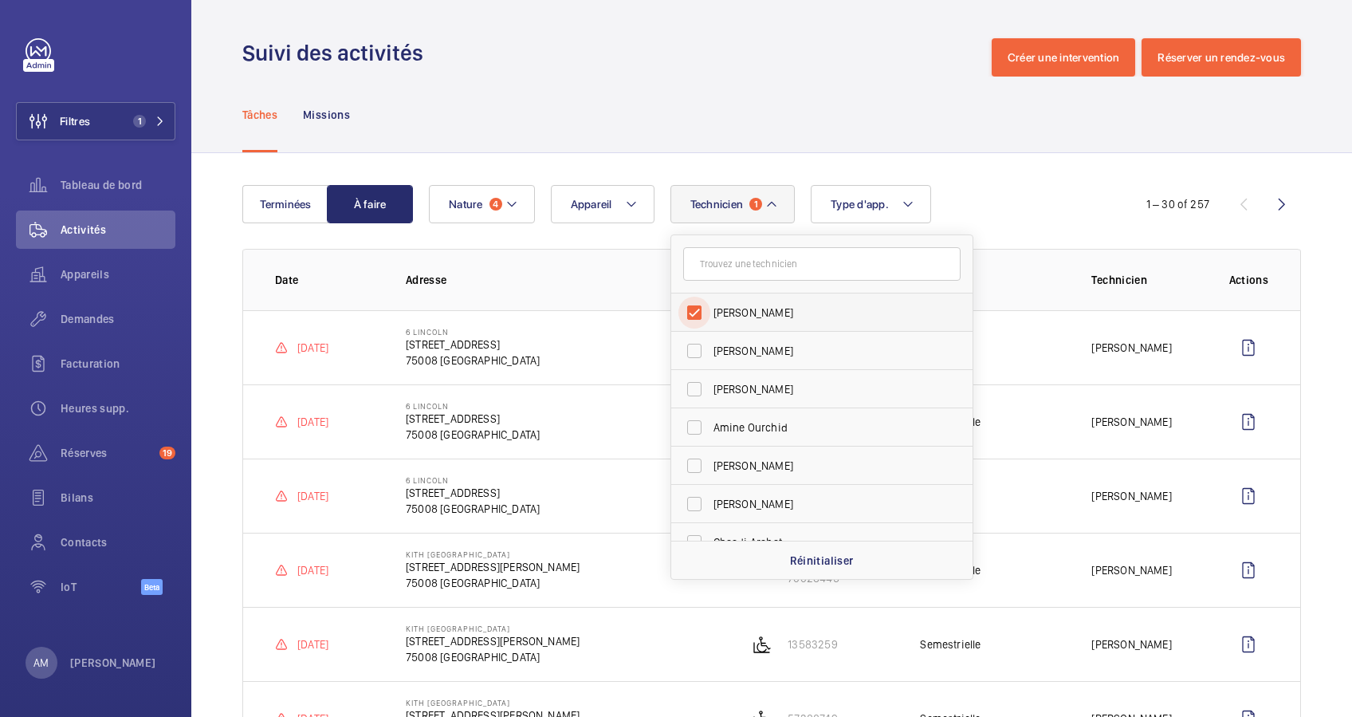
click at [690, 311] on input "[PERSON_NAME]" at bounding box center [695, 313] width 32 height 32
checkbox input "false"
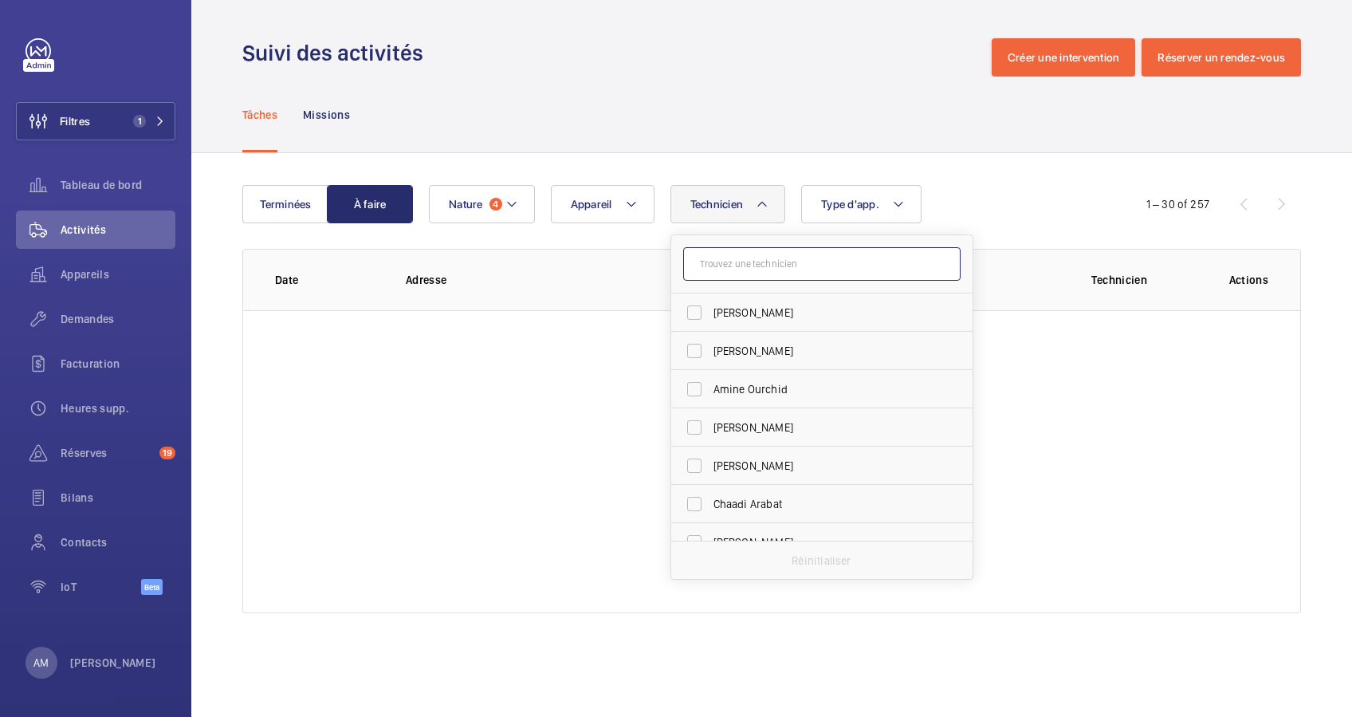
click at [742, 266] on input "text" at bounding box center [821, 263] width 277 height 33
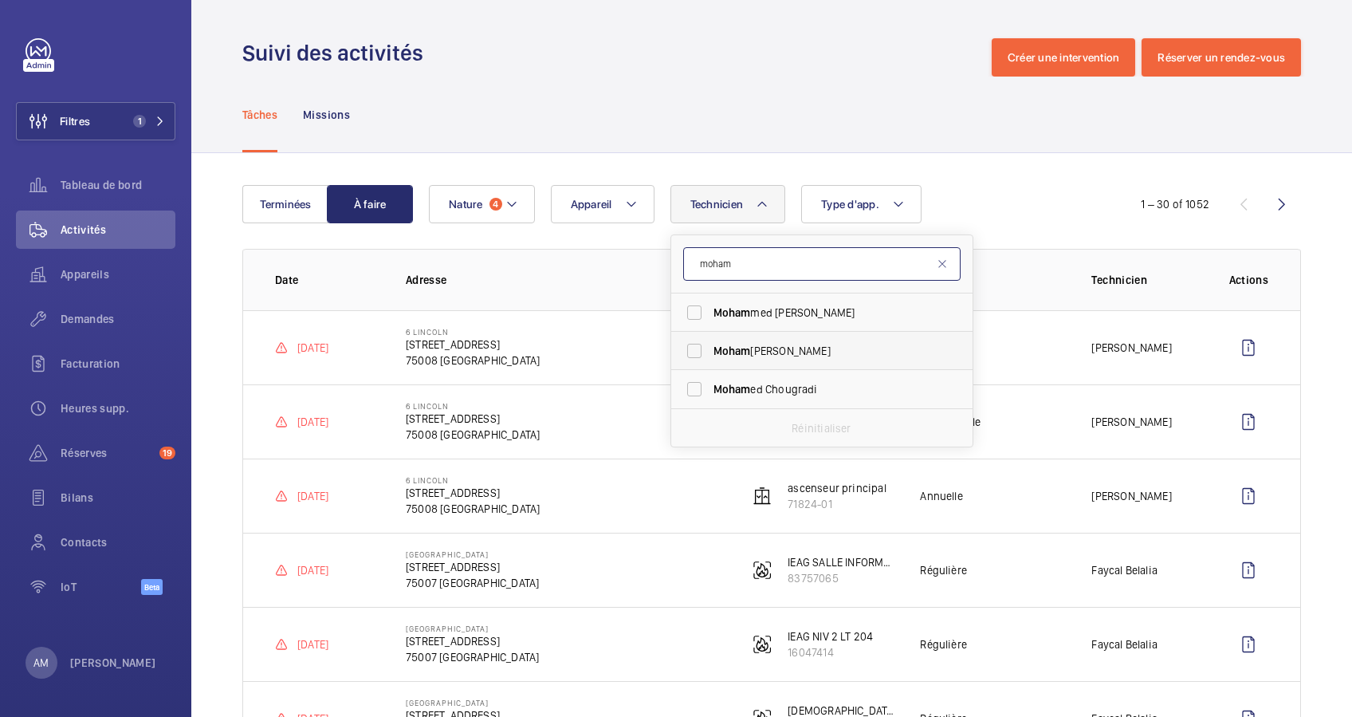
type input "moham"
click at [734, 344] on span "Moham" at bounding box center [732, 350] width 37 height 13
click at [710, 344] on input "Moham ed Youbi" at bounding box center [695, 351] width 32 height 32
checkbox input "true"
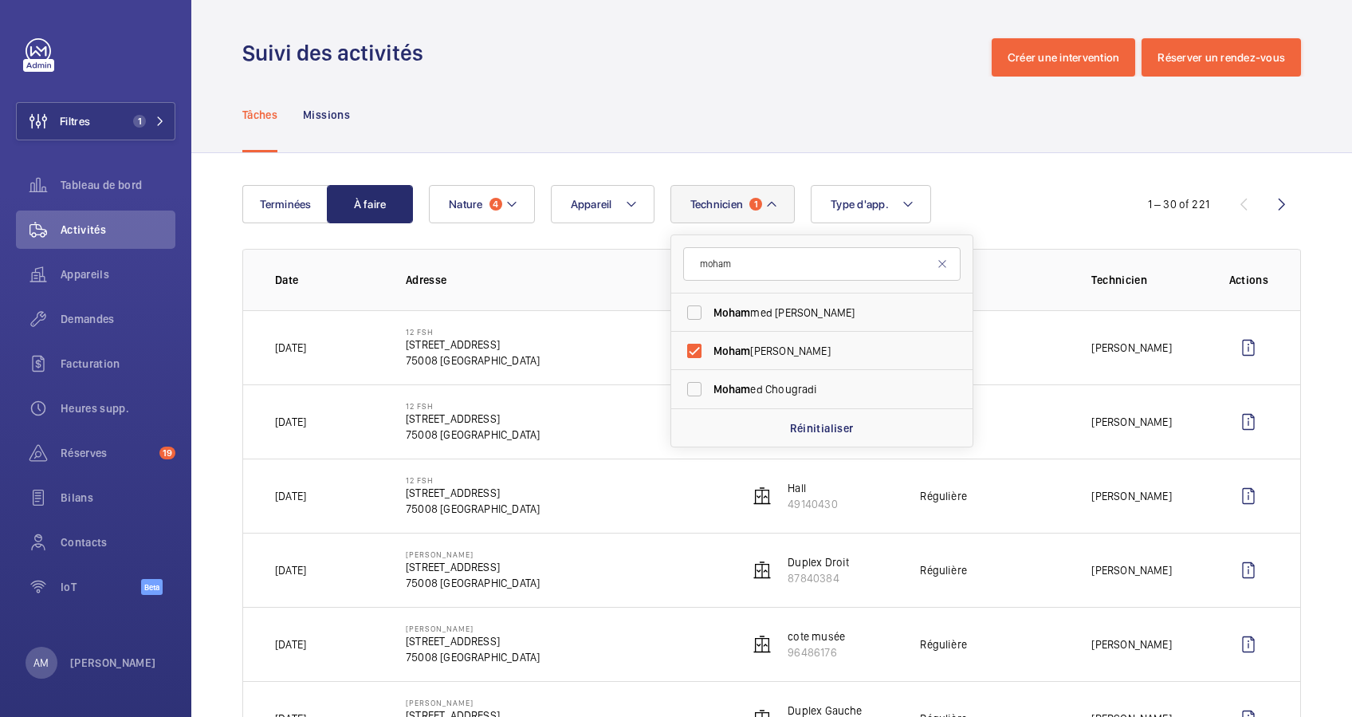
click at [940, 200] on div "Technicien 1 moham Moham med Azza Moham ed Youbi Moham ed Chougradi Réinitialis…" at bounding box center [769, 204] width 681 height 38
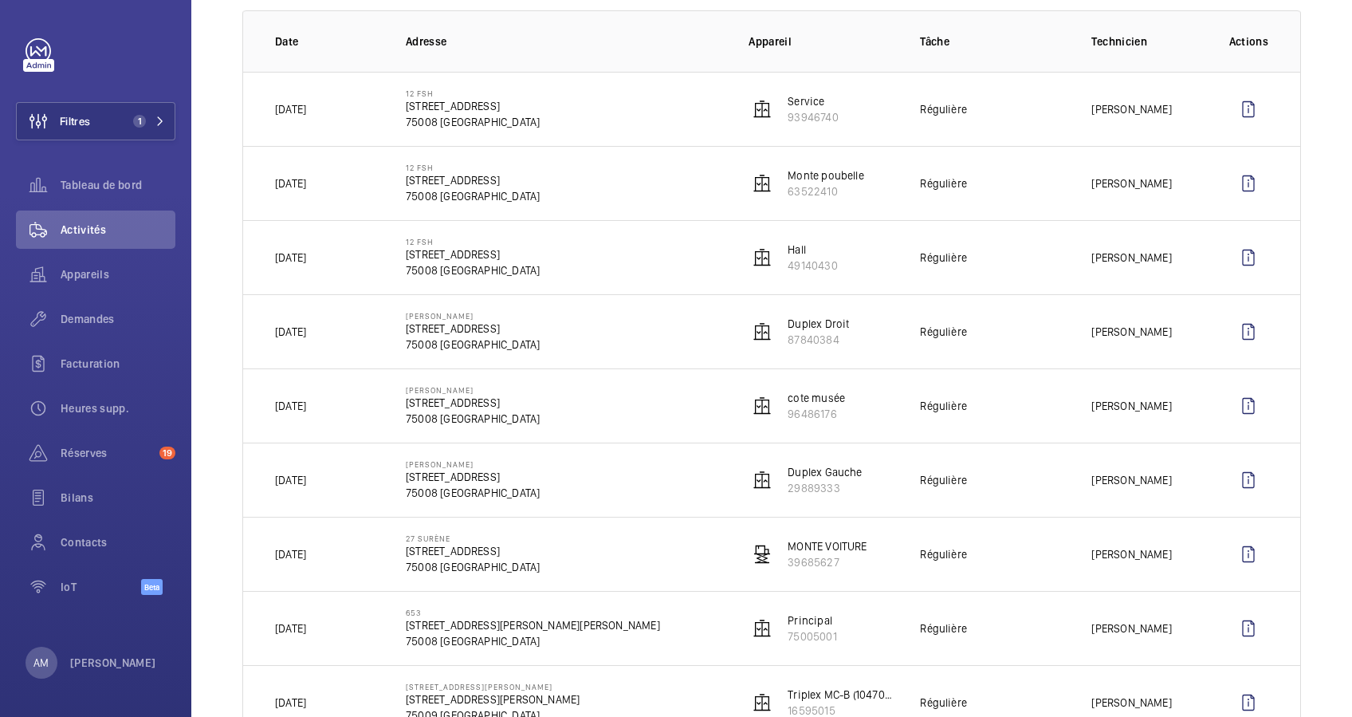
scroll to position [132, 0]
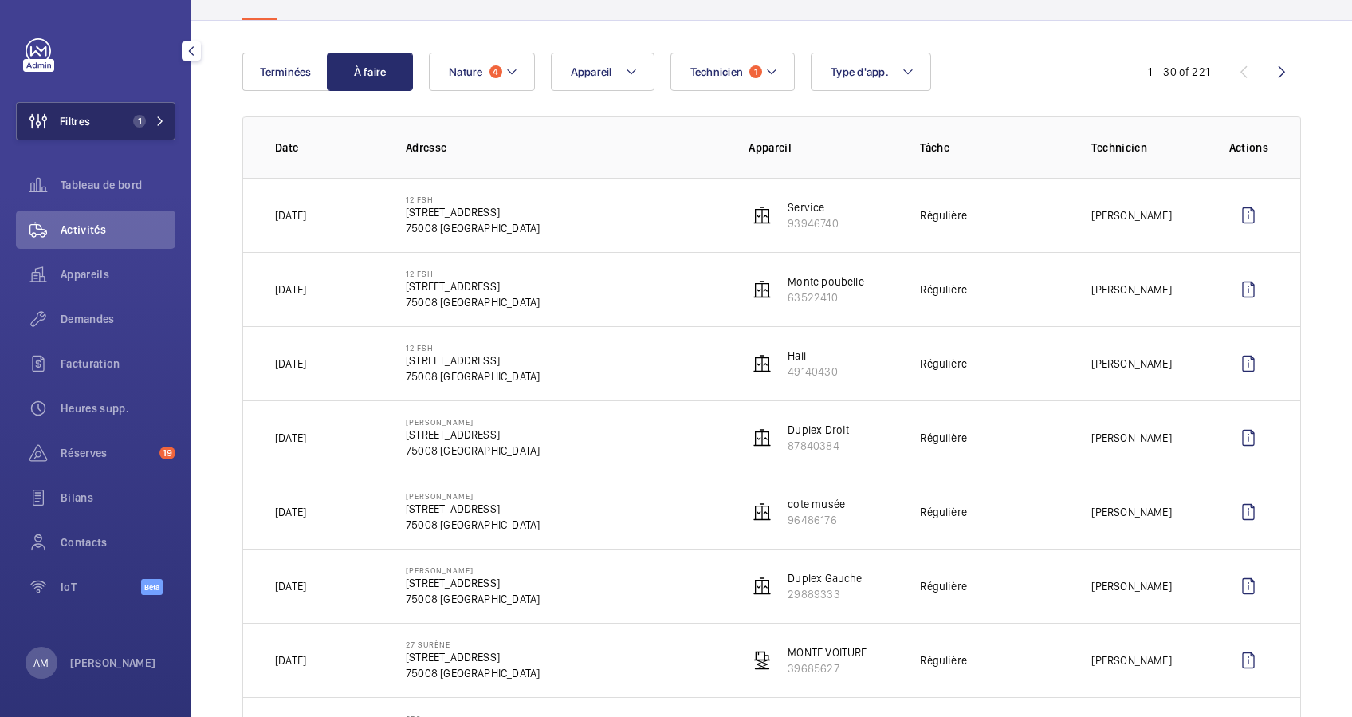
click at [151, 116] on span "1" at bounding box center [146, 121] width 38 height 13
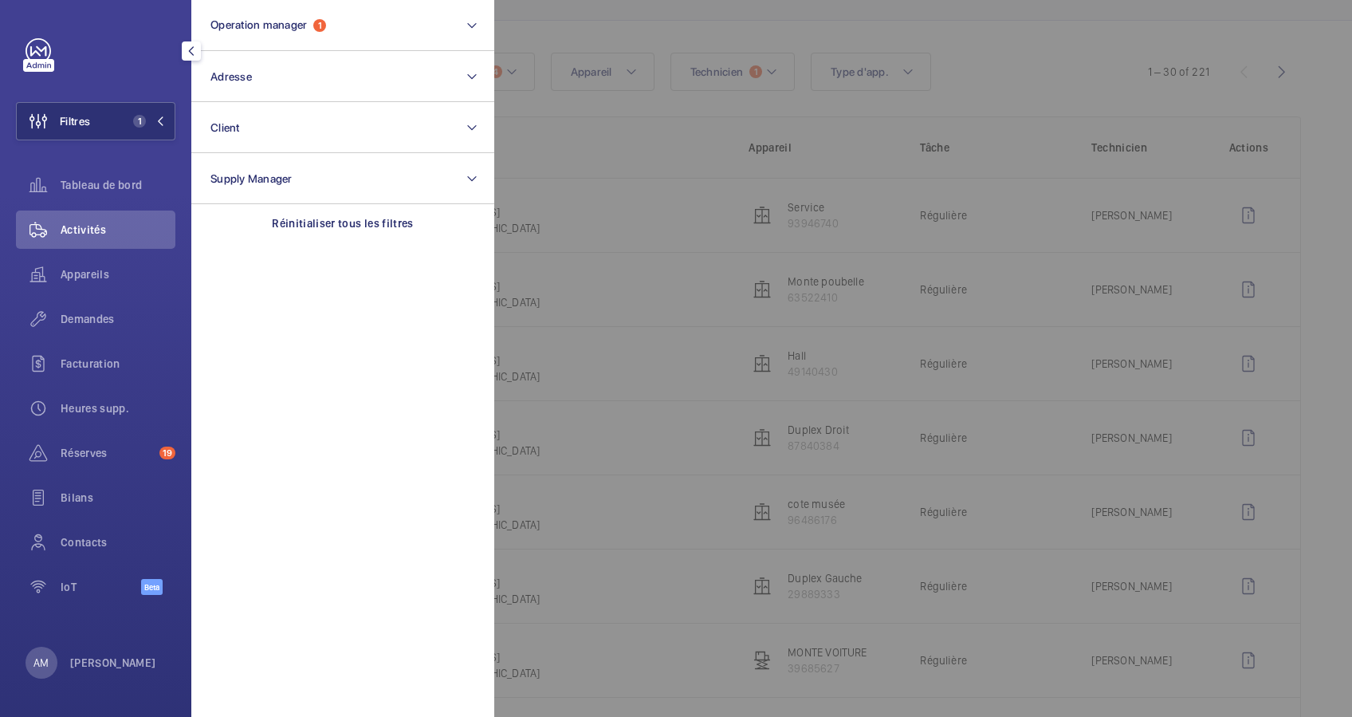
click at [653, 30] on div at bounding box center [1170, 358] width 1352 height 717
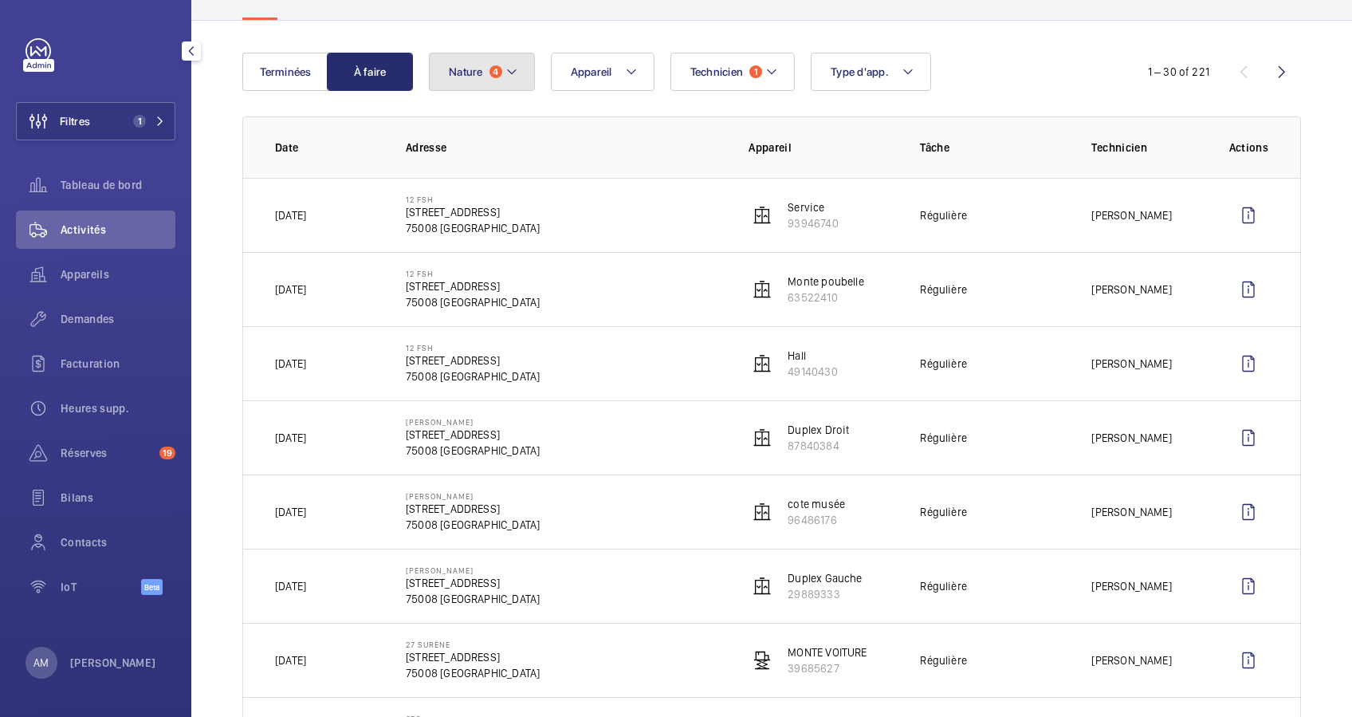
click at [520, 68] on button "Nature 4" at bounding box center [482, 72] width 106 height 38
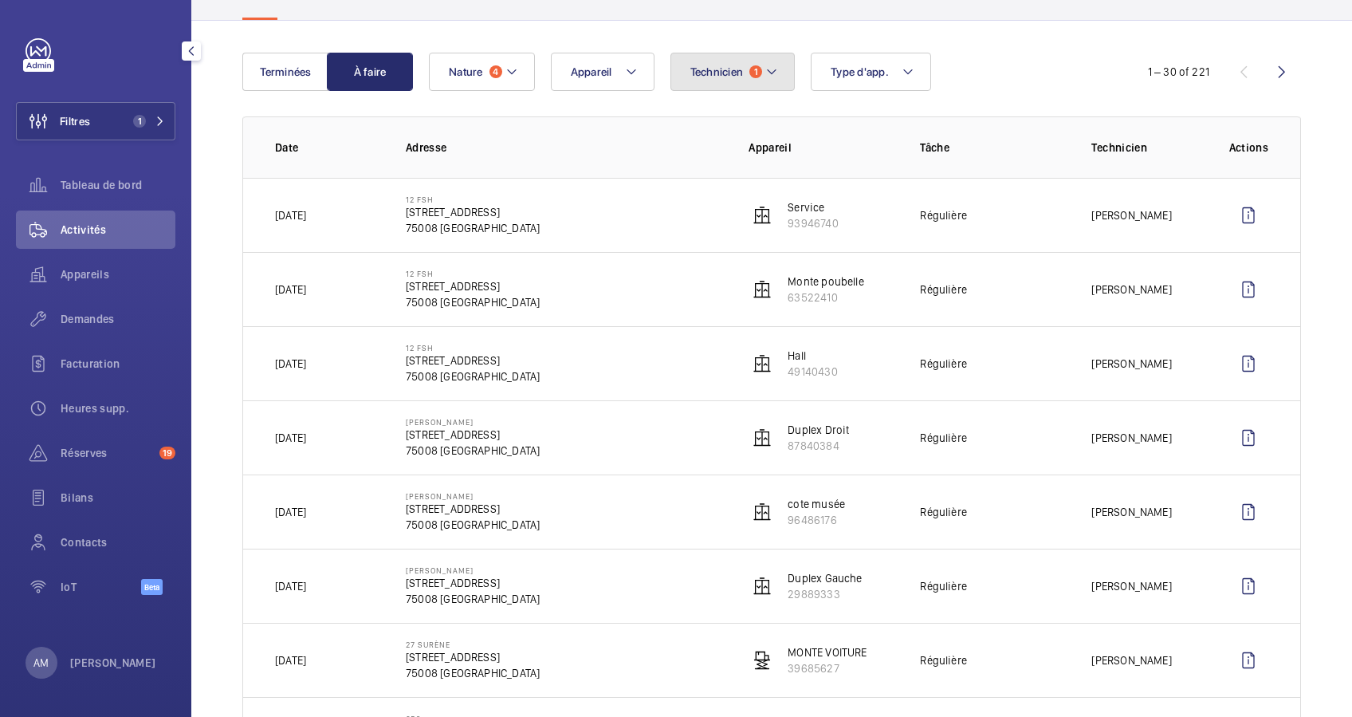
click at [762, 70] on button "Technicien 1" at bounding box center [733, 72] width 125 height 38
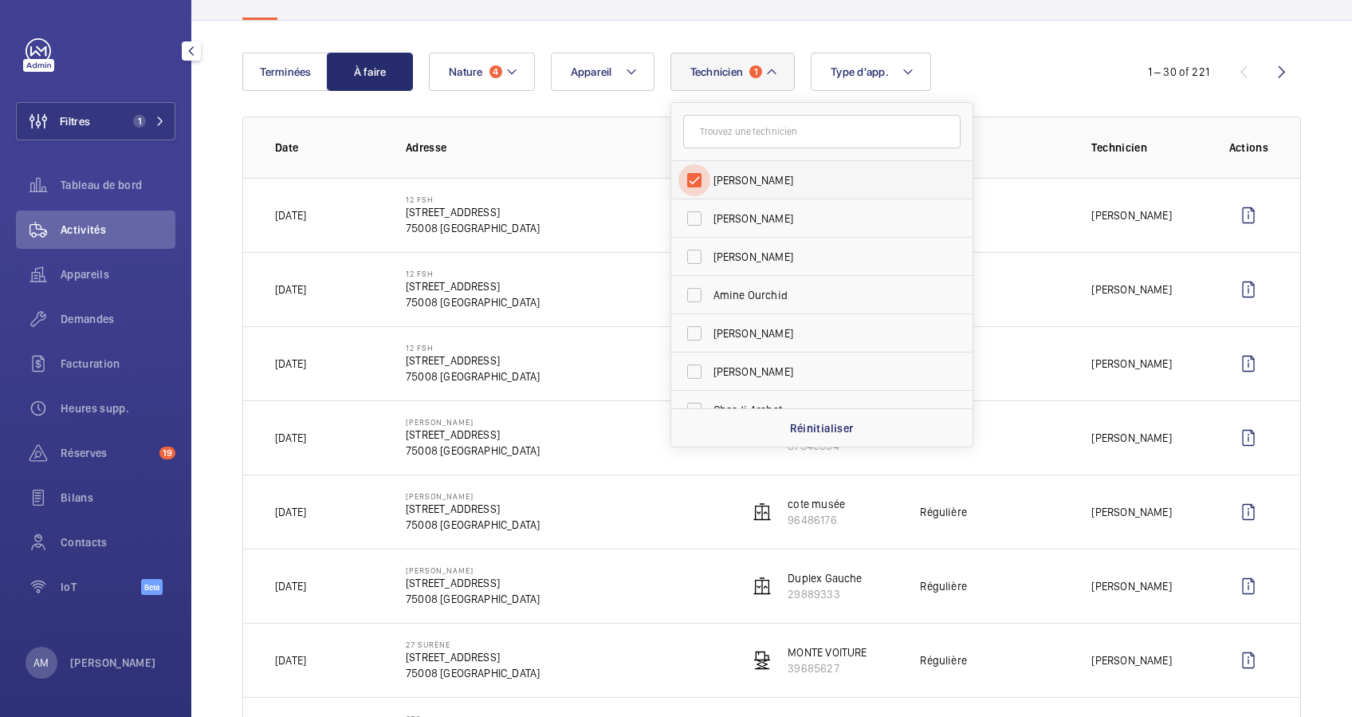
click at [695, 175] on input "Mohamed Youbi" at bounding box center [695, 180] width 32 height 32
checkbox input "false"
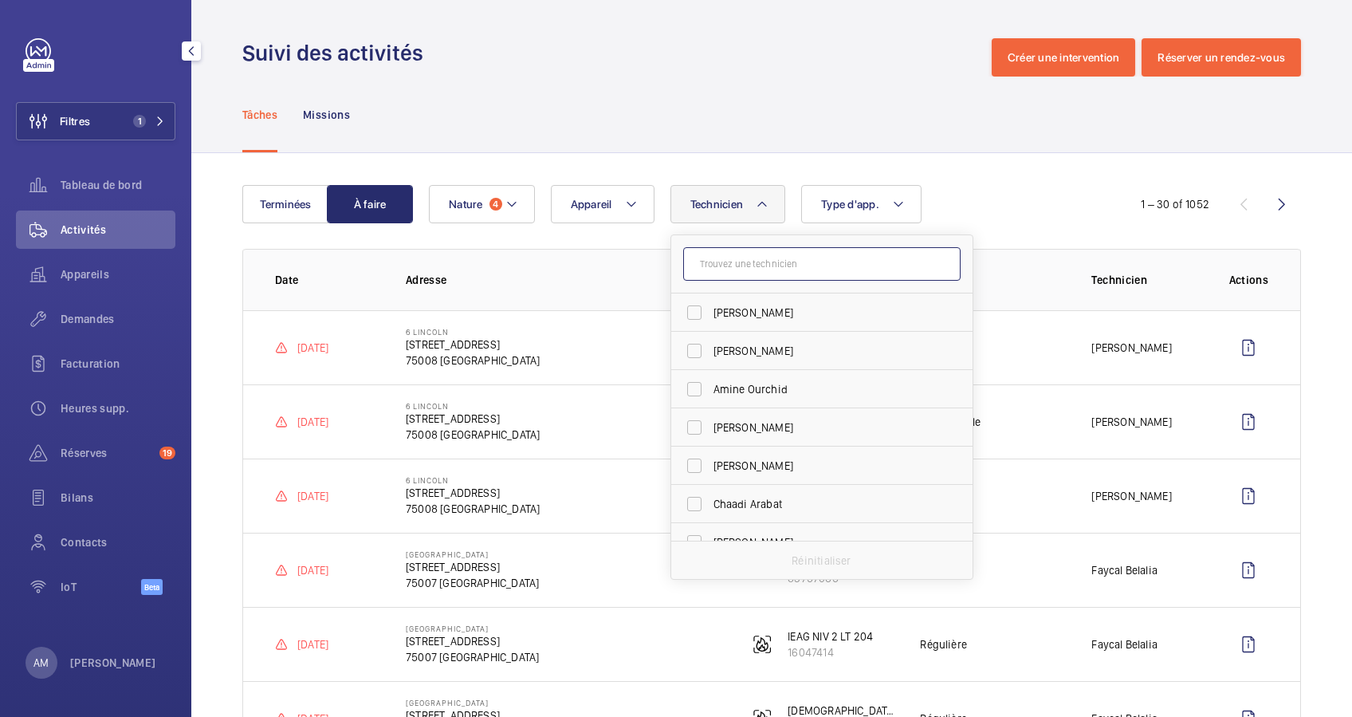
click at [739, 260] on input "text" at bounding box center [821, 263] width 277 height 33
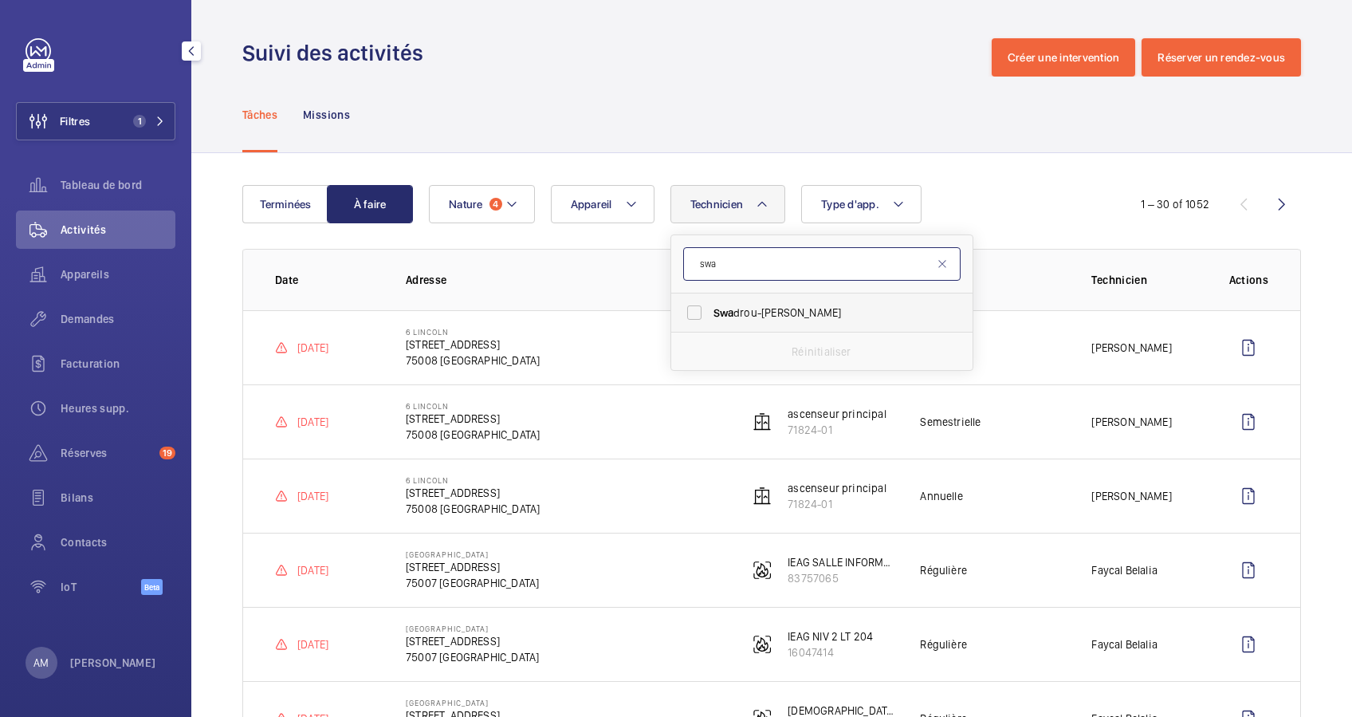
type input "swa"
click at [735, 305] on span "Swa drou-Dine Zaïdi" at bounding box center [823, 313] width 219 height 16
click at [710, 305] on input "Swa drou-Dine Zaïdi" at bounding box center [695, 313] width 32 height 32
checkbox input "true"
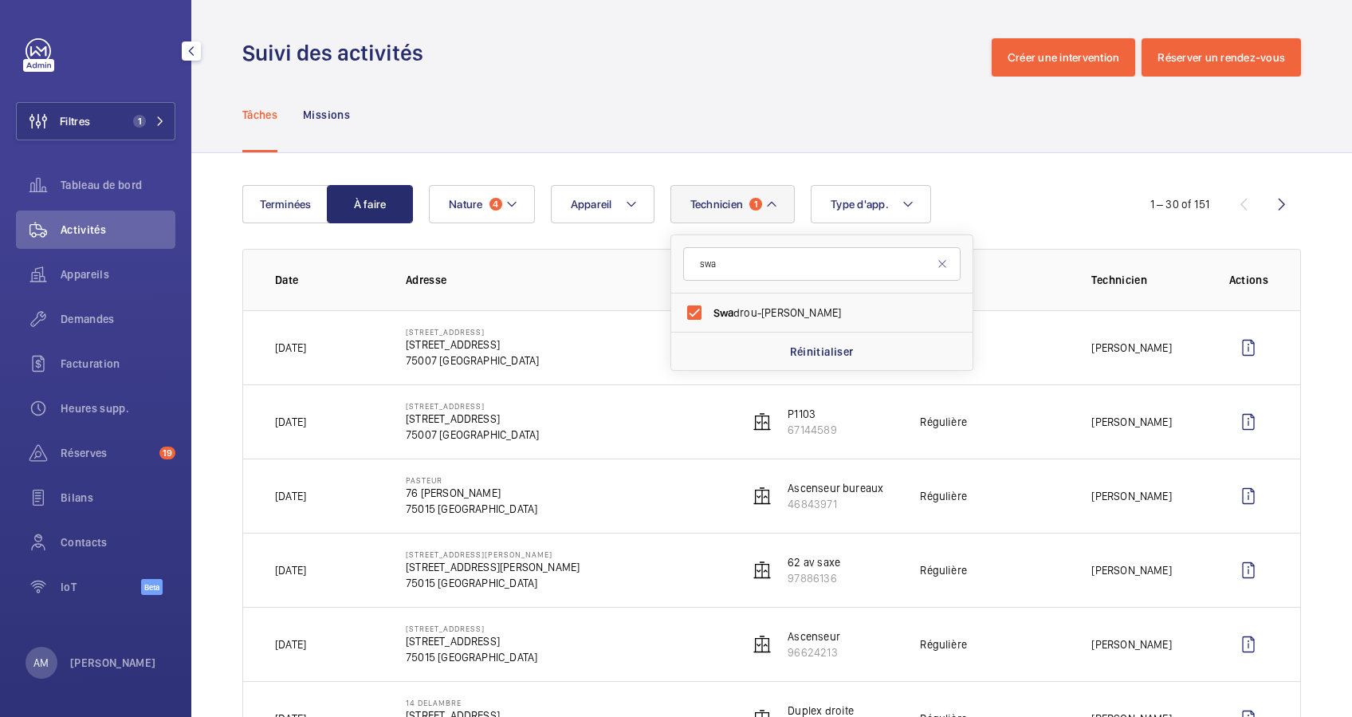
click at [938, 143] on div "Tâches Missions" at bounding box center [771, 115] width 1059 height 76
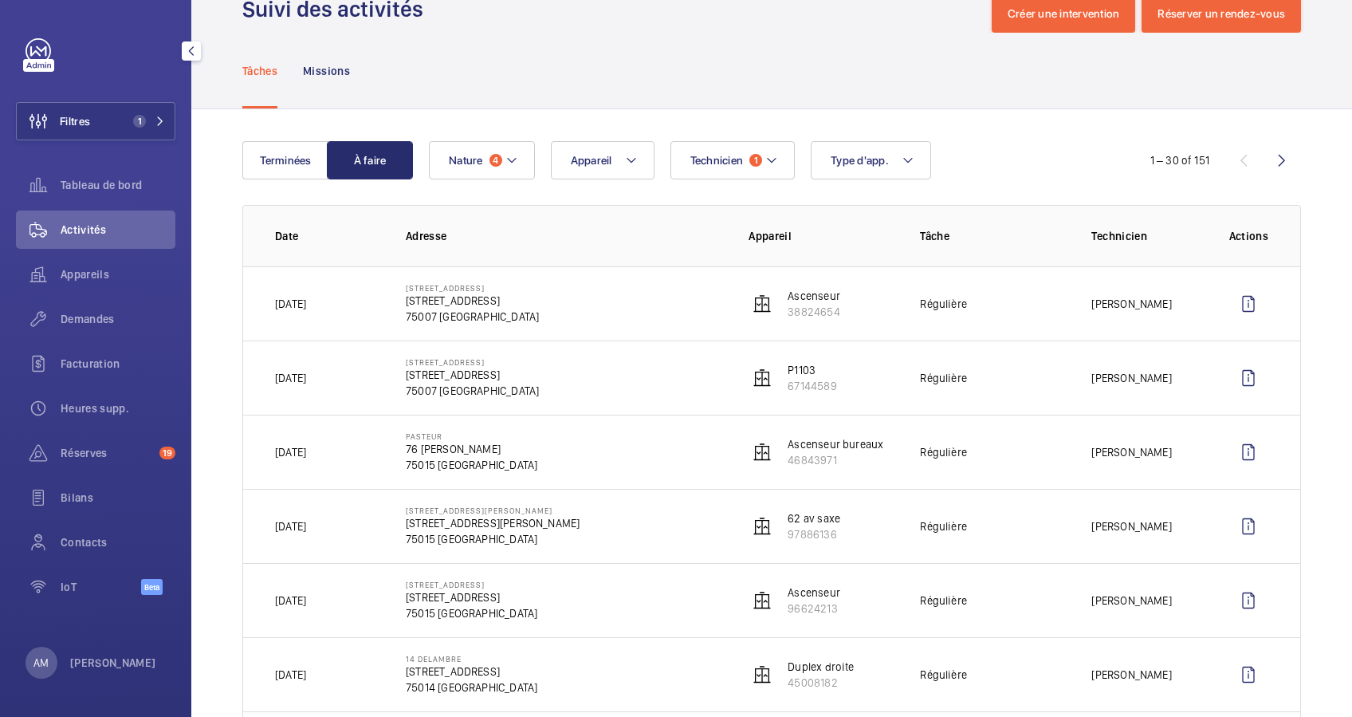
scroll to position [106, 0]
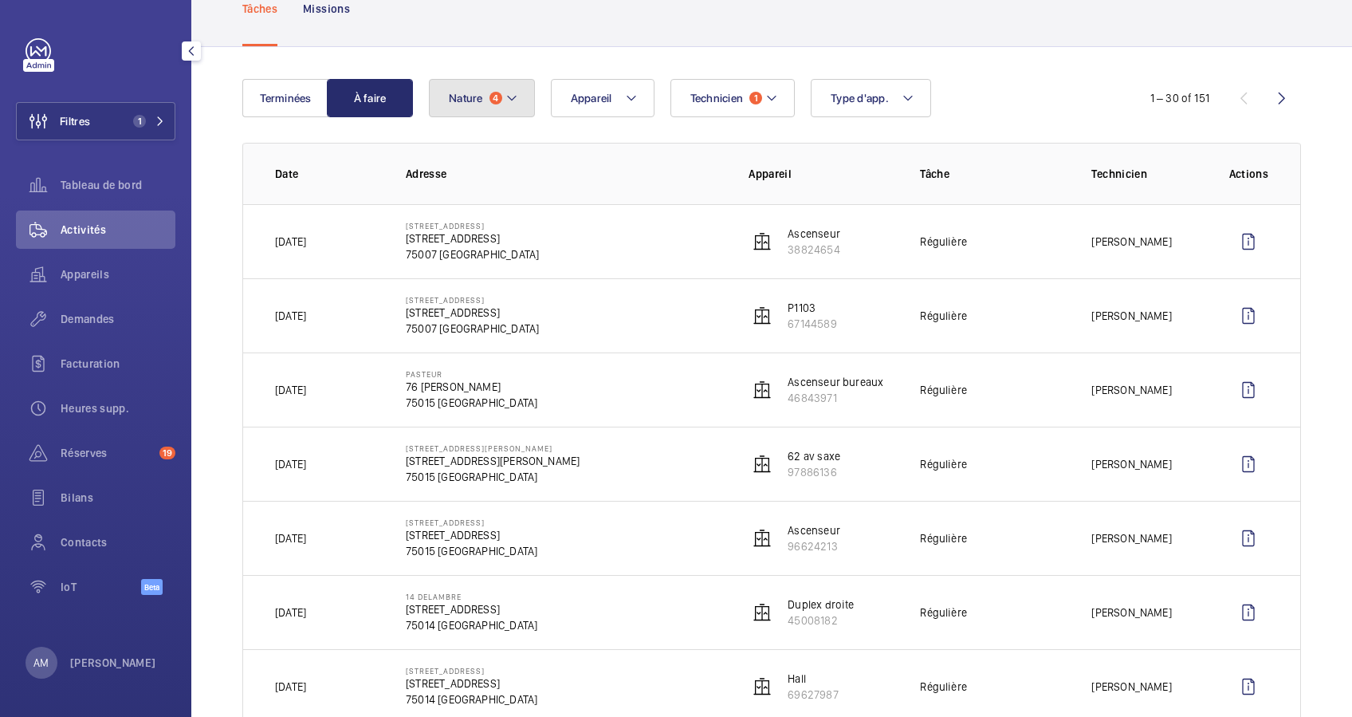
click at [490, 96] on span "4" at bounding box center [496, 98] width 13 height 13
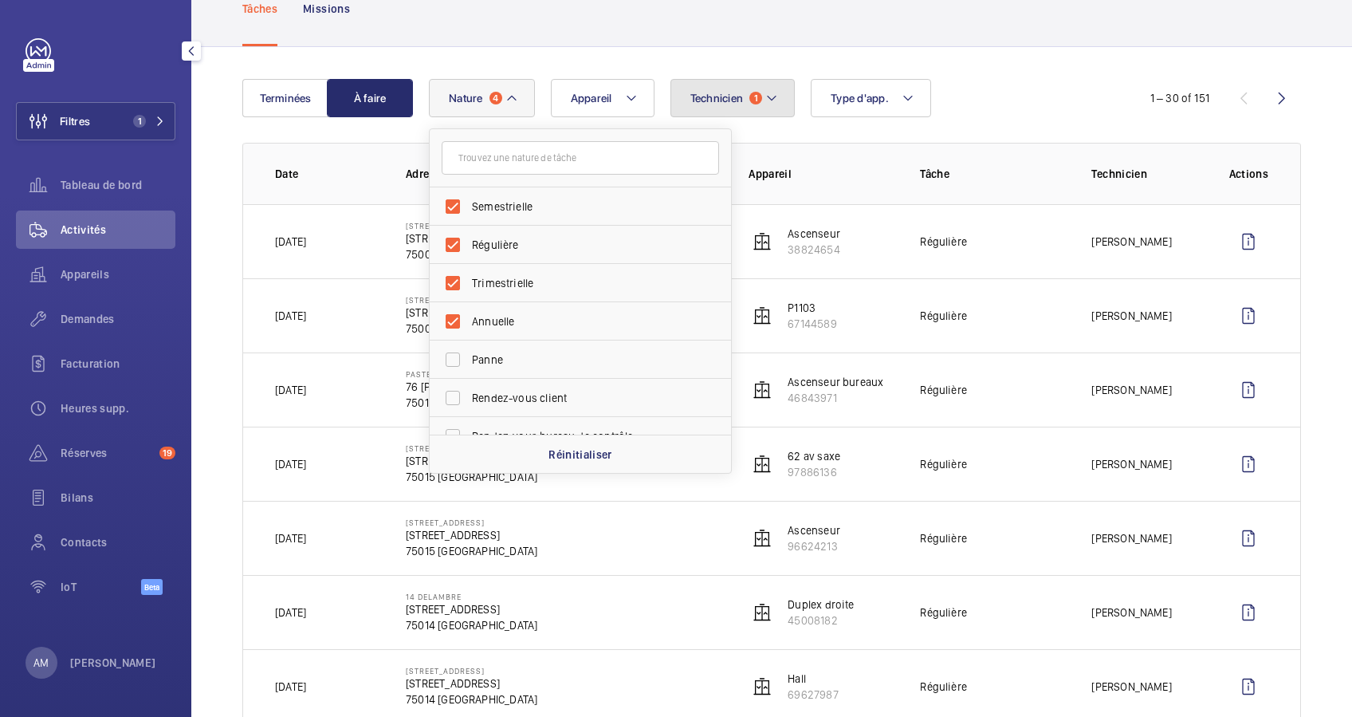
click at [740, 79] on button "Technicien 1" at bounding box center [733, 98] width 125 height 38
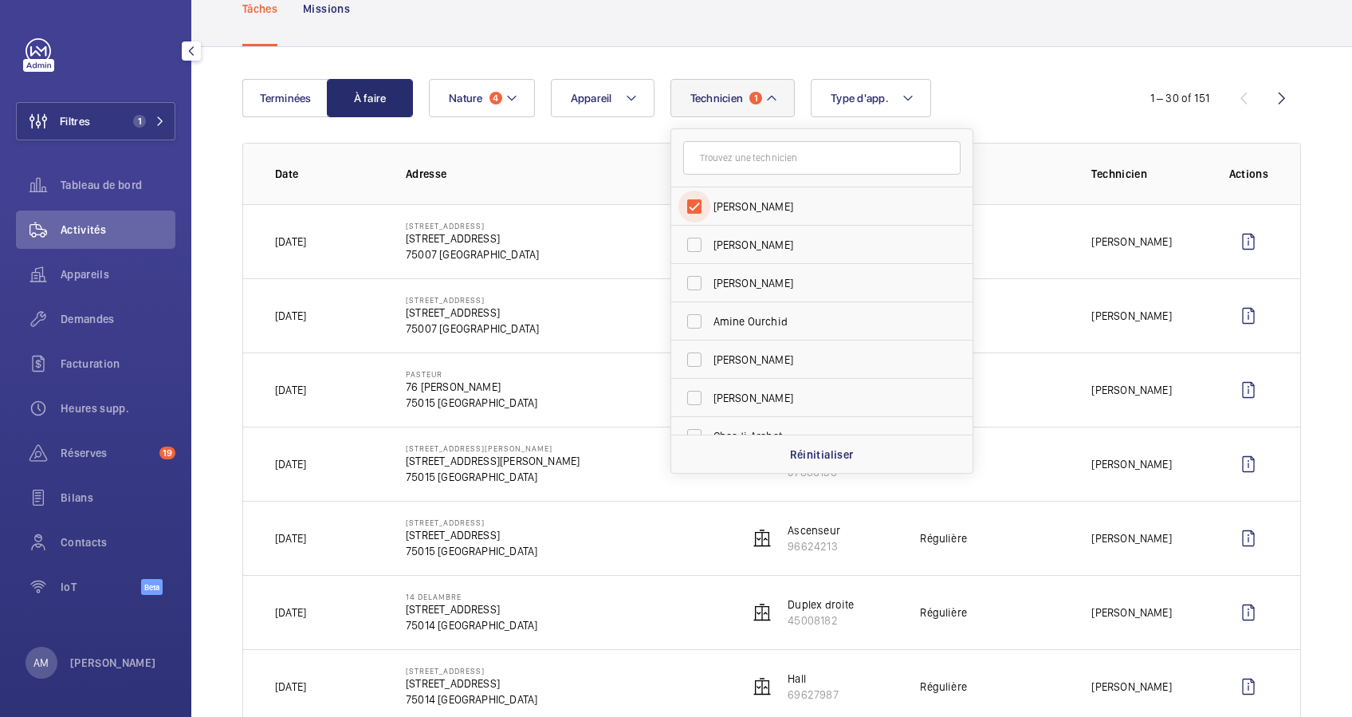
drag, startPoint x: 687, startPoint y: 203, endPoint x: 708, endPoint y: 179, distance: 32.3
click at [690, 200] on input "Swadrou-Dine Zaïdi" at bounding box center [695, 207] width 32 height 32
checkbox input "false"
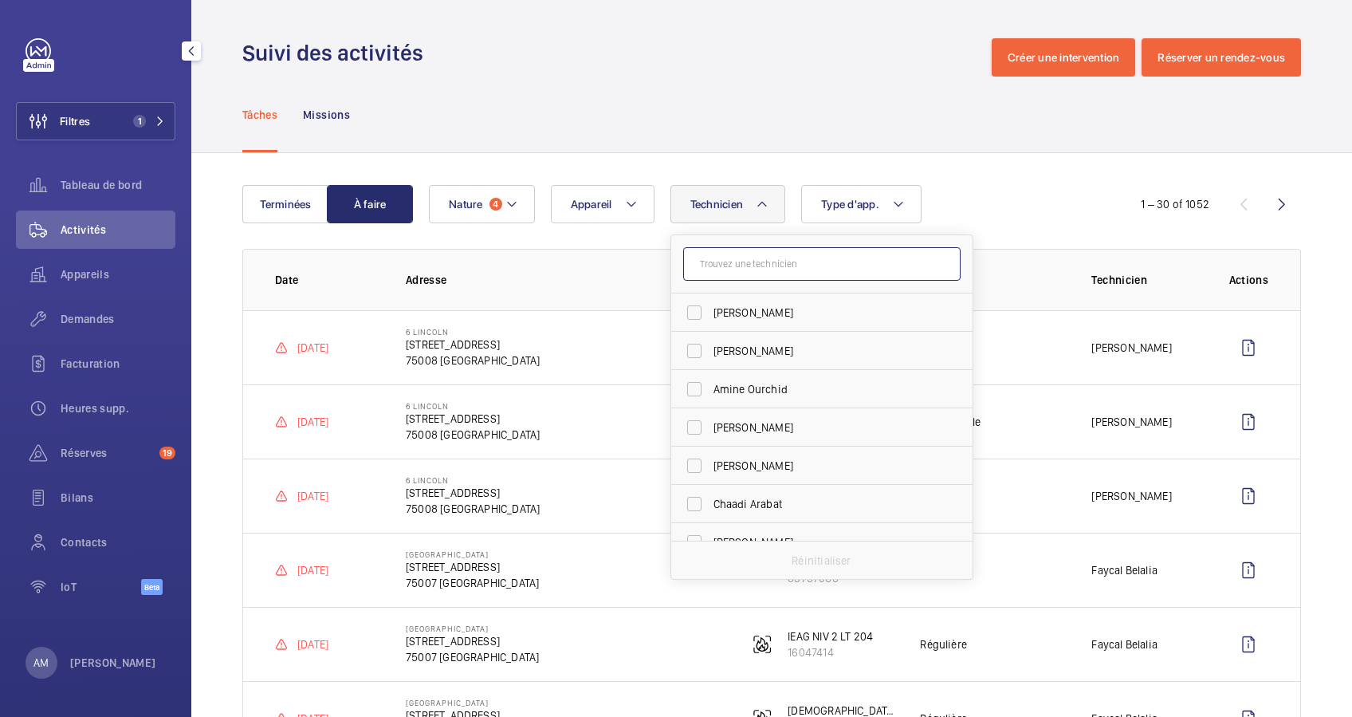
click at [714, 261] on input "text" at bounding box center [821, 263] width 277 height 33
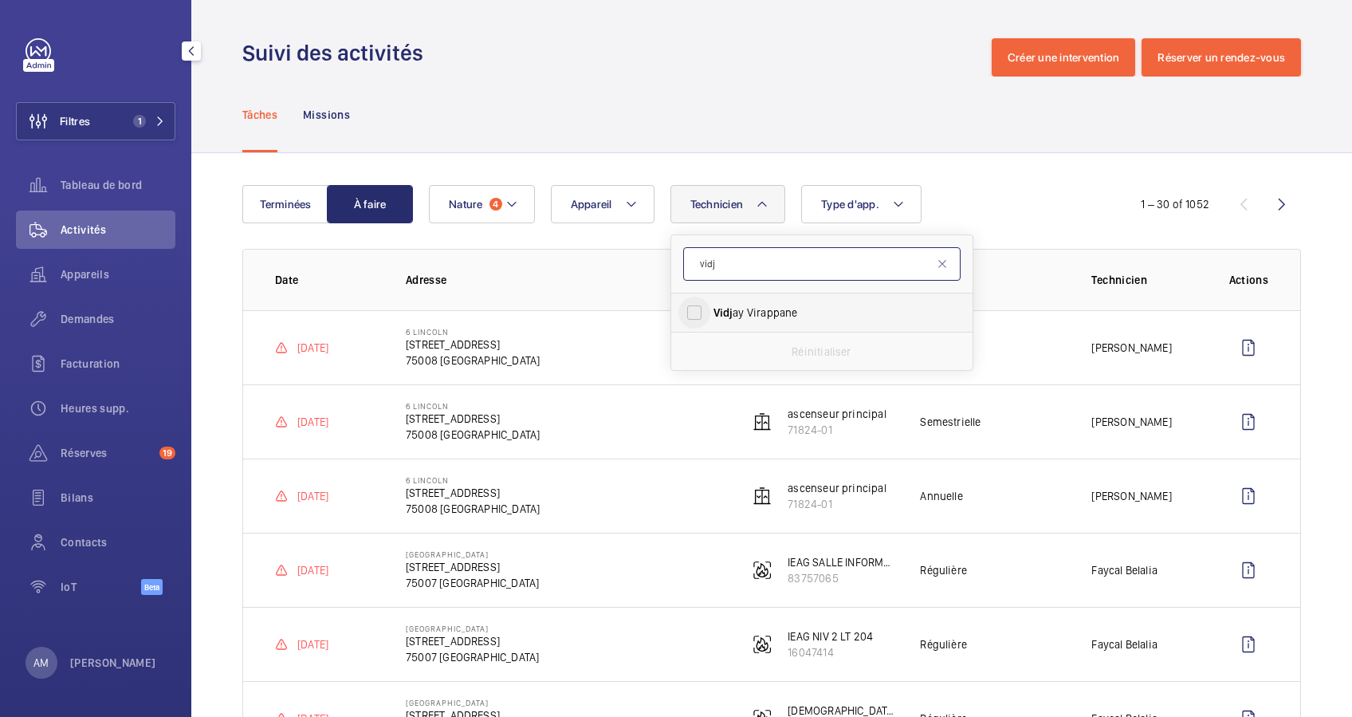
type input "vidj"
click at [688, 308] on input "Vidj ay Virappane" at bounding box center [695, 313] width 32 height 32
checkbox input "true"
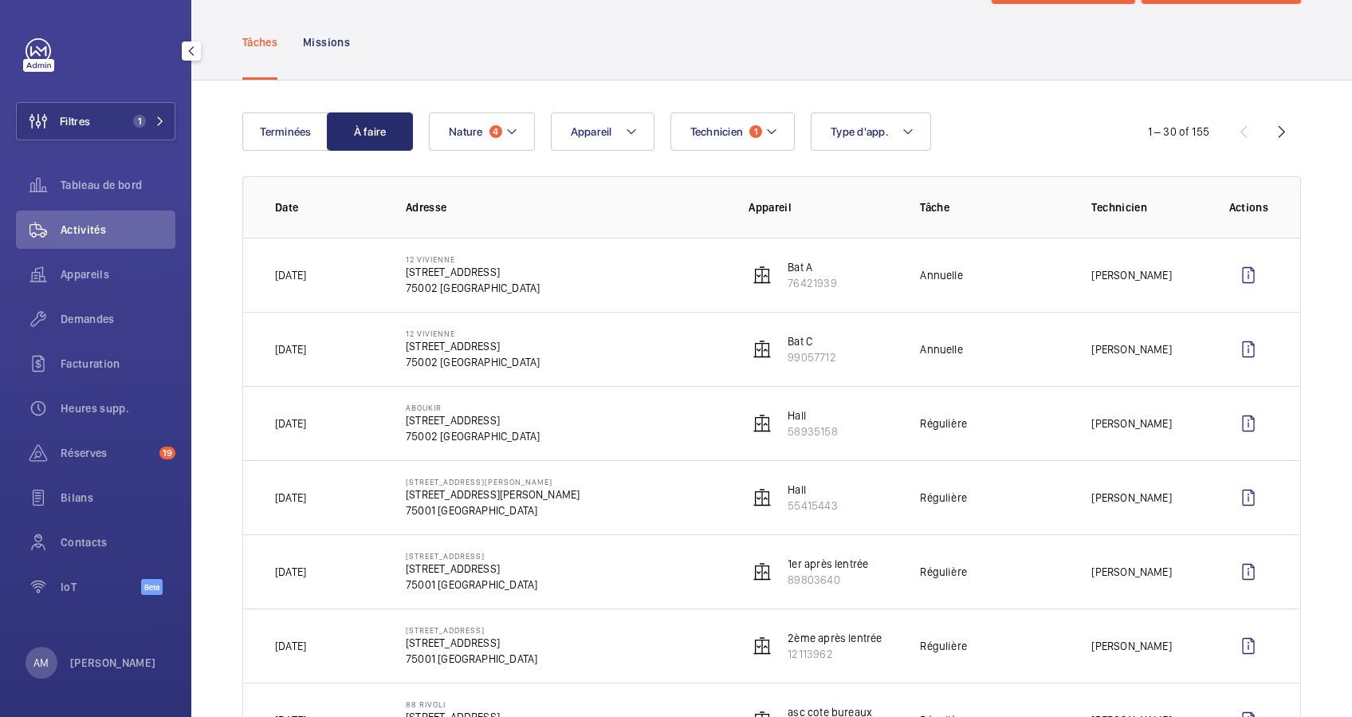
scroll to position [106, 0]
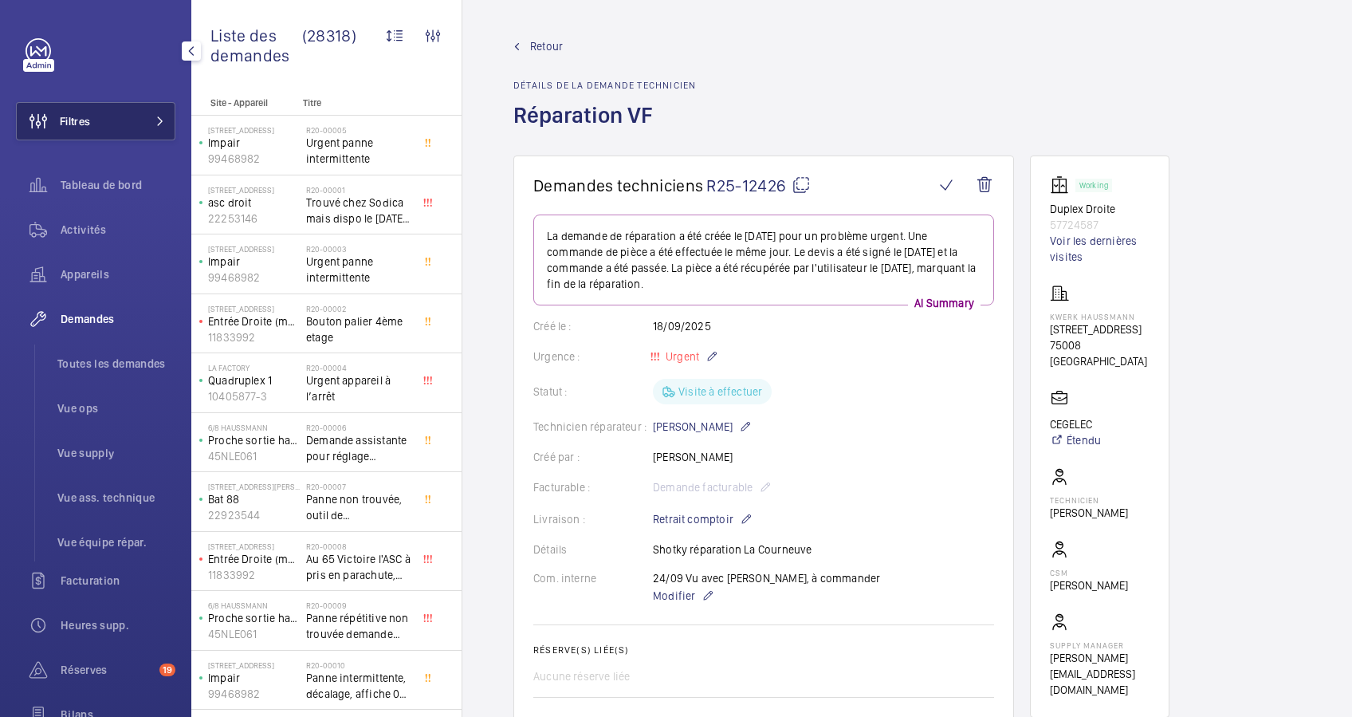
scroll to position [106, 0]
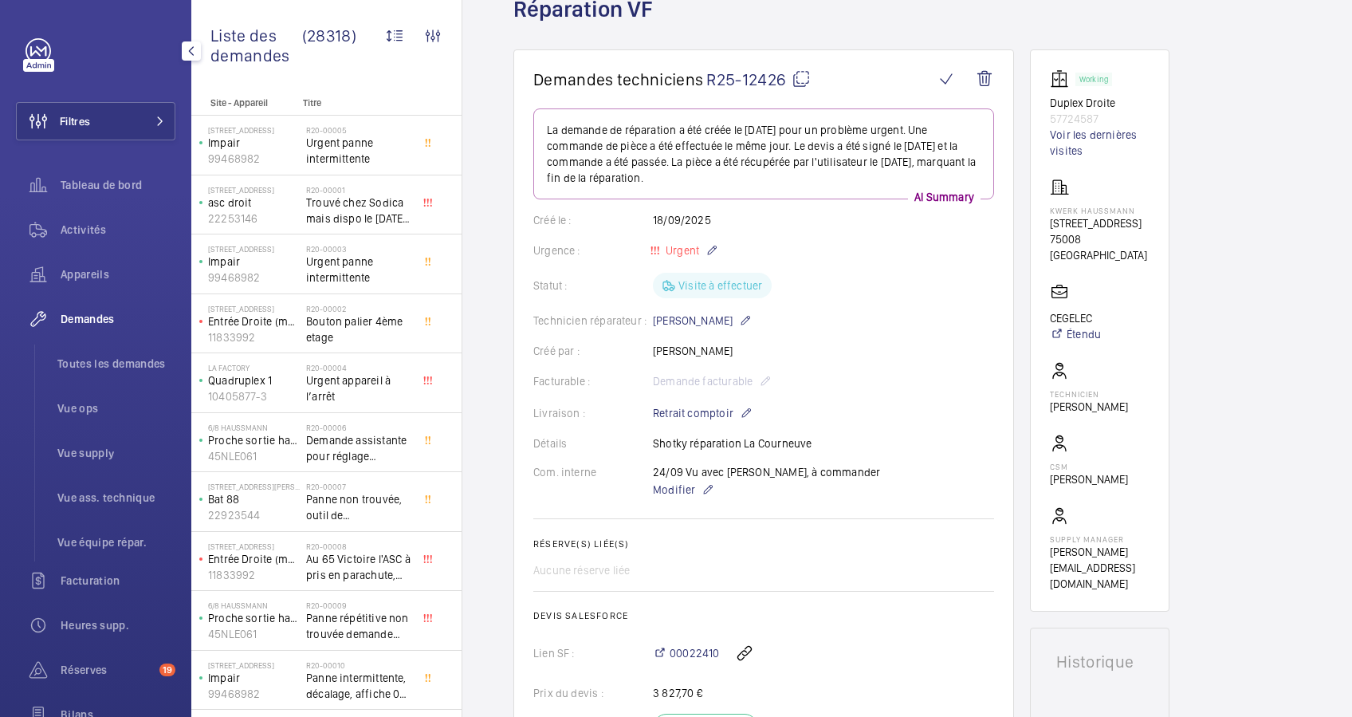
drag, startPoint x: 122, startPoint y: 120, endPoint x: 179, endPoint y: 112, distance: 57.9
click at [132, 117] on button "Filtres" at bounding box center [95, 121] width 159 height 38
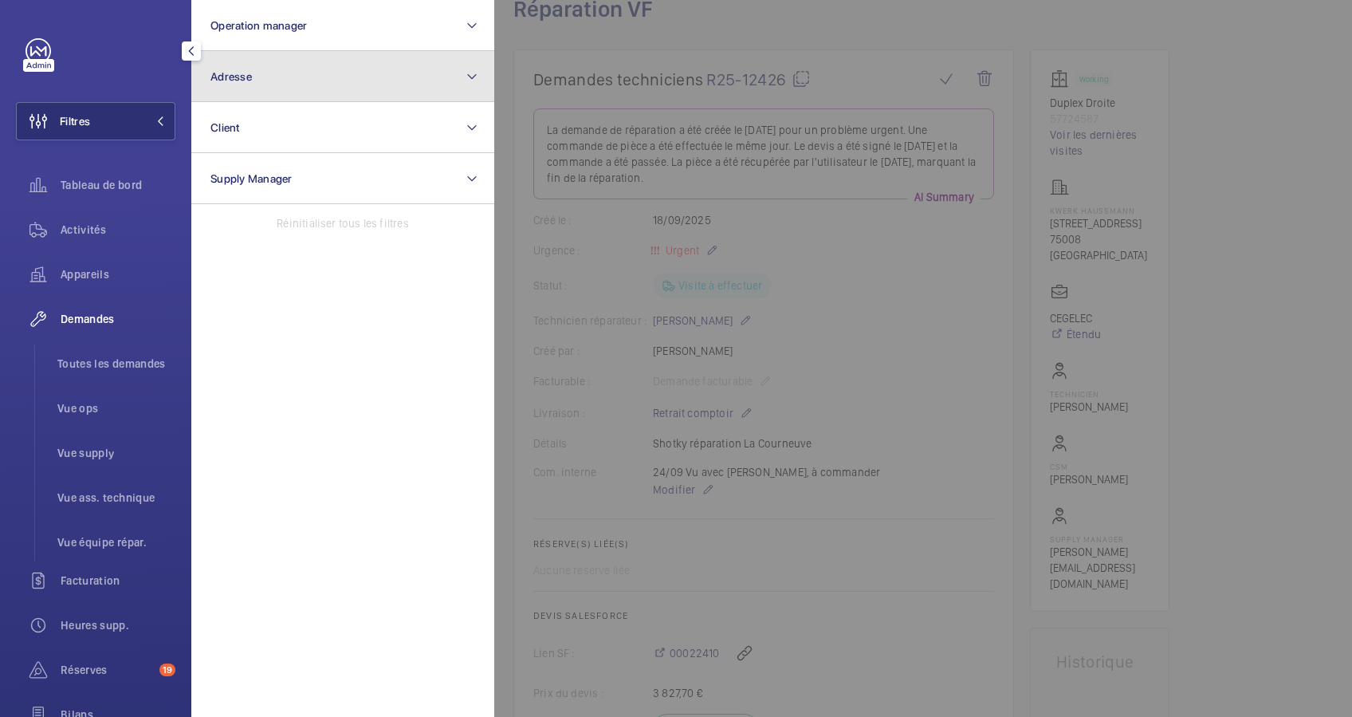
click at [293, 89] on button "Adresse" at bounding box center [342, 76] width 303 height 51
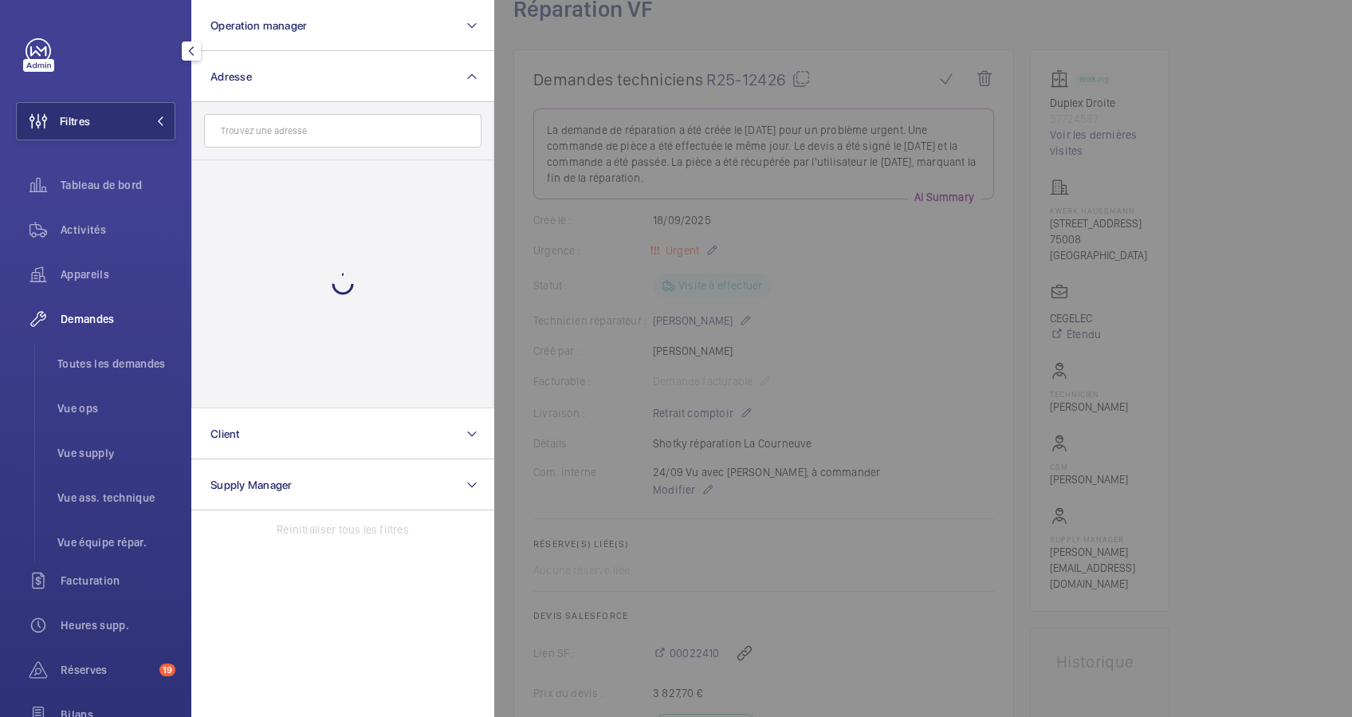
click at [257, 136] on input "text" at bounding box center [342, 130] width 277 height 33
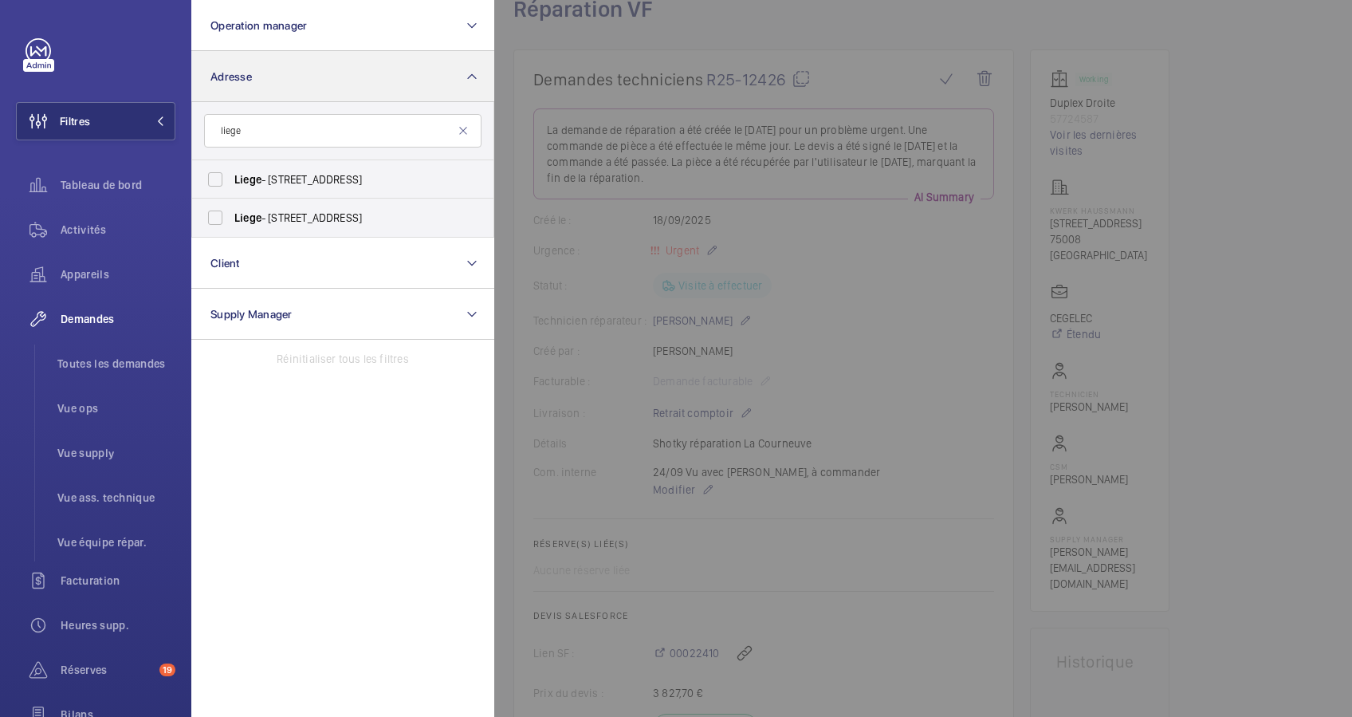
type input "liege"
drag, startPoint x: 257, startPoint y: 136, endPoint x: 191, endPoint y: 132, distance: 65.5
click at [192, 132] on form "liege" at bounding box center [342, 131] width 301 height 58
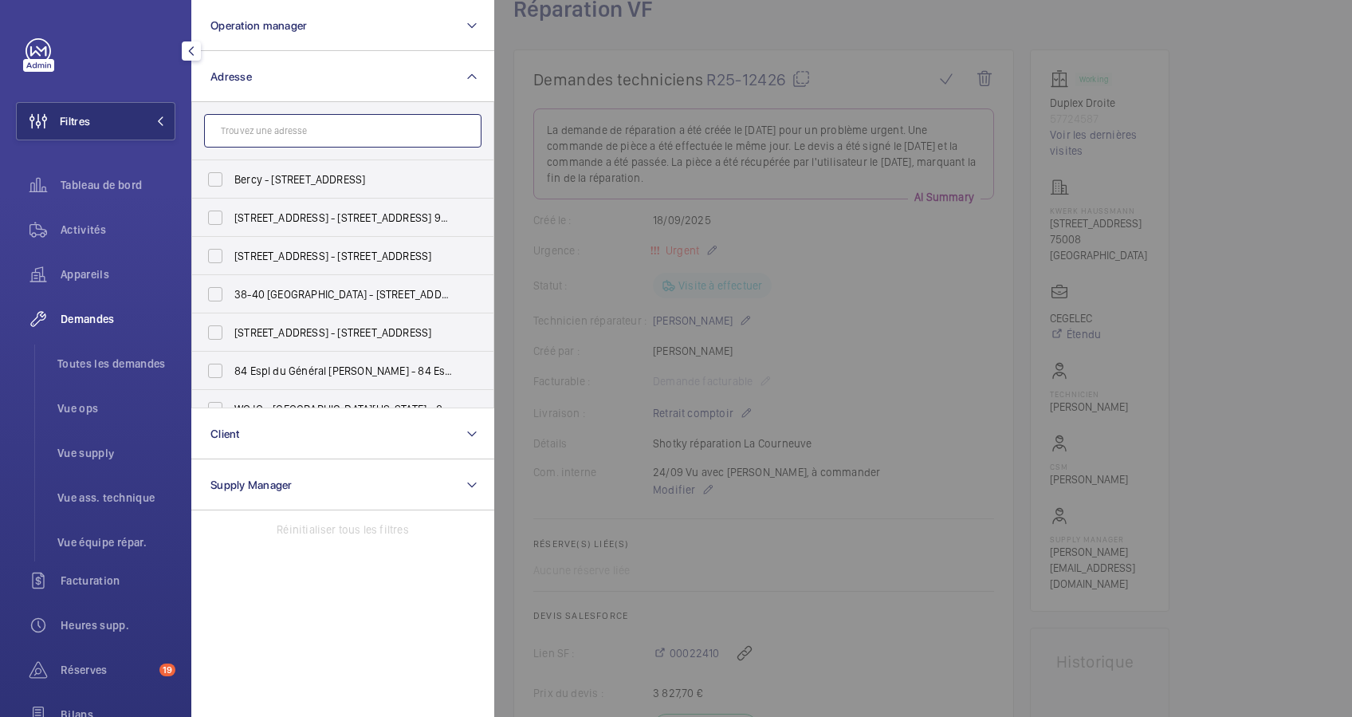
paste input "6 Rue Lincoln"
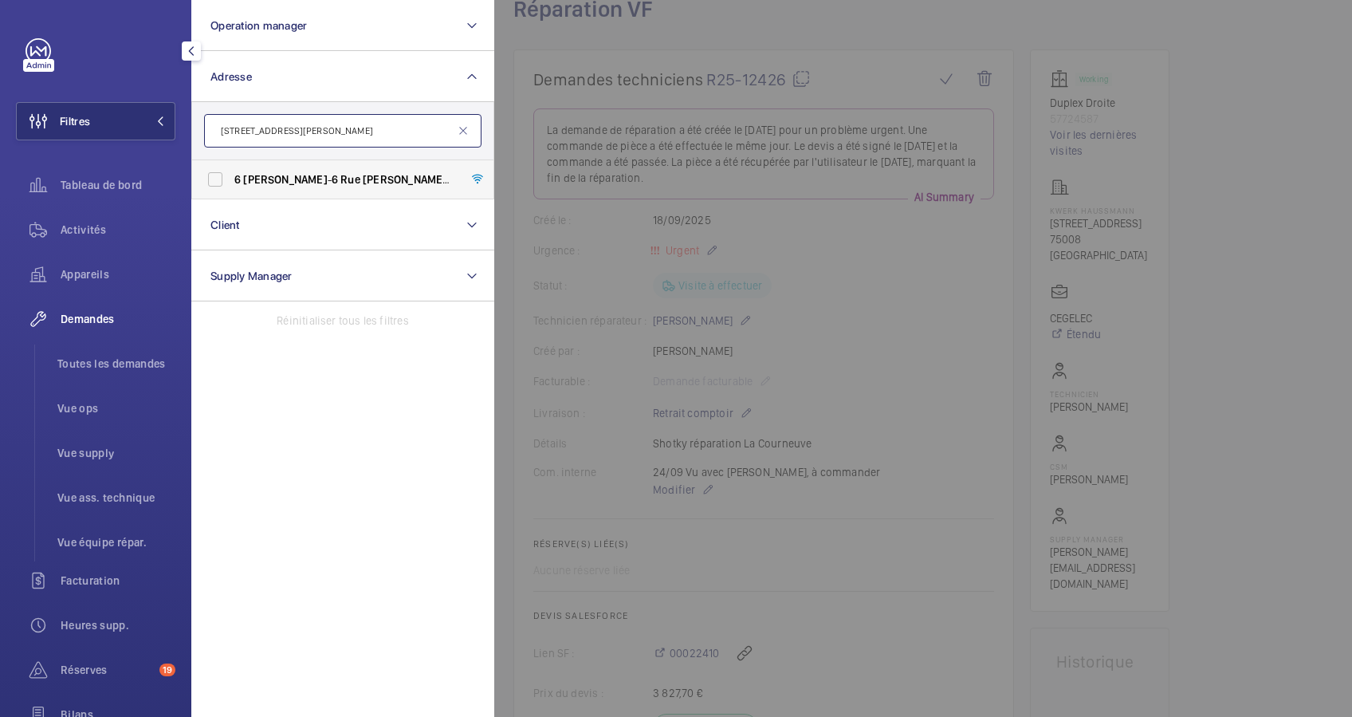
type input "6 Rue Lincoln"
click at [272, 170] on label "6 Lincoln - 6 Rue Lincoln , 75008 PARIS, PARIS 75008" at bounding box center [330, 179] width 277 height 38
click at [231, 170] on input "6 Lincoln - 6 Rue Lincoln , 75008 PARIS, PARIS 75008" at bounding box center [215, 179] width 32 height 32
checkbox input "true"
click at [99, 230] on span "Activités" at bounding box center [118, 230] width 115 height 16
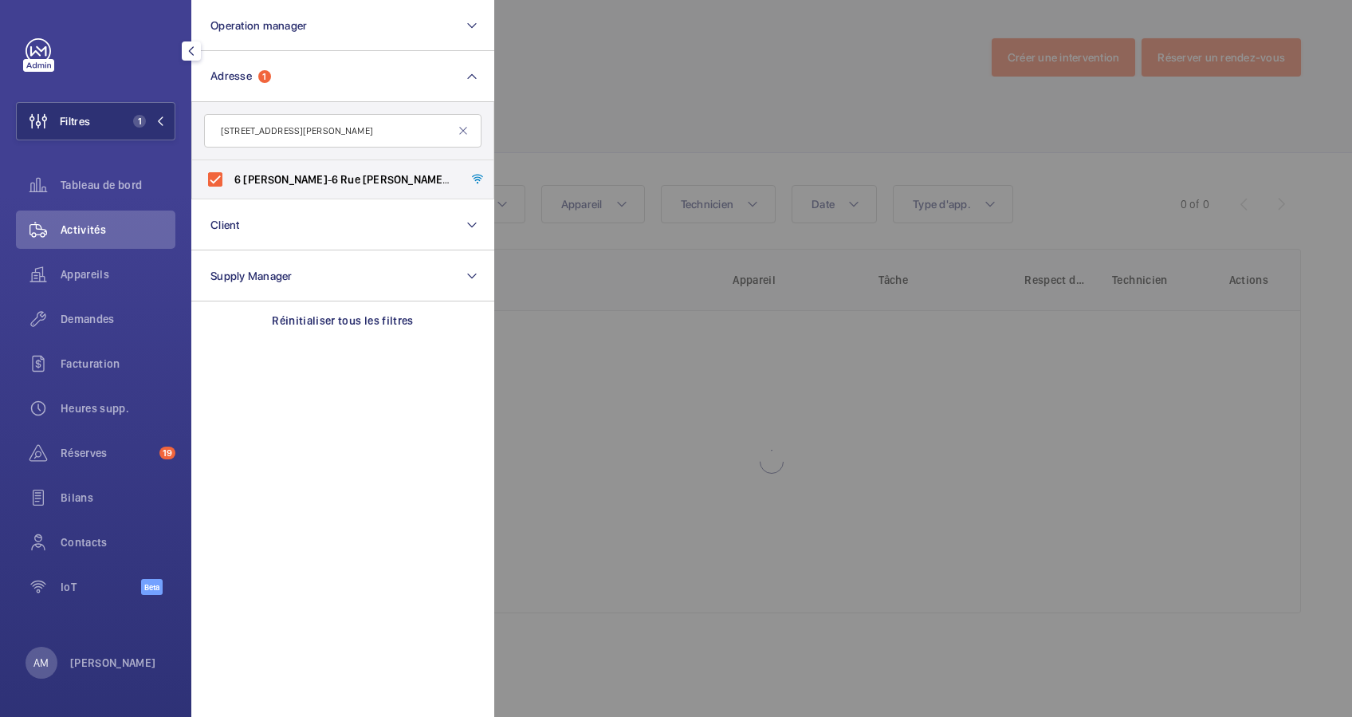
click at [906, 111] on div at bounding box center [1170, 358] width 1352 height 717
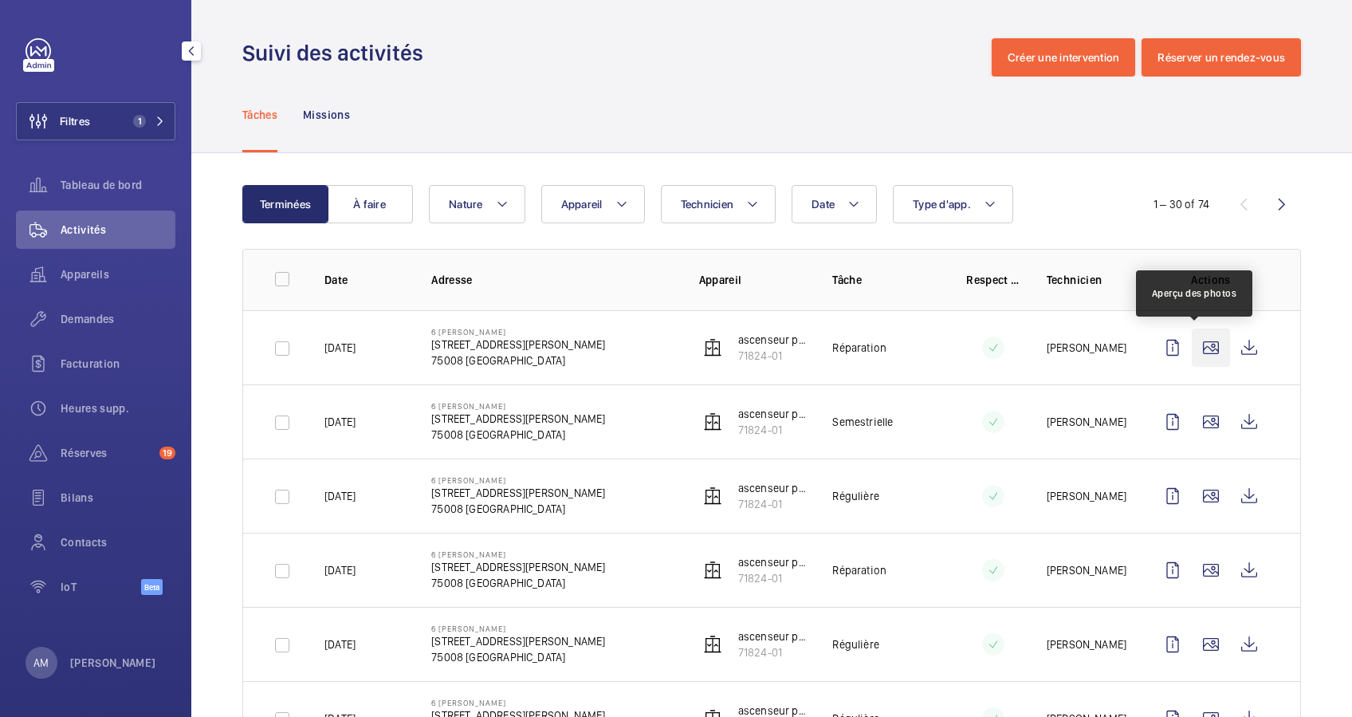
click at [1198, 344] on wm-front-icon-button at bounding box center [1211, 348] width 38 height 38
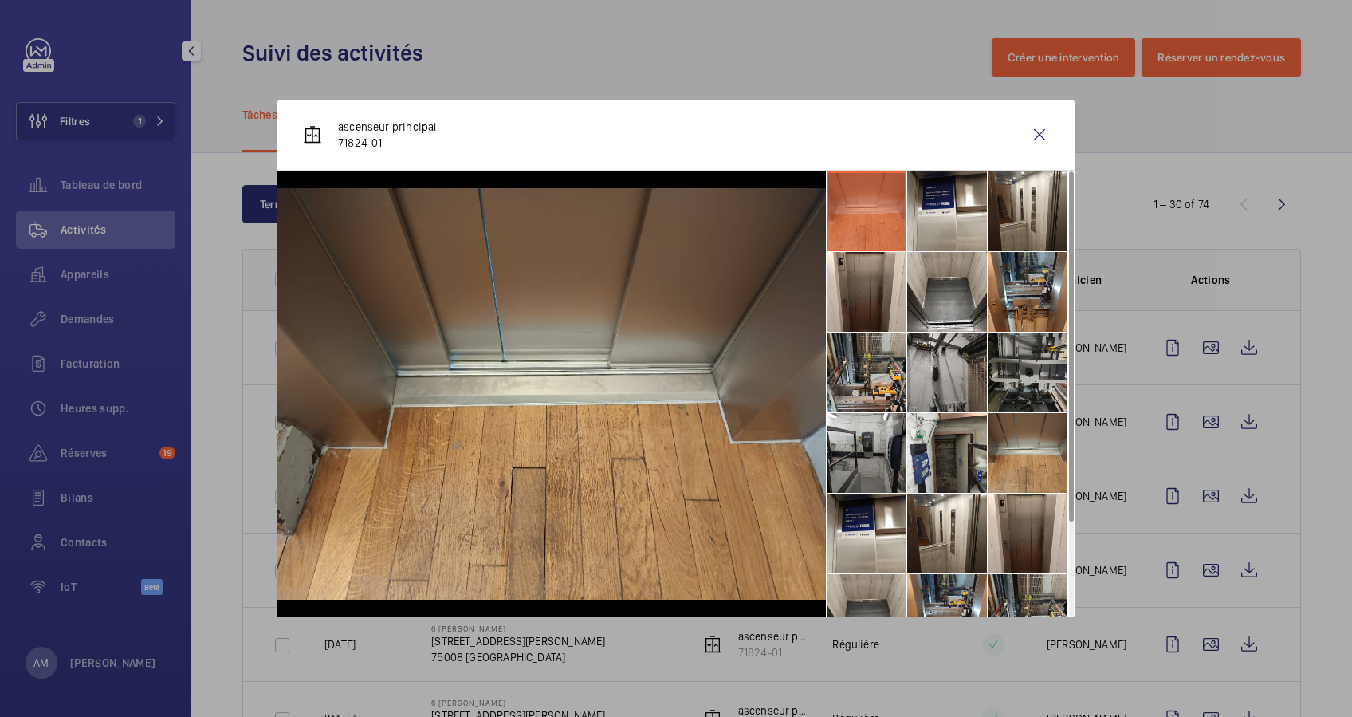
drag, startPoint x: 1032, startPoint y: 126, endPoint x: 1100, endPoint y: 245, distance: 137.2
click at [1033, 126] on wm-front-icon-button at bounding box center [1040, 135] width 38 height 38
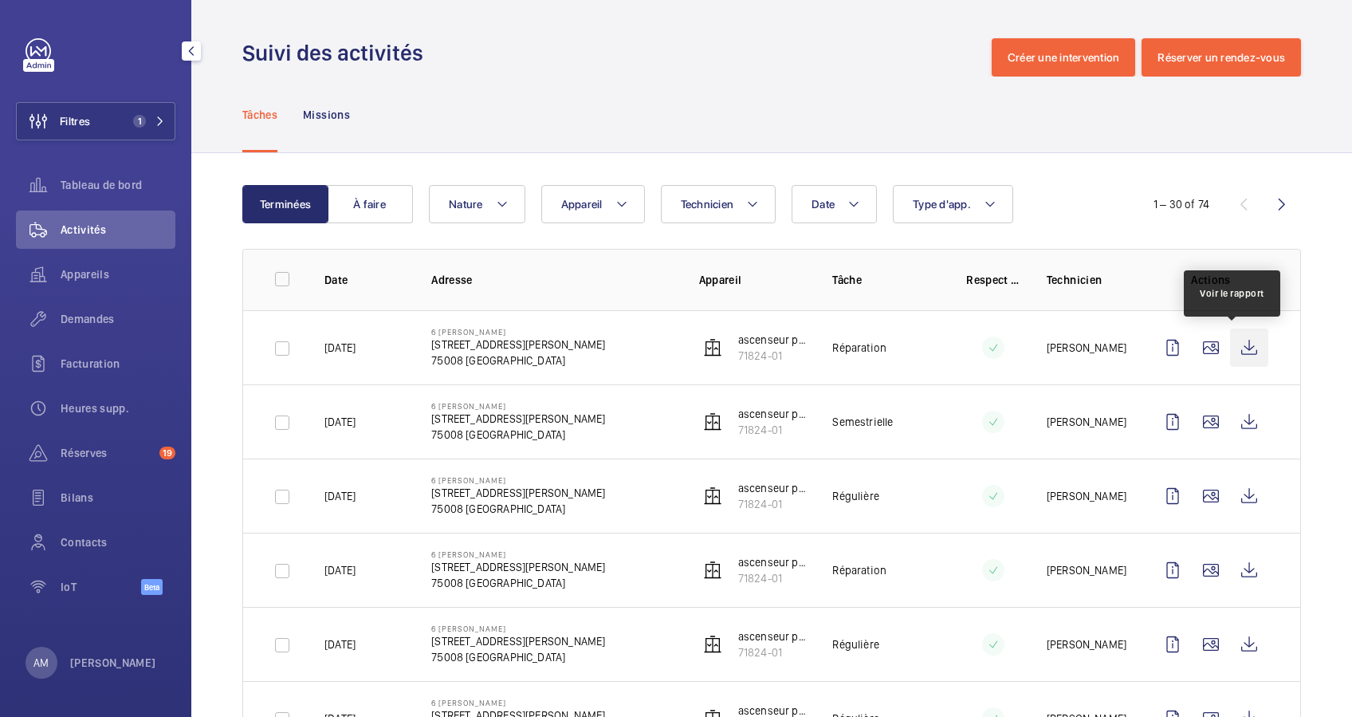
click at [1230, 344] on wm-front-icon-button at bounding box center [1249, 348] width 38 height 38
drag, startPoint x: 133, startPoint y: 129, endPoint x: 183, endPoint y: 89, distance: 63.5
click at [143, 120] on button "Filtres 1" at bounding box center [95, 121] width 159 height 38
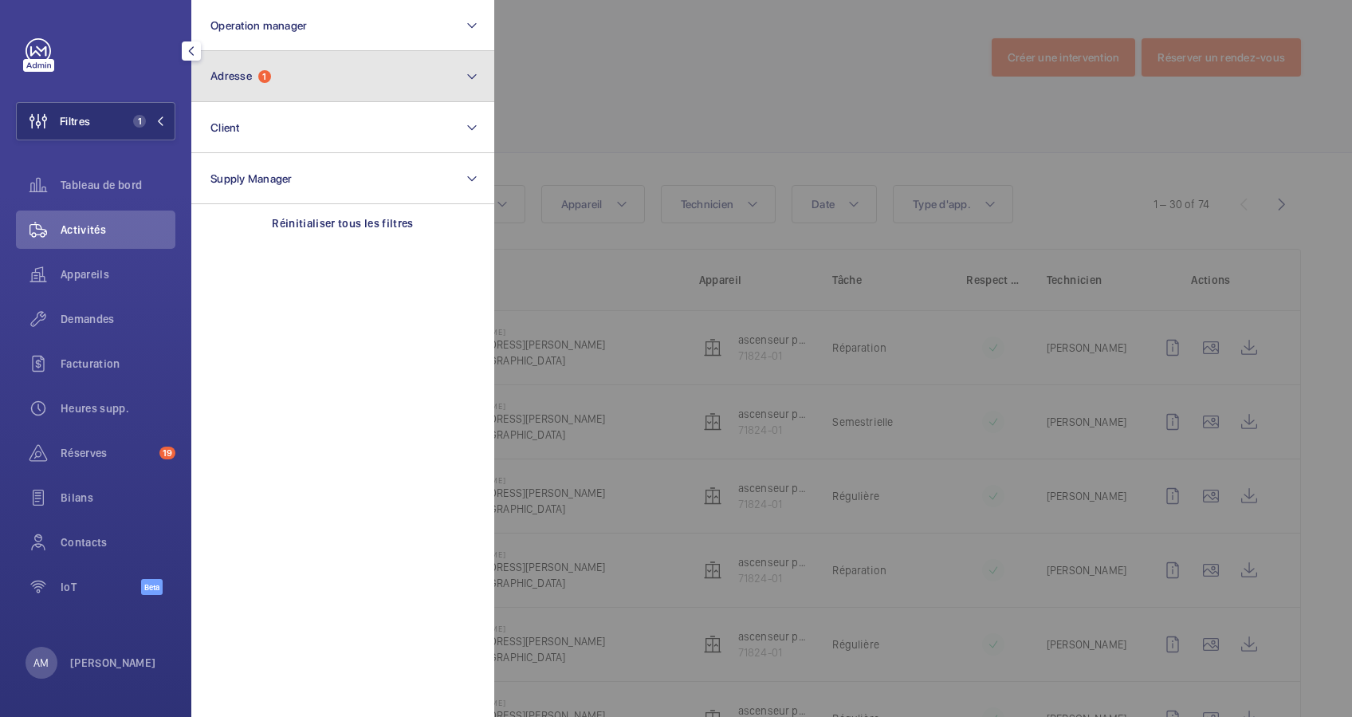
click at [231, 70] on span "Adresse" at bounding box center [230, 75] width 41 height 13
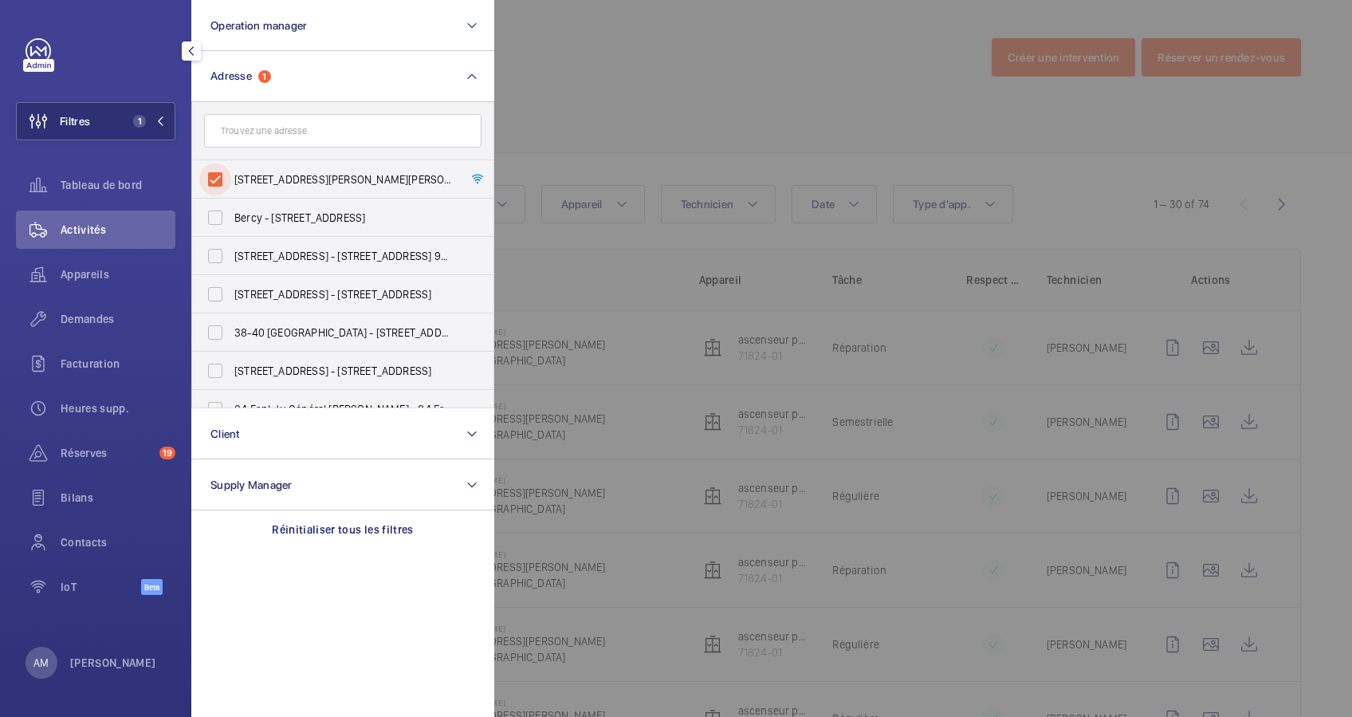
drag, startPoint x: 221, startPoint y: 177, endPoint x: 268, endPoint y: 128, distance: 68.2
click at [226, 168] on input "6 Lincoln - 6 Rue Lincoln, 75008 PARIS, PARIS 75008" at bounding box center [215, 179] width 32 height 32
checkbox input "false"
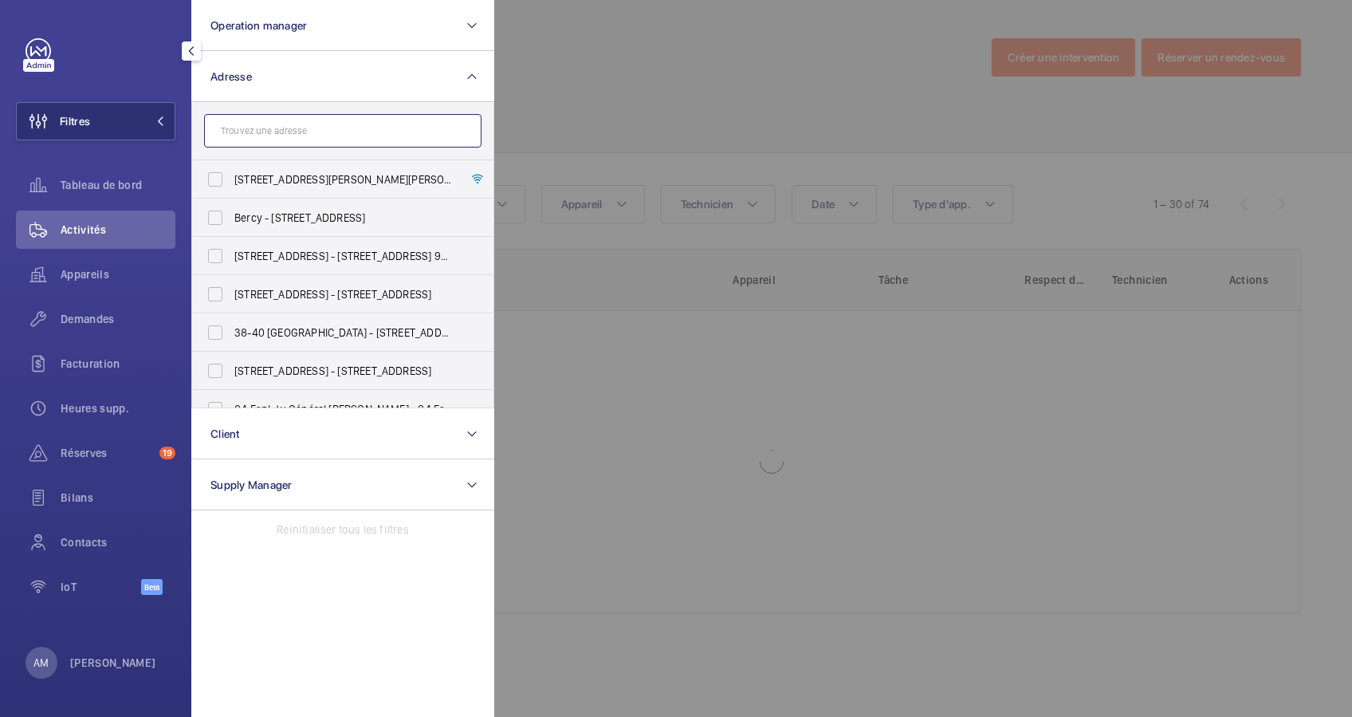
click at [268, 128] on input "text" at bounding box center [342, 130] width 277 height 33
paste input "4 bis rue Pierre Guérin"
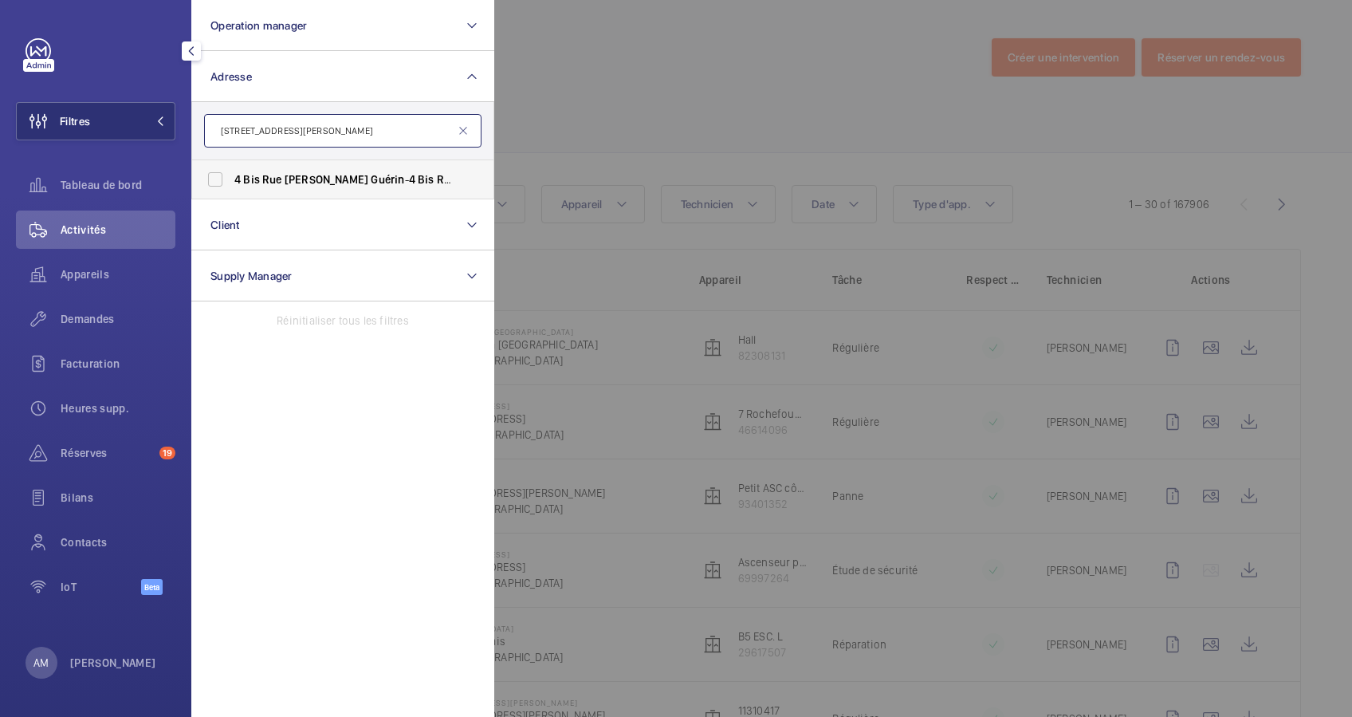
type input "4 bis rue Pierre Guérin"
click at [243, 174] on span "Bis" at bounding box center [251, 179] width 17 height 13
click at [231, 174] on input "4 Bis Rue Pierre Guérin - 4 Bis Rue Pierre Guérin , 75016, UNKNOWN 75016" at bounding box center [215, 179] width 32 height 32
checkbox input "true"
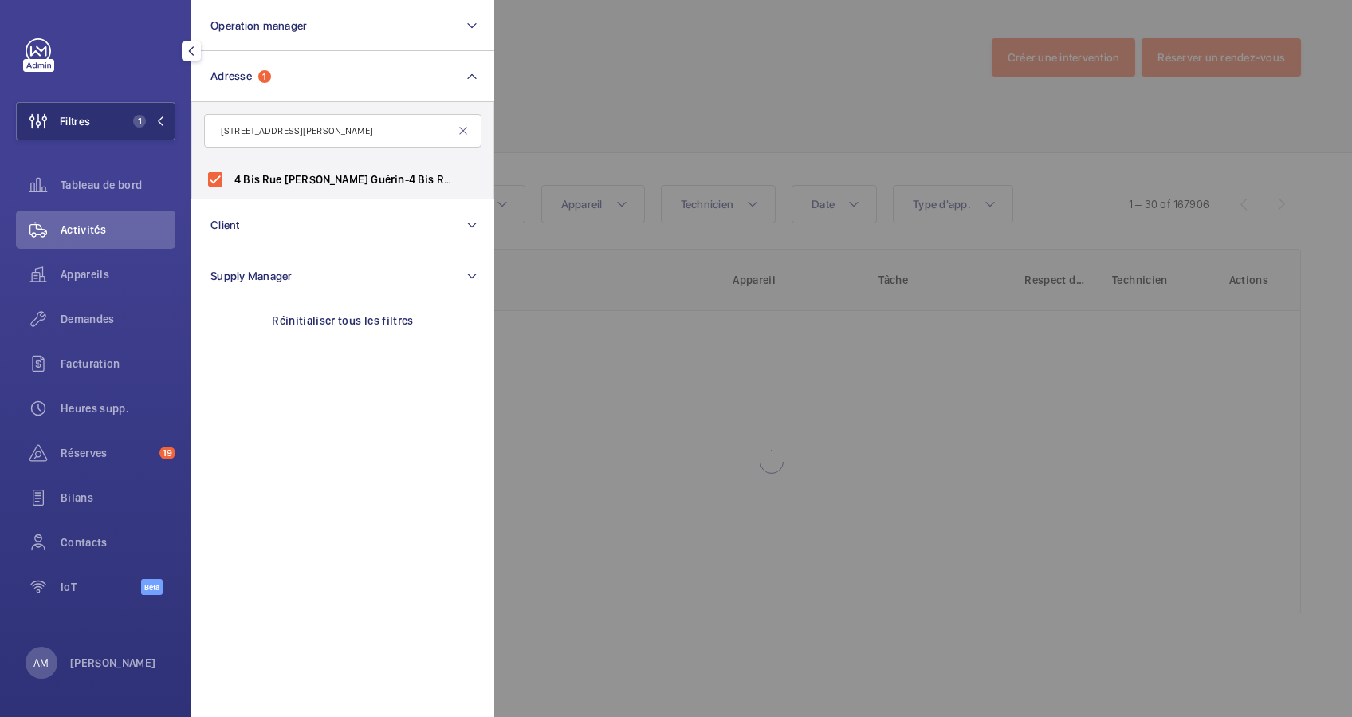
click at [568, 96] on div at bounding box center [1170, 358] width 1352 height 717
